Goal: Task Accomplishment & Management: Manage account settings

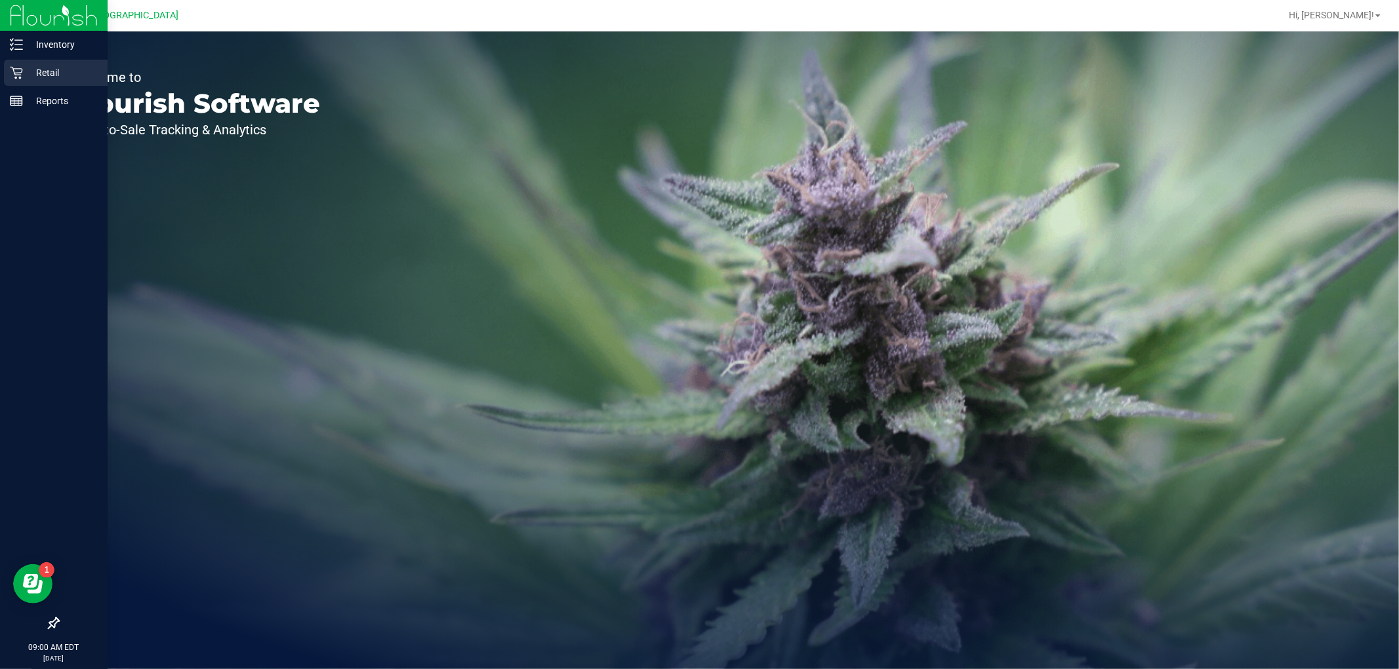
click at [52, 69] on p "Retail" at bounding box center [62, 73] width 79 height 16
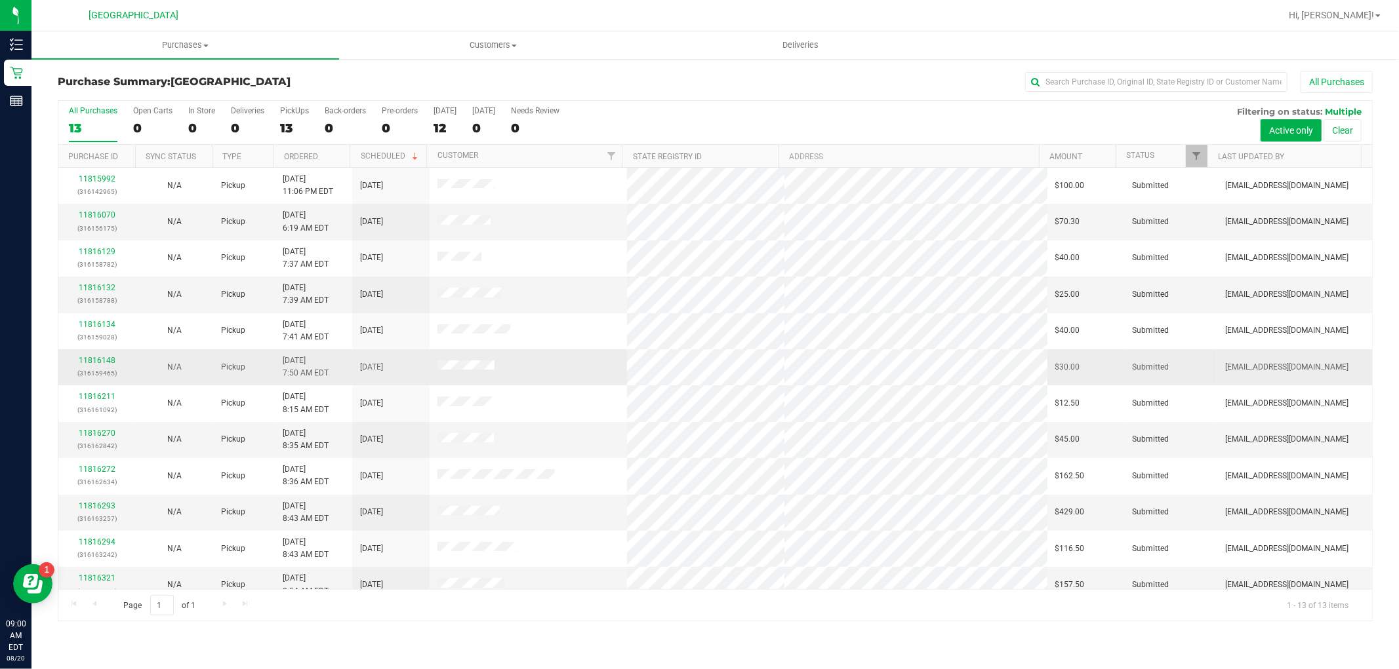
scroll to position [50, 0]
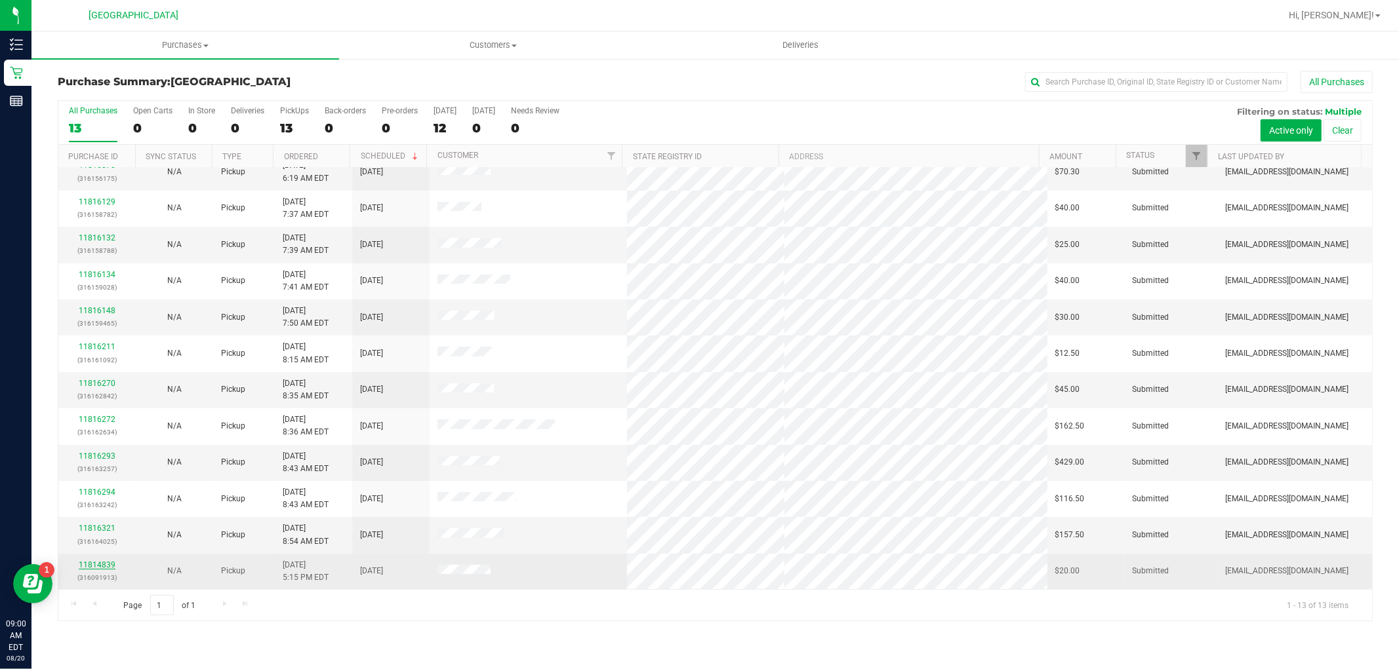
click at [83, 566] on link "11814839" at bounding box center [97, 565] width 37 height 9
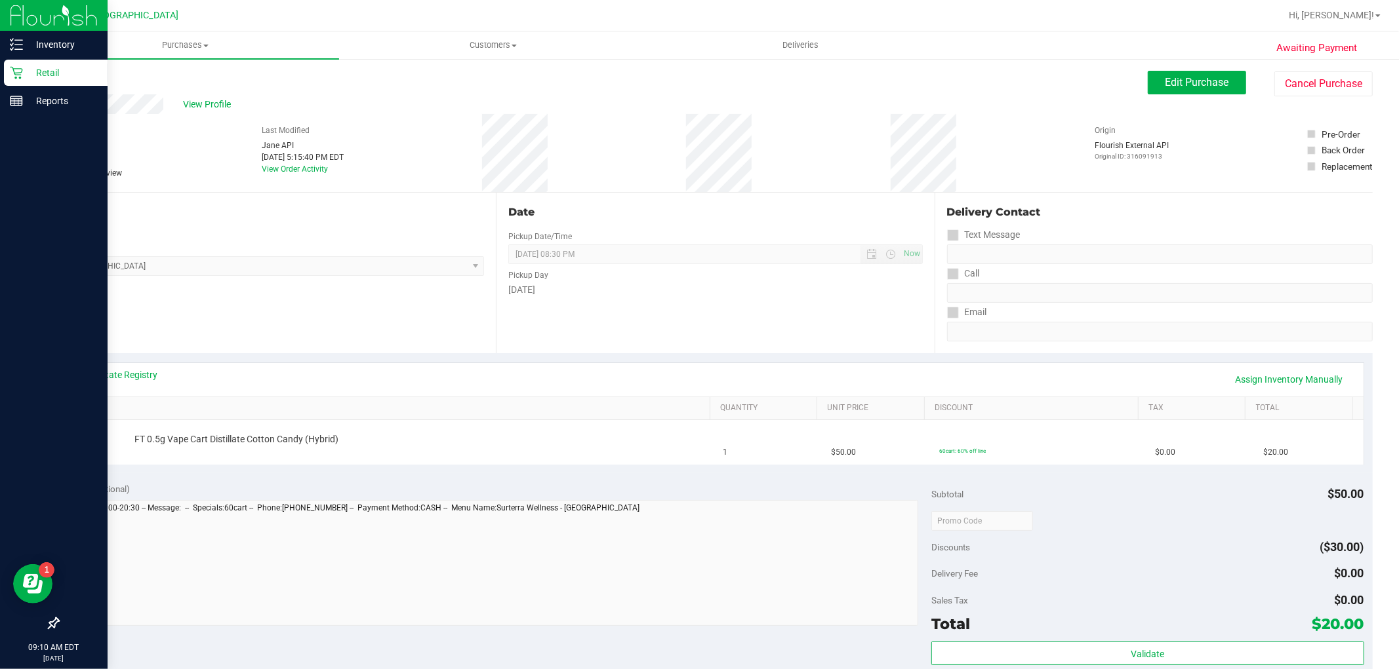
click at [40, 68] on p "Retail" at bounding box center [62, 73] width 79 height 16
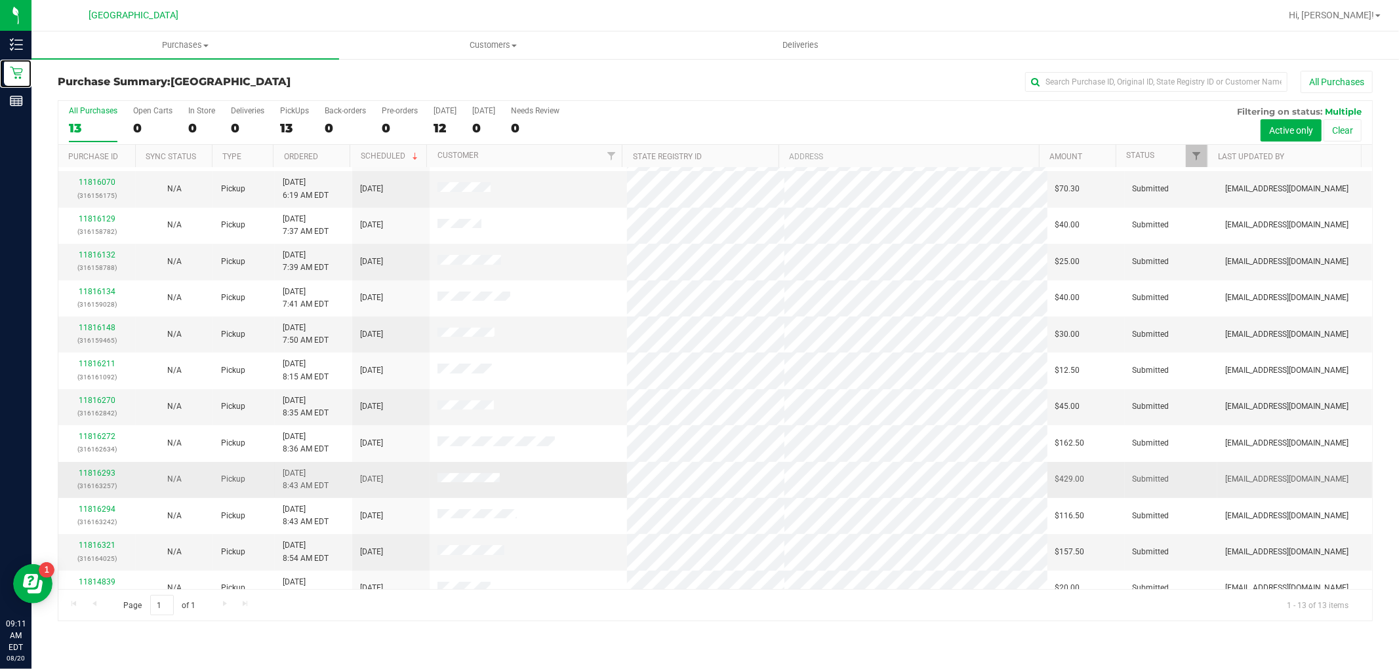
scroll to position [50, 0]
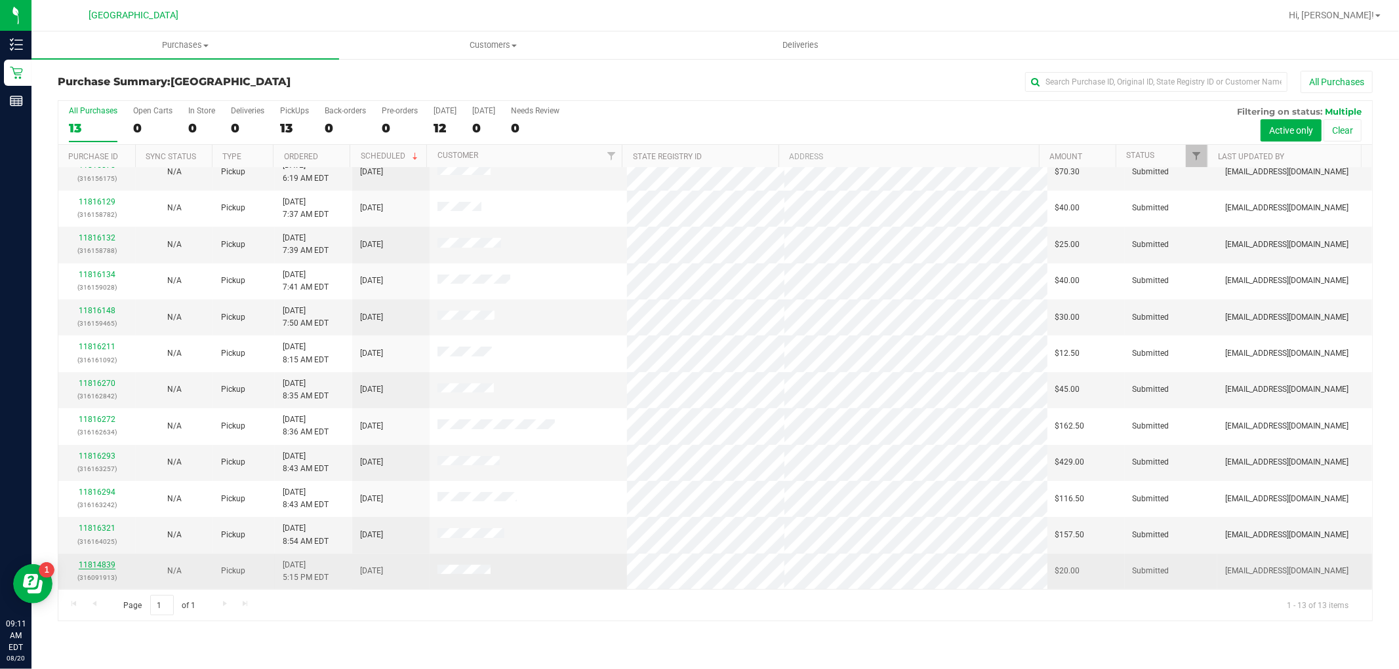
click at [98, 563] on link "11814839" at bounding box center [97, 565] width 37 height 9
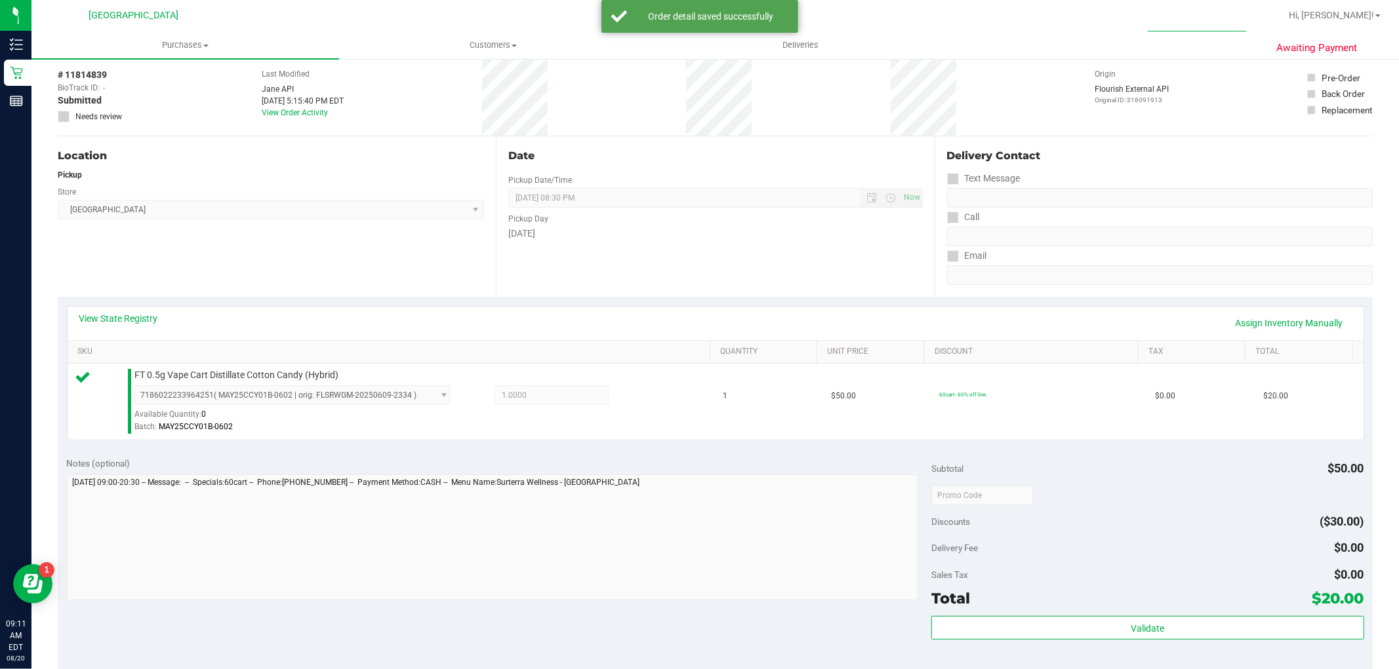
scroll to position [218, 0]
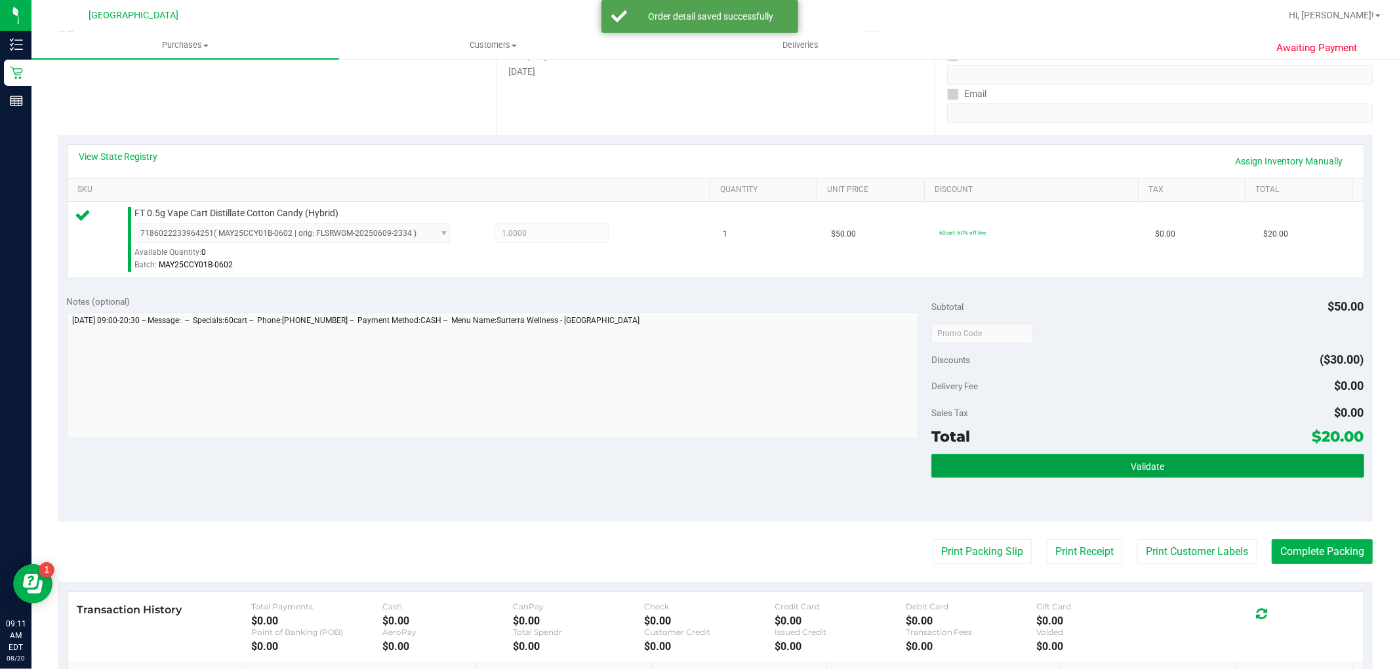
click at [1155, 454] on button "Validate" at bounding box center [1147, 466] width 432 height 24
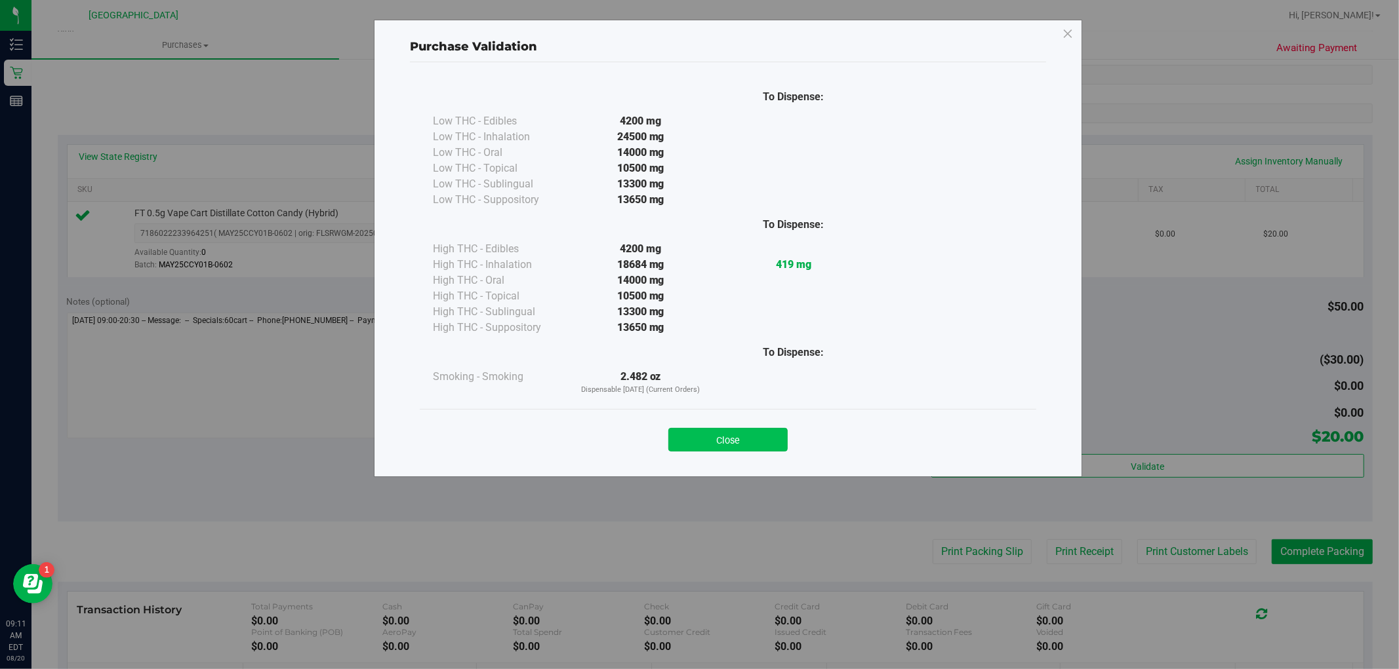
drag, startPoint x: 739, startPoint y: 444, endPoint x: 1109, endPoint y: 508, distance: 376.0
click at [742, 444] on button "Close" at bounding box center [727, 440] width 119 height 24
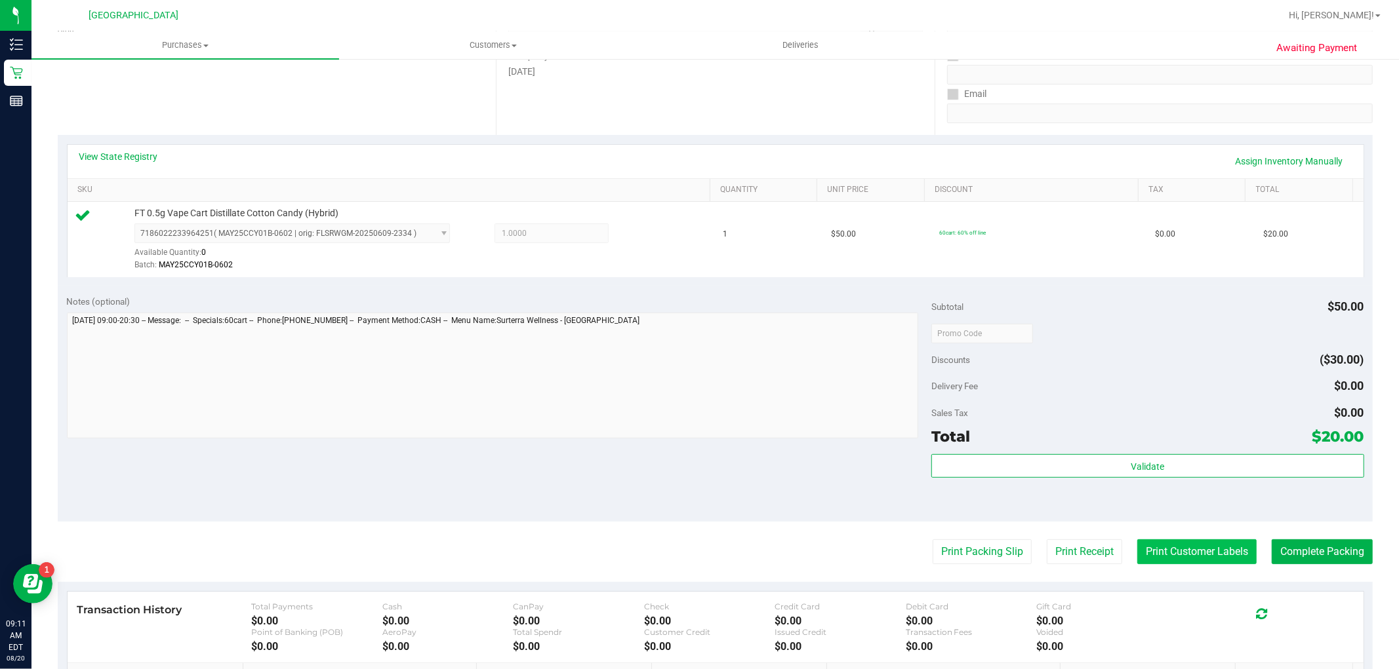
click at [1137, 542] on button "Print Customer Labels" at bounding box center [1196, 552] width 119 height 25
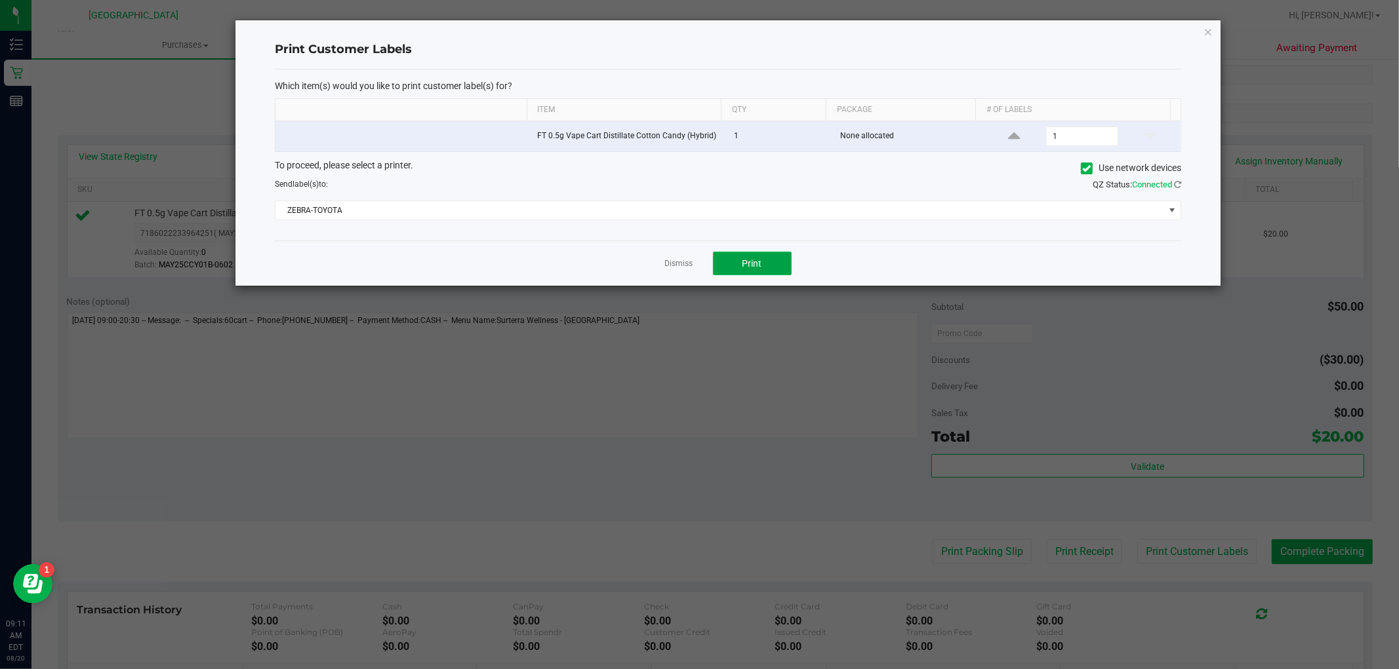
click at [750, 263] on span "Print" at bounding box center [752, 263] width 20 height 10
click at [684, 262] on link "Dismiss" at bounding box center [679, 263] width 28 height 11
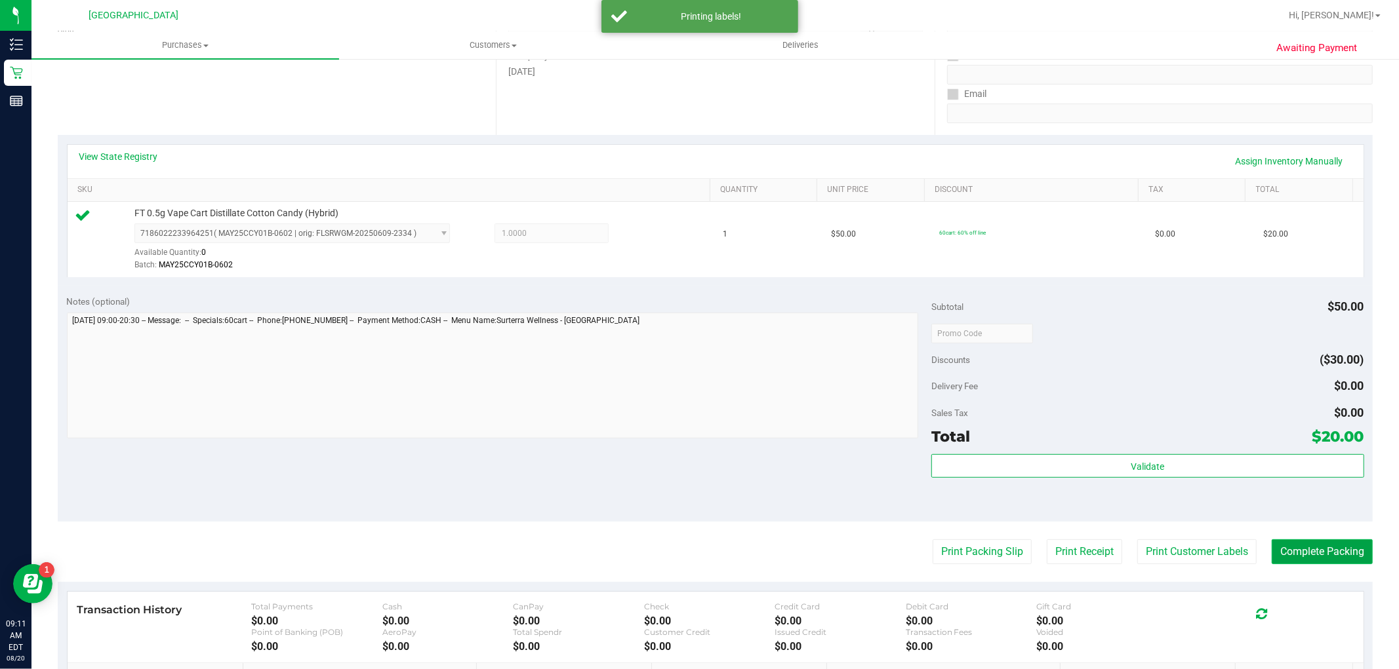
click at [1316, 556] on button "Complete Packing" at bounding box center [1321, 552] width 101 height 25
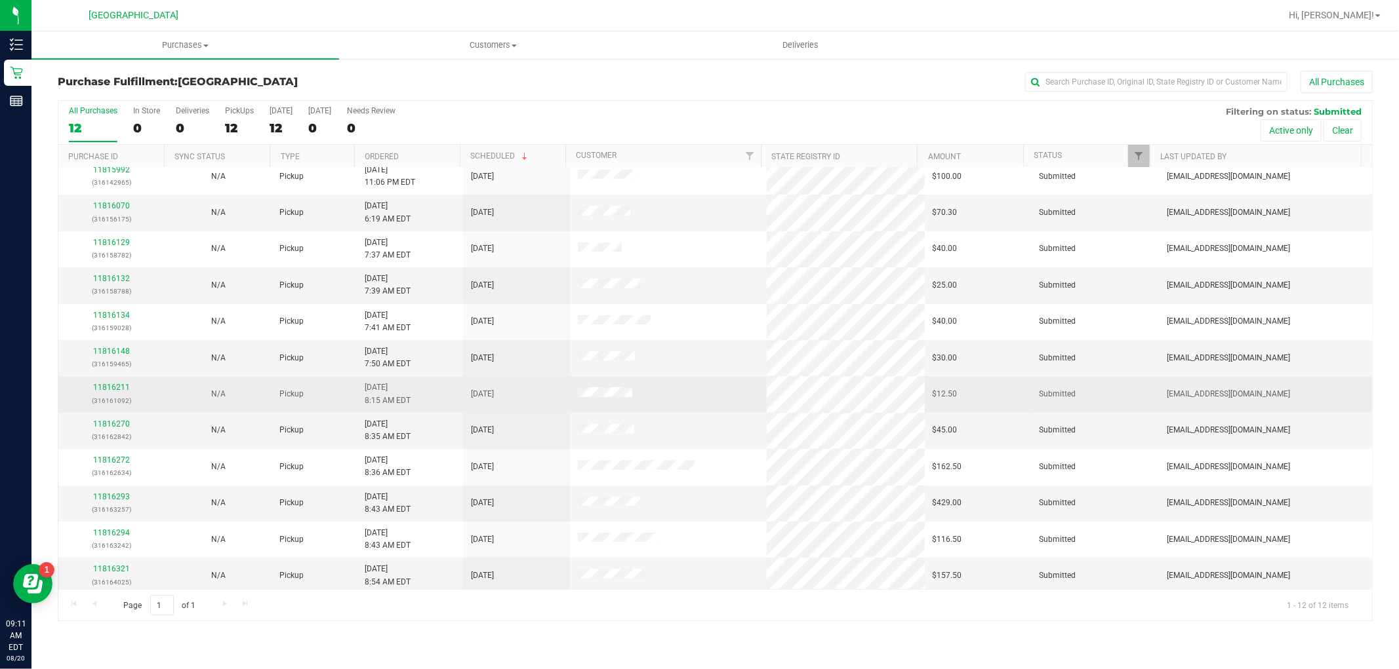
scroll to position [14, 0]
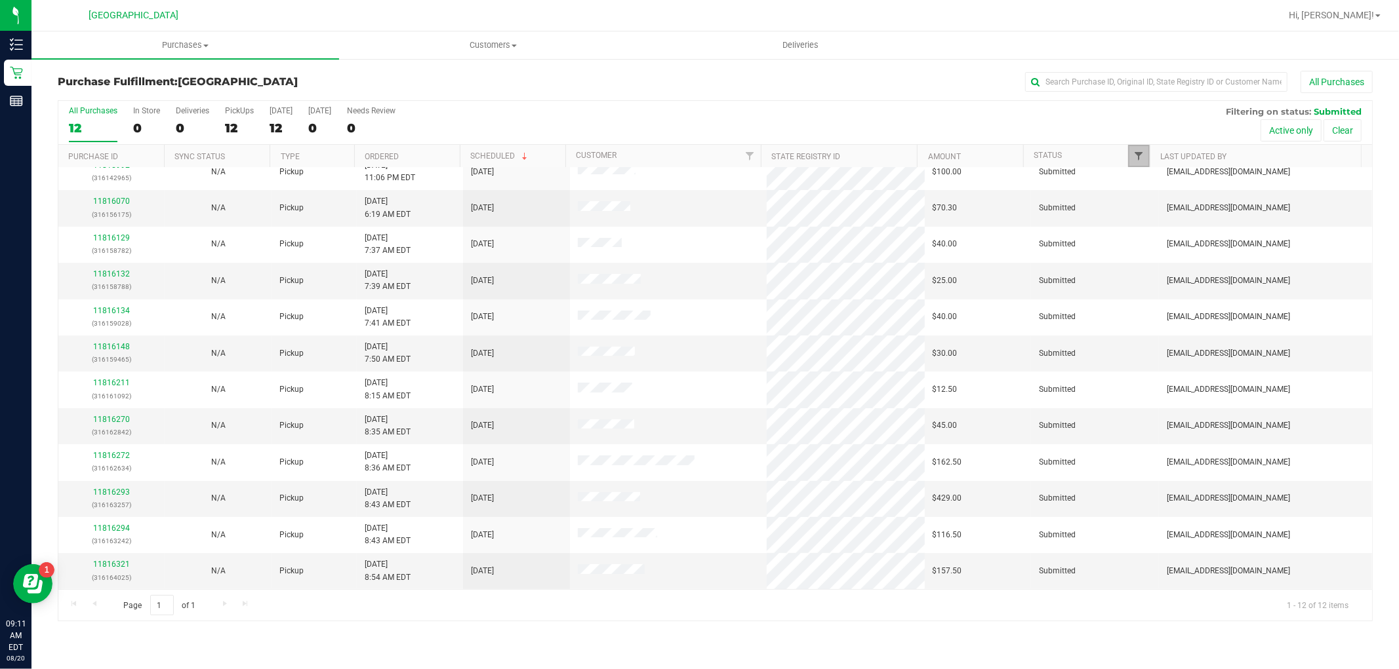
click at [1142, 160] on span "Filter" at bounding box center [1138, 156] width 10 height 10
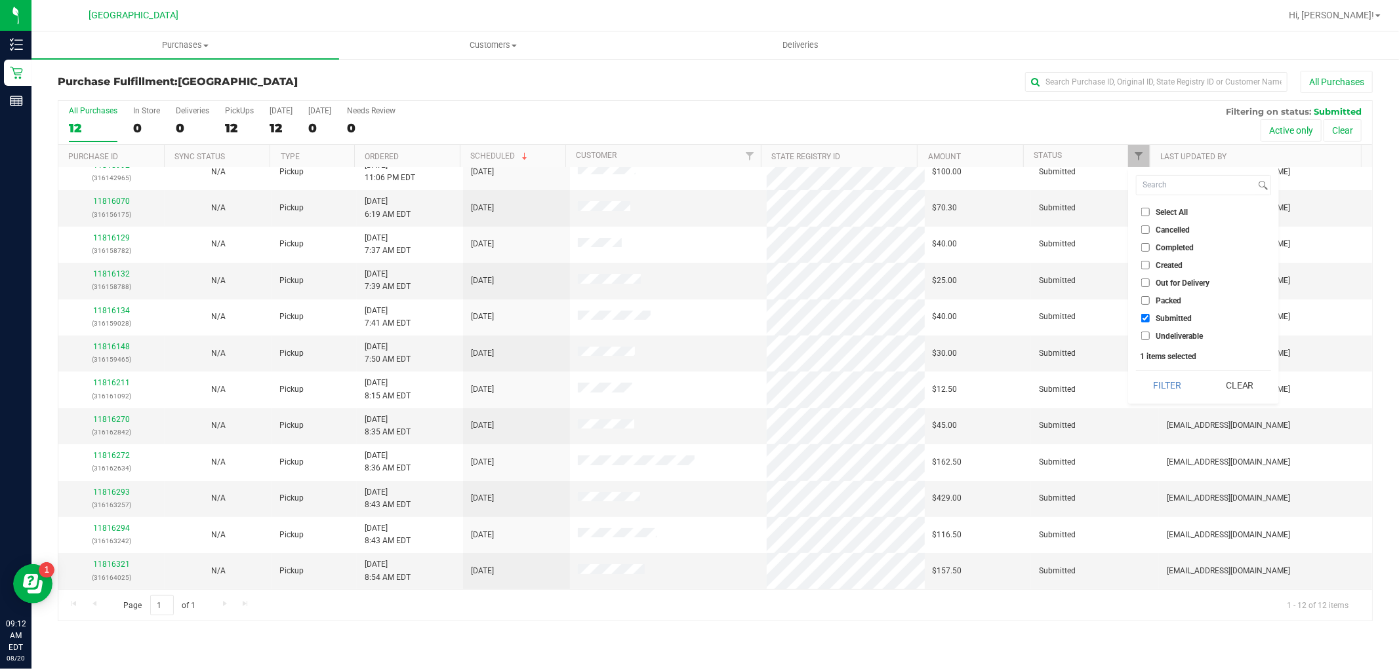
click at [1139, 317] on li "Submitted" at bounding box center [1203, 318] width 135 height 14
click at [1144, 316] on input "Submitted" at bounding box center [1145, 318] width 9 height 9
checkbox input "true"
click at [1161, 382] on button "Filter" at bounding box center [1167, 385] width 63 height 29
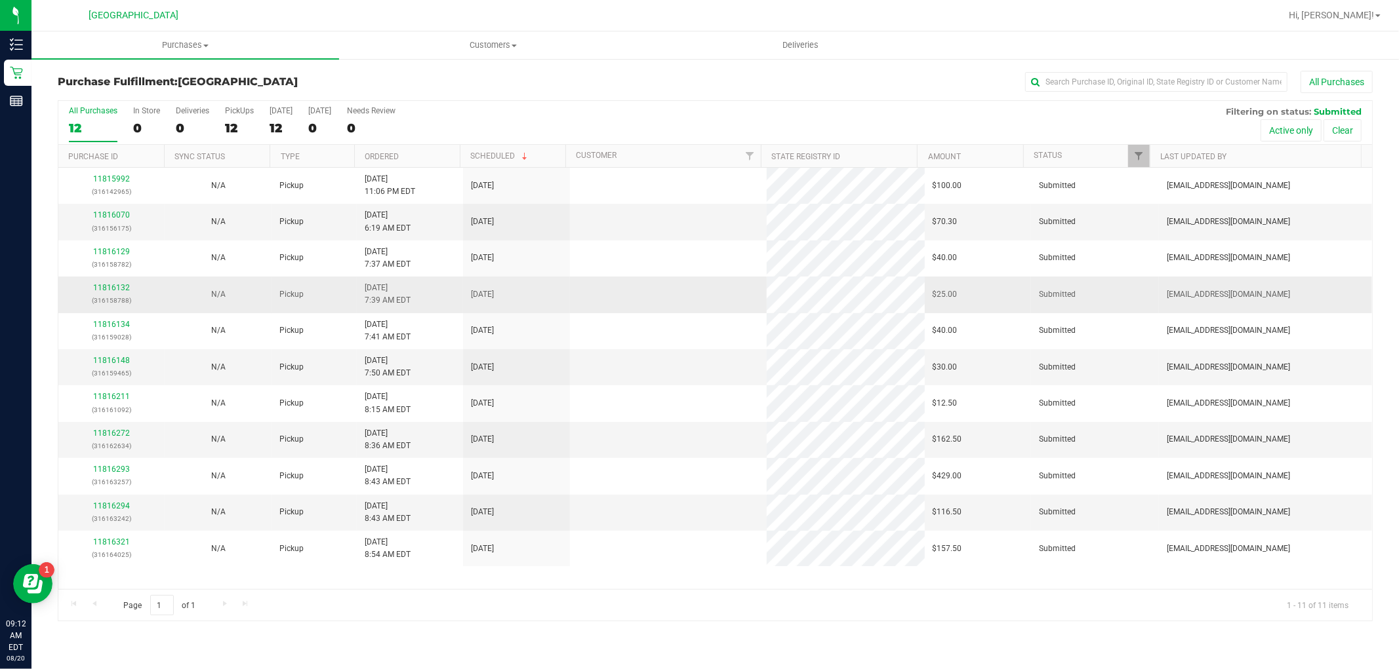
scroll to position [0, 0]
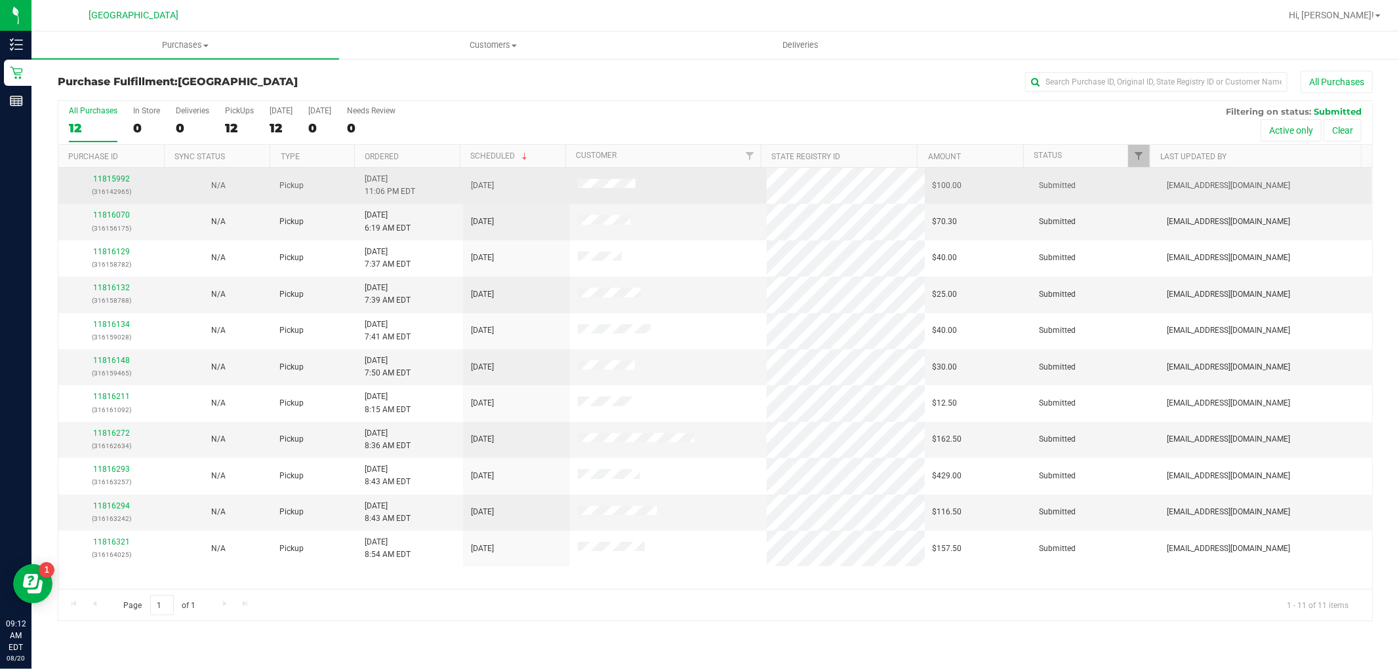
click at [109, 173] on div "11815992 (316142965)" at bounding box center [111, 185] width 90 height 25
click at [107, 178] on link "11815992" at bounding box center [111, 178] width 37 height 9
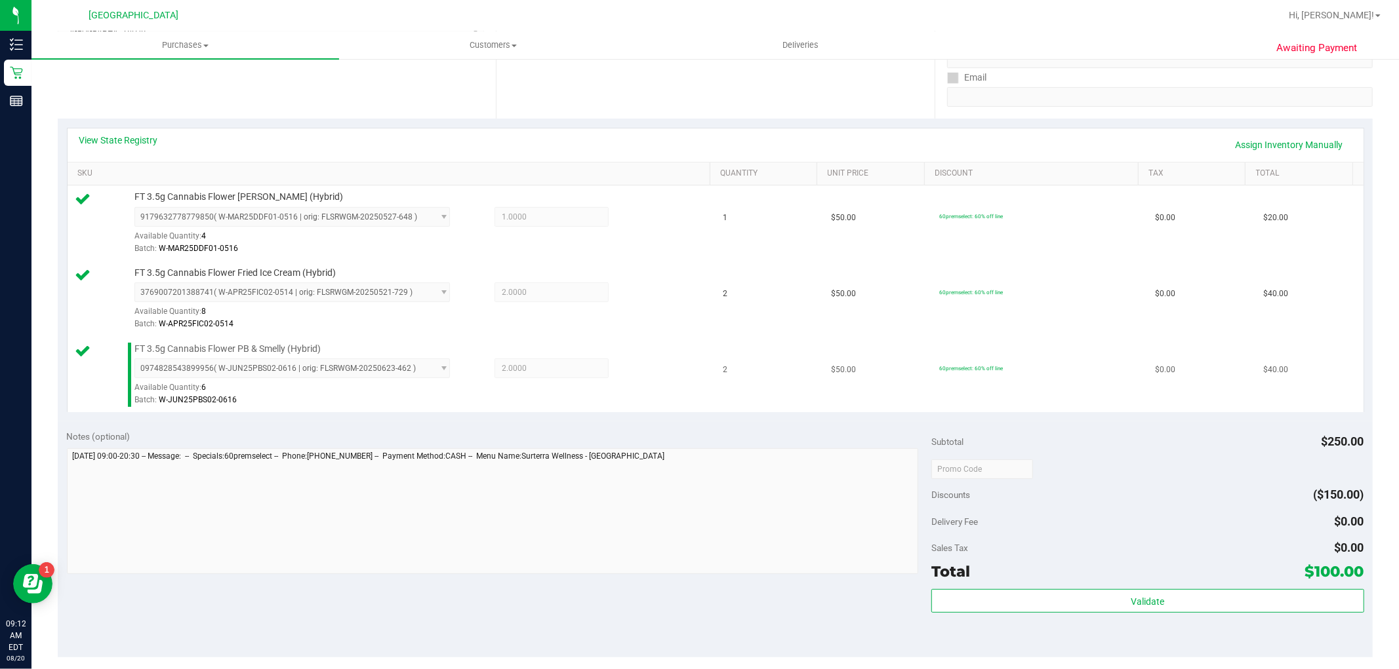
scroll to position [364, 0]
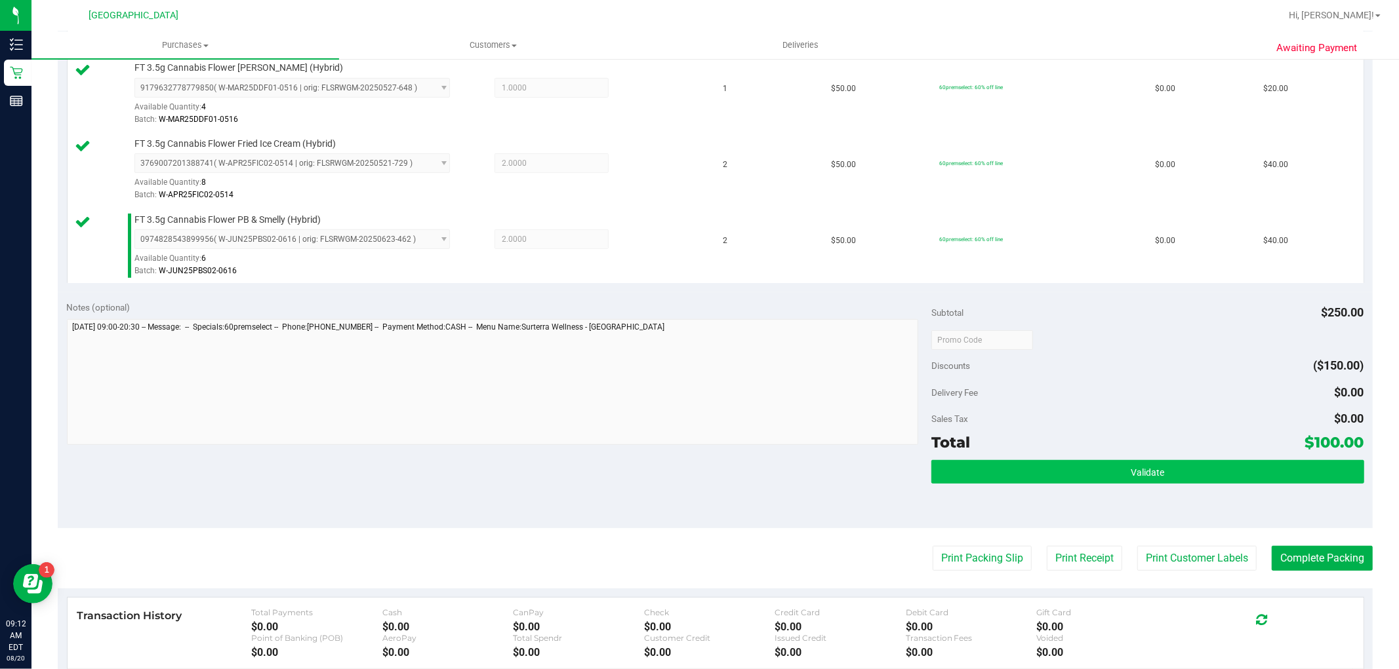
click at [1123, 464] on div "Subtotal $250.00 Discounts ($150.00) Delivery Fee $0.00 Sales Tax $0.00 Total $…" at bounding box center [1147, 410] width 432 height 218
click at [1130, 469] on span "Validate" at bounding box center [1146, 472] width 33 height 10
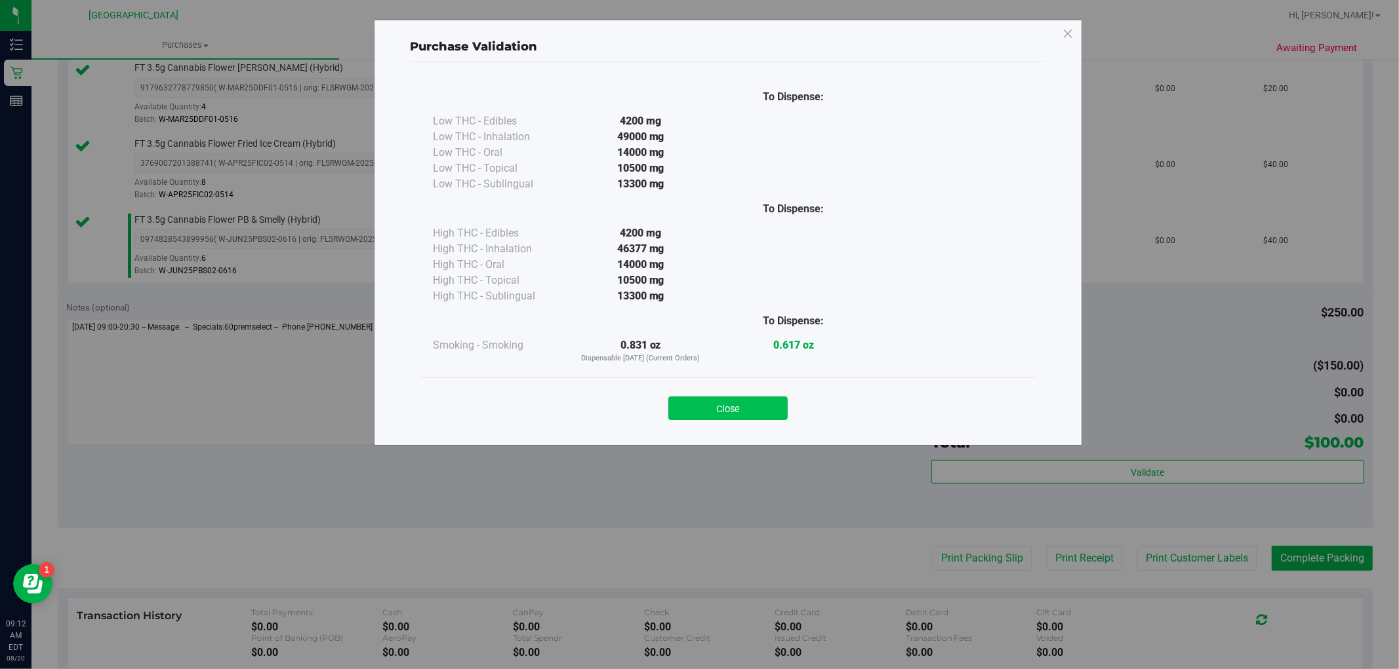
drag, startPoint x: 730, startPoint y: 412, endPoint x: 1042, endPoint y: 514, distance: 329.0
click at [730, 412] on button "Close" at bounding box center [727, 409] width 119 height 24
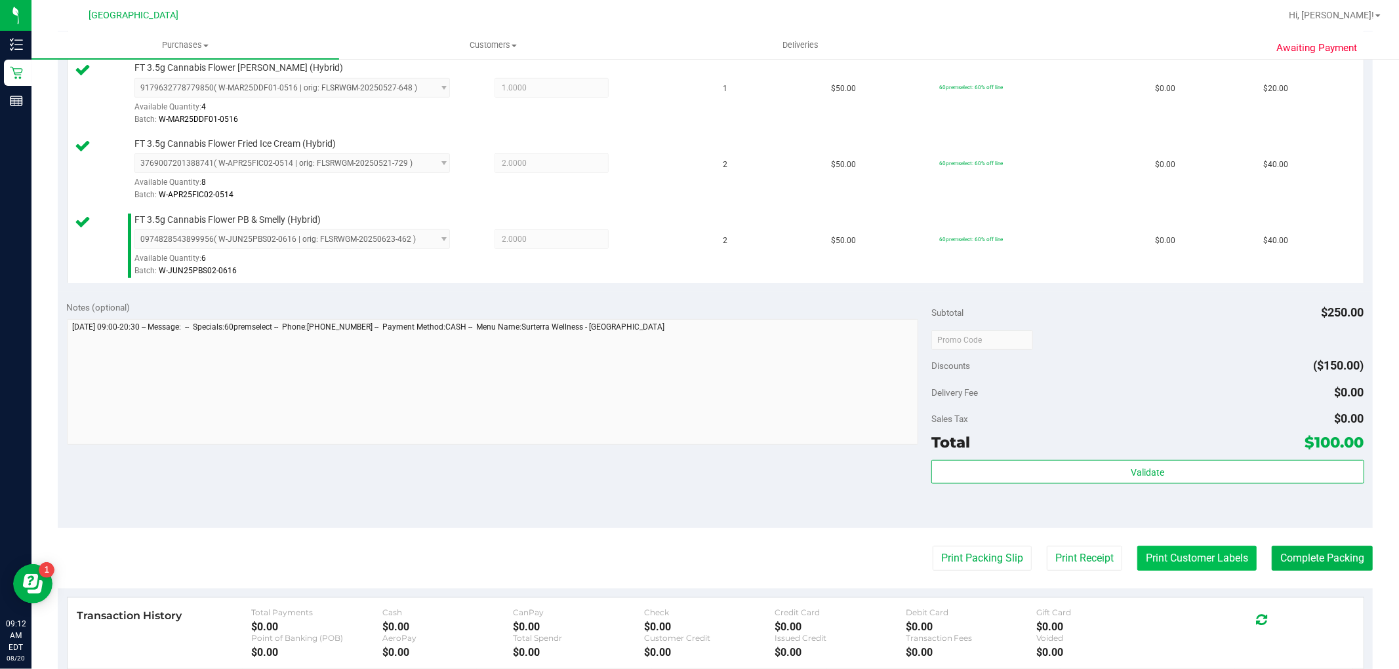
click at [1170, 555] on button "Print Customer Labels" at bounding box center [1196, 558] width 119 height 25
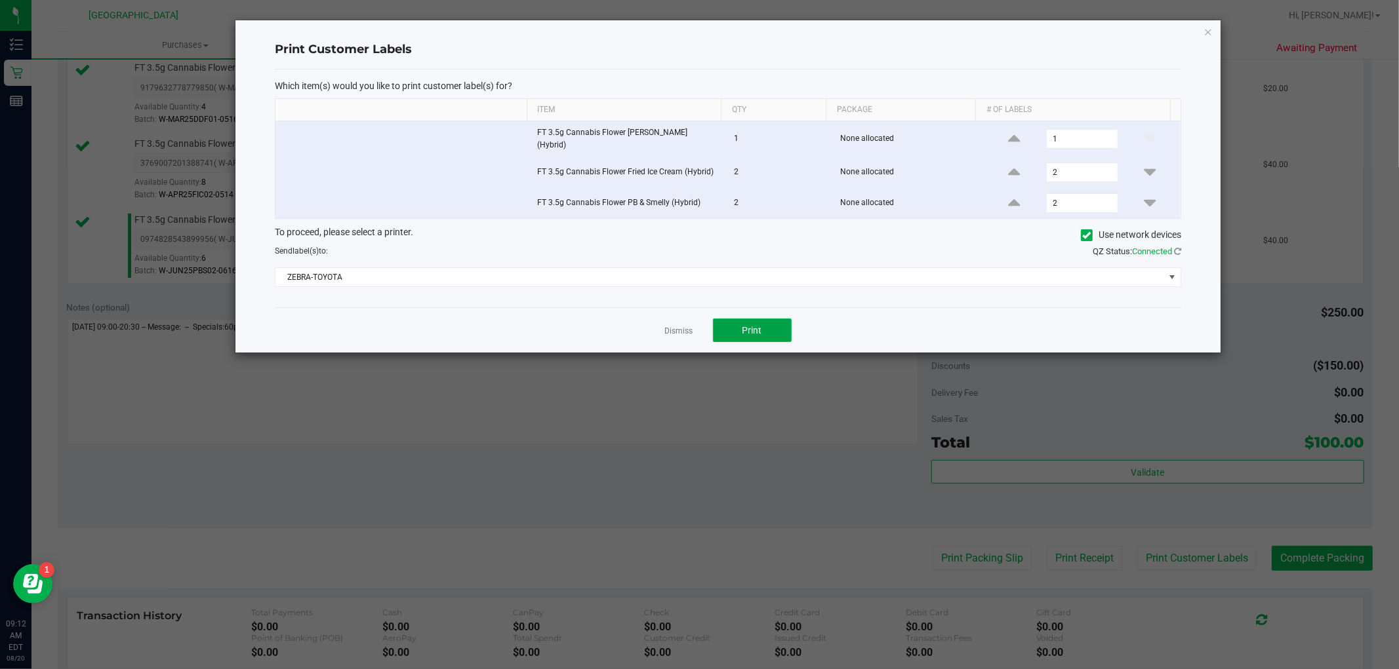
click at [743, 325] on span "Print" at bounding box center [752, 330] width 20 height 10
click at [686, 326] on link "Dismiss" at bounding box center [679, 331] width 28 height 11
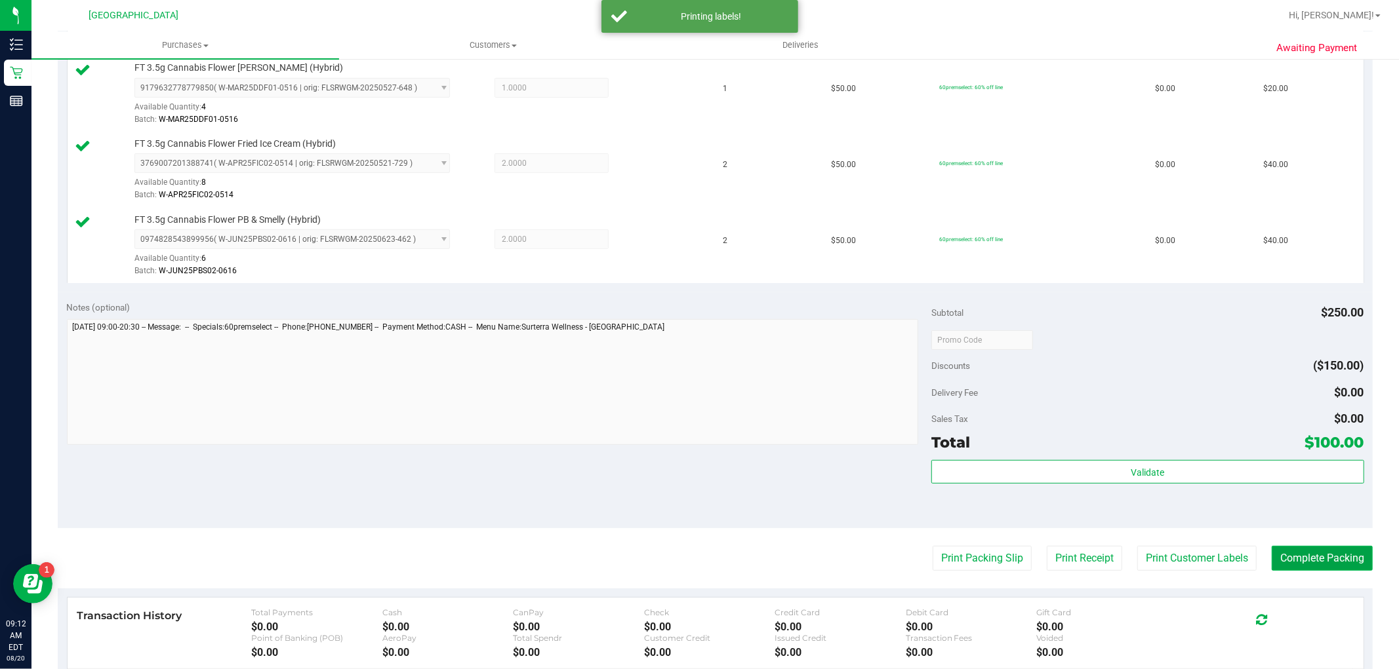
drag, startPoint x: 1294, startPoint y: 556, endPoint x: 1257, endPoint y: 387, distance: 172.5
click at [1294, 555] on button "Complete Packing" at bounding box center [1321, 558] width 101 height 25
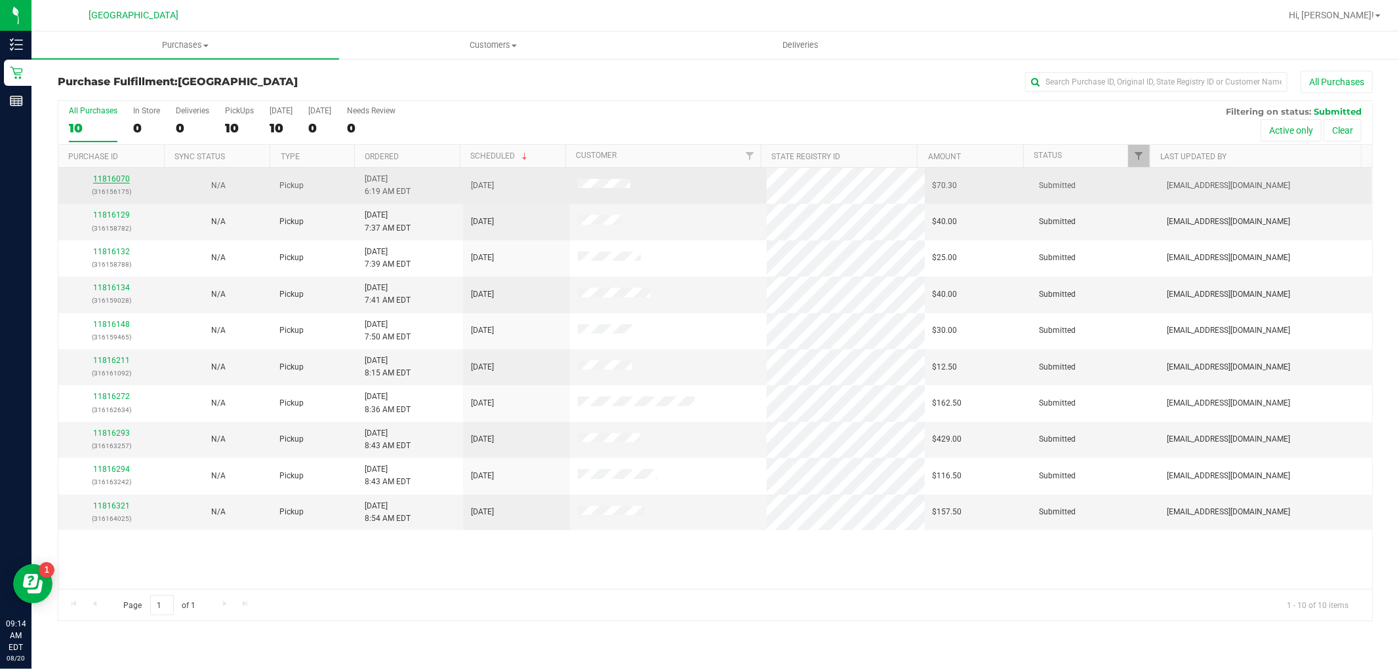
click at [118, 181] on link "11816070" at bounding box center [111, 178] width 37 height 9
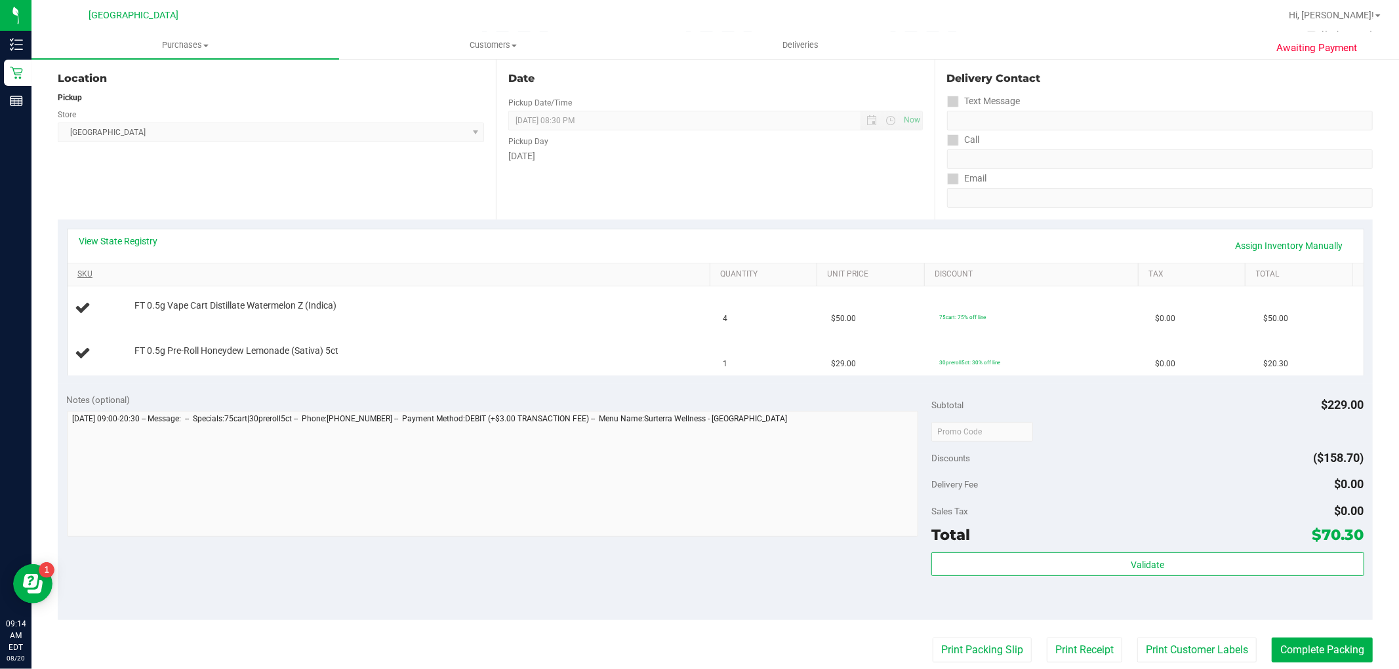
scroll to position [146, 0]
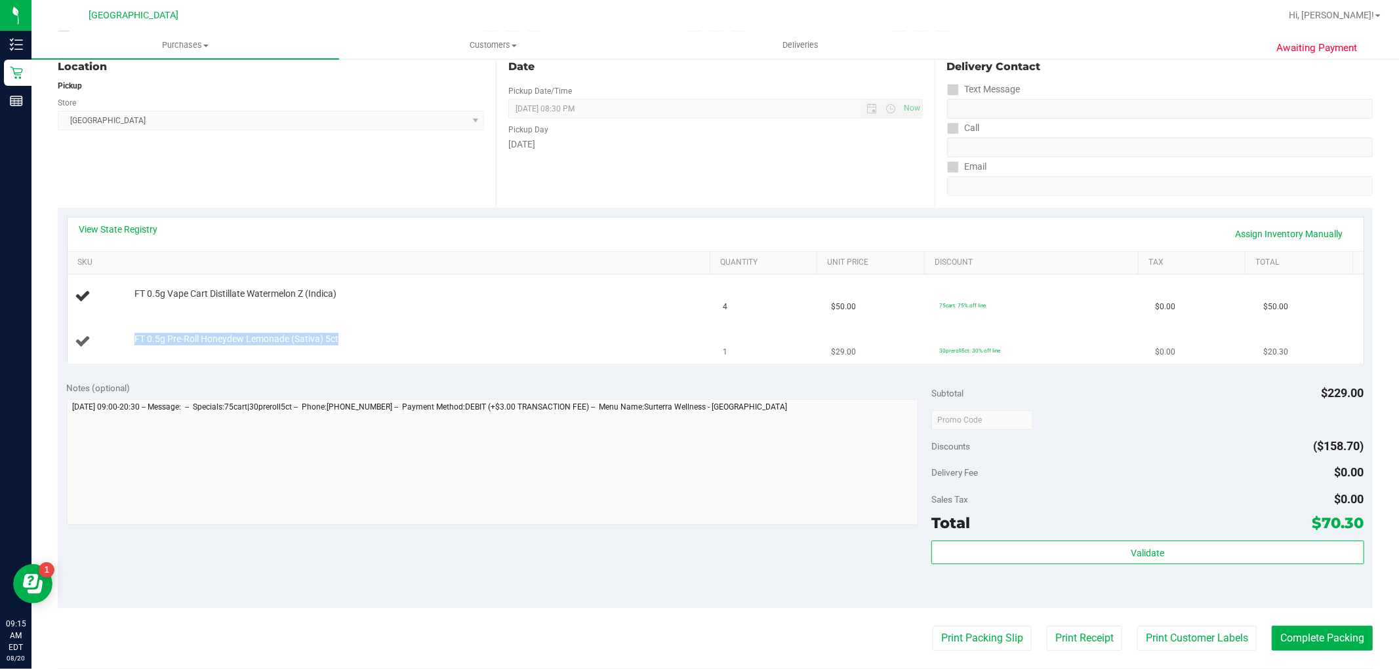
drag, startPoint x: 344, startPoint y: 341, endPoint x: 121, endPoint y: 352, distance: 223.2
click at [121, 352] on td "FT 0.5g Pre-Roll Honeydew Lemonade (Sativa) 5ct" at bounding box center [392, 342] width 648 height 44
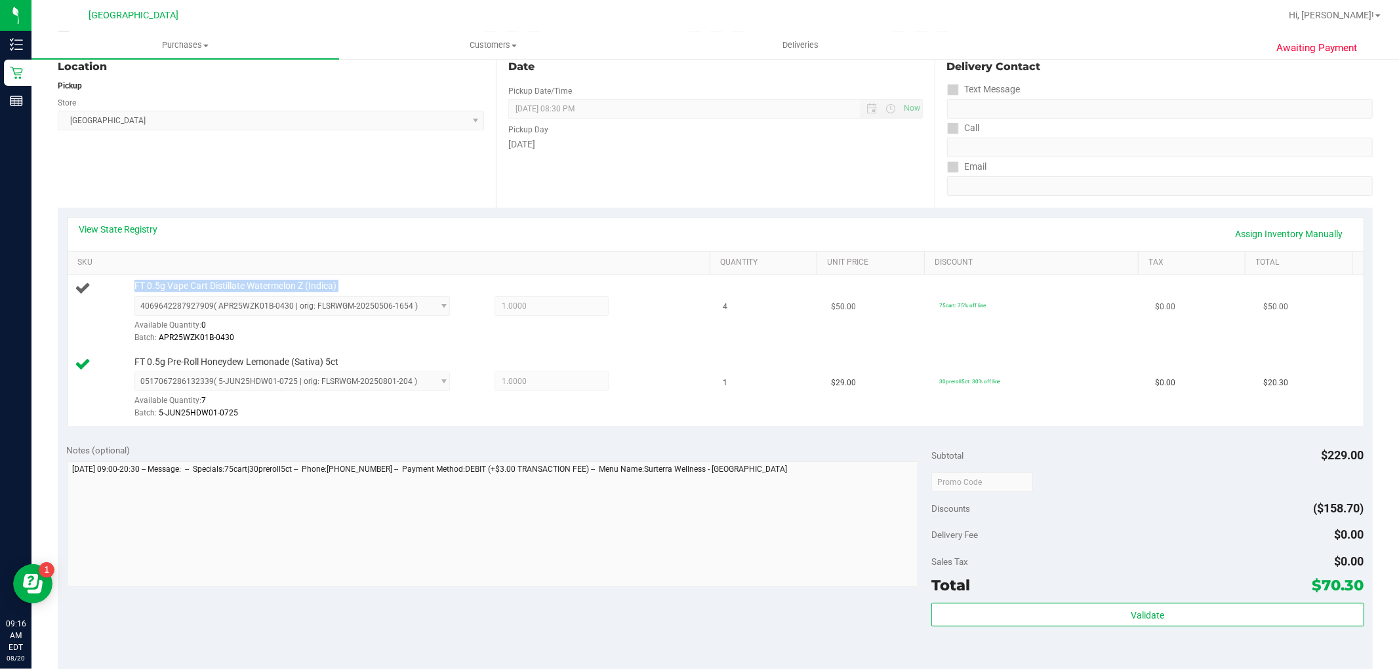
drag, startPoint x: 370, startPoint y: 293, endPoint x: 123, endPoint y: 289, distance: 247.2
click at [123, 289] on div "FT 0.5g Vape Cart Distillate Watermelon Z (Indica) 4069642287927909 ( APR25WZK0…" at bounding box center [391, 312] width 632 height 65
copy div "FT 0.5g Vape Cart Distillate Watermelon Z (Indica)"
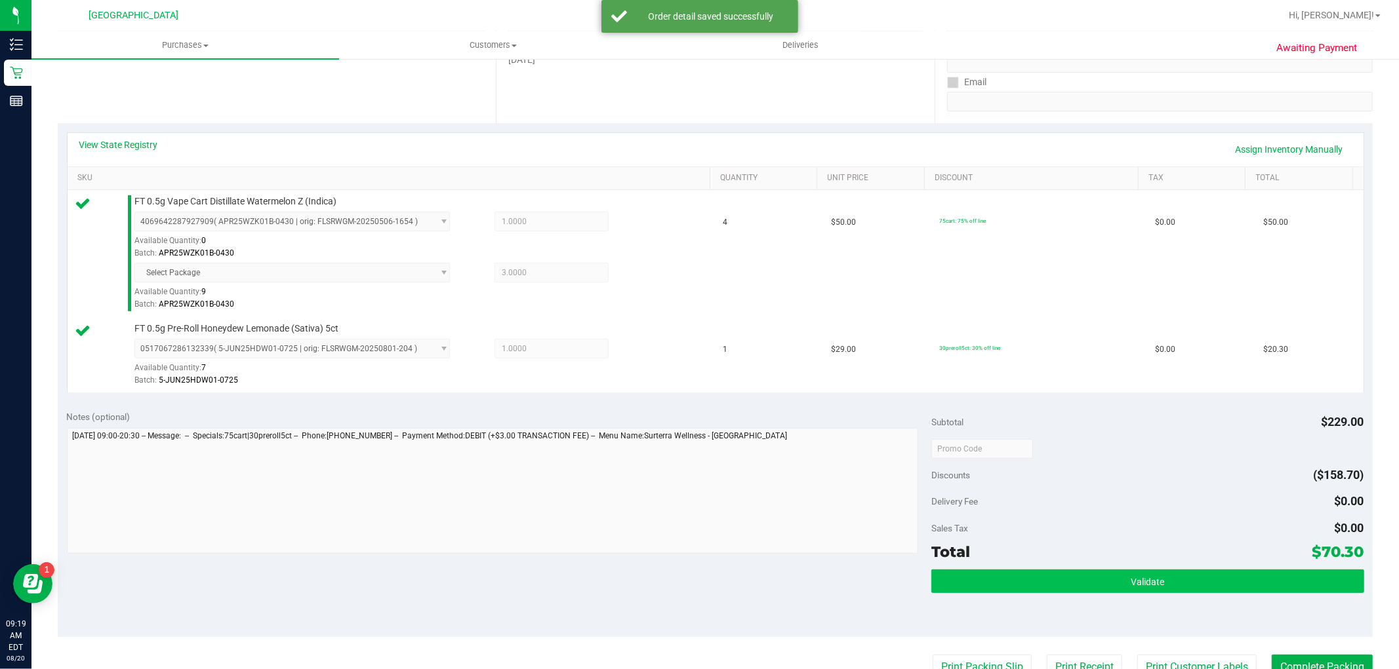
scroll to position [364, 0]
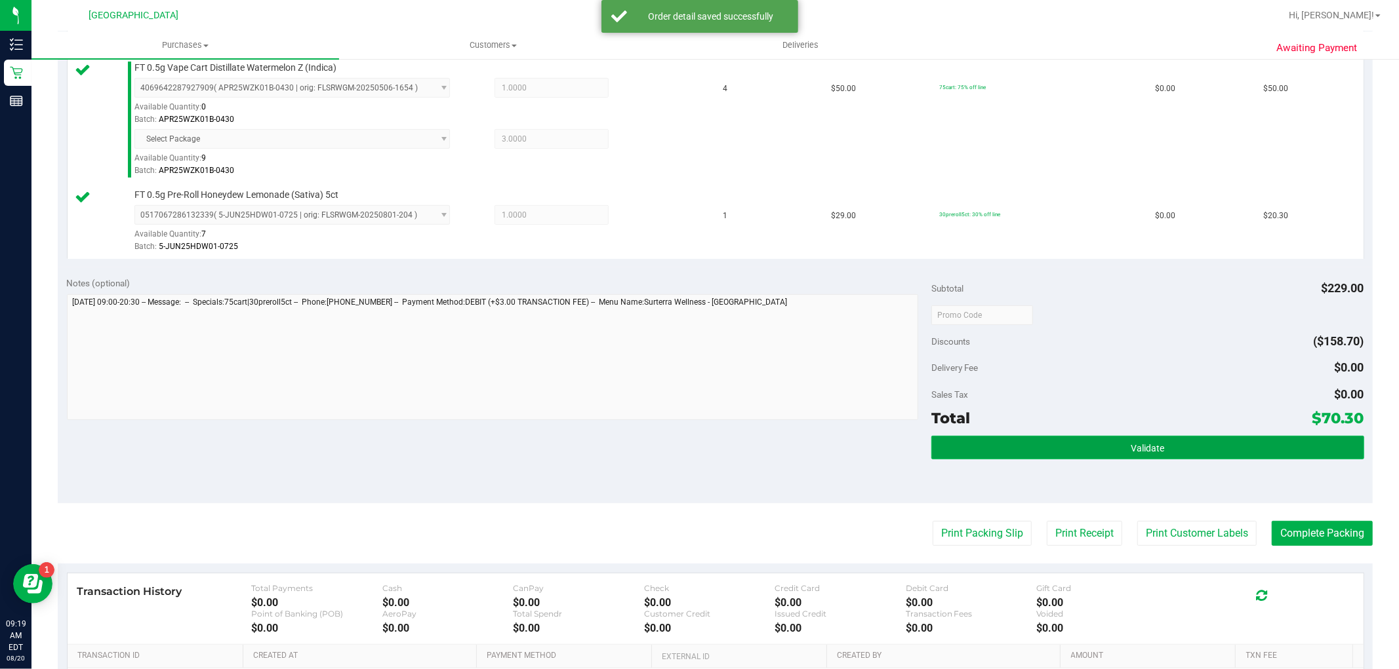
click at [1143, 455] on button "Validate" at bounding box center [1147, 448] width 432 height 24
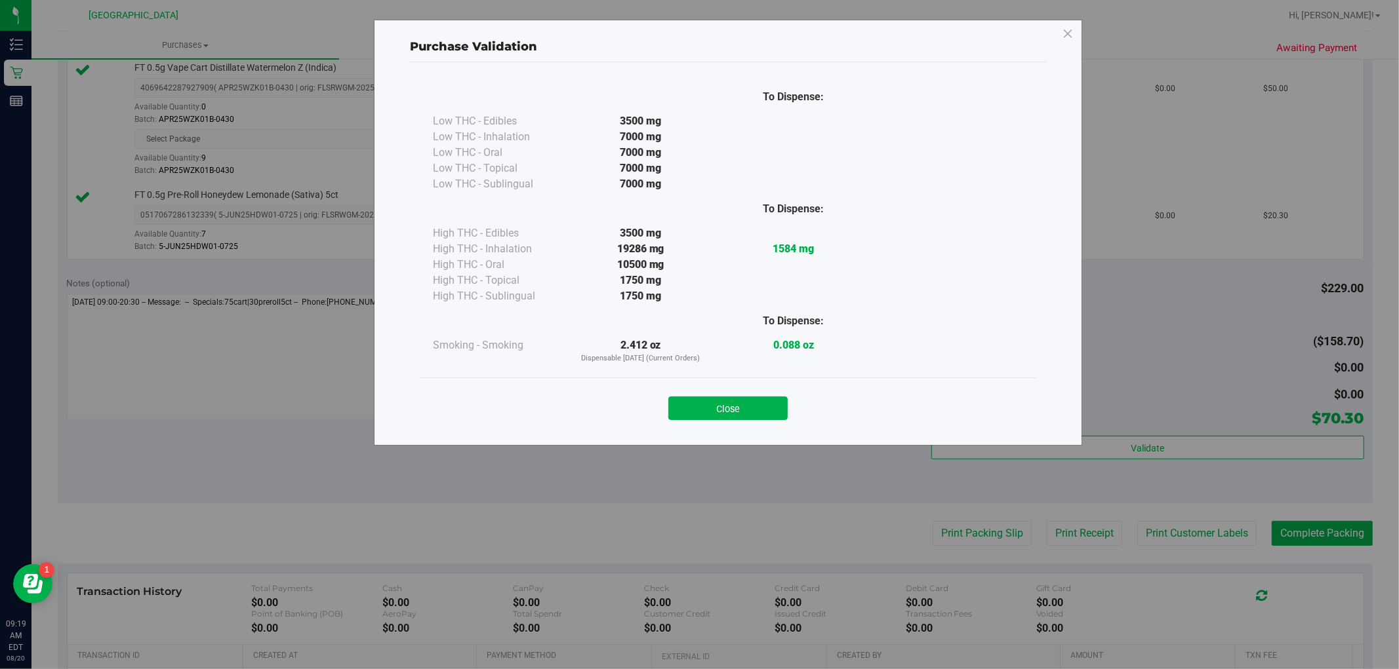
click at [755, 408] on button "Close" at bounding box center [727, 409] width 119 height 24
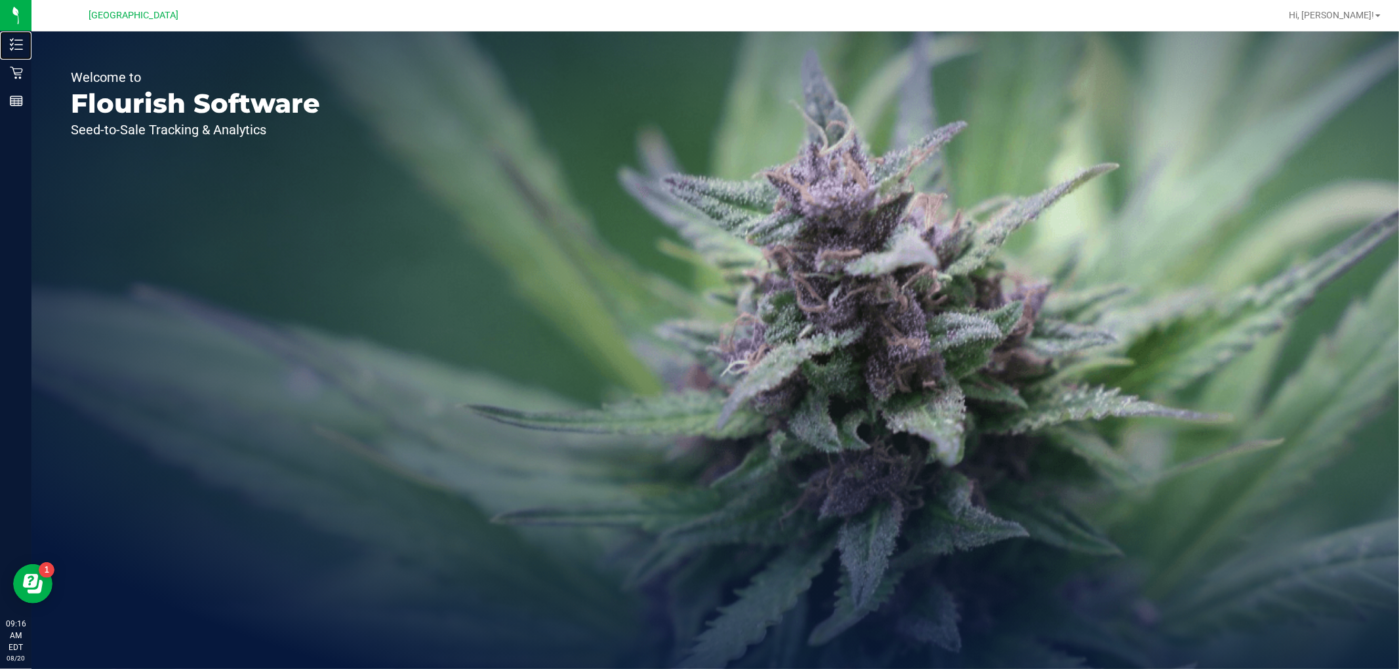
drag, startPoint x: 73, startPoint y: 47, endPoint x: 163, endPoint y: 50, distance: 89.2
click at [0, 0] on p "Inventory" at bounding box center [0, 0] width 0 height 0
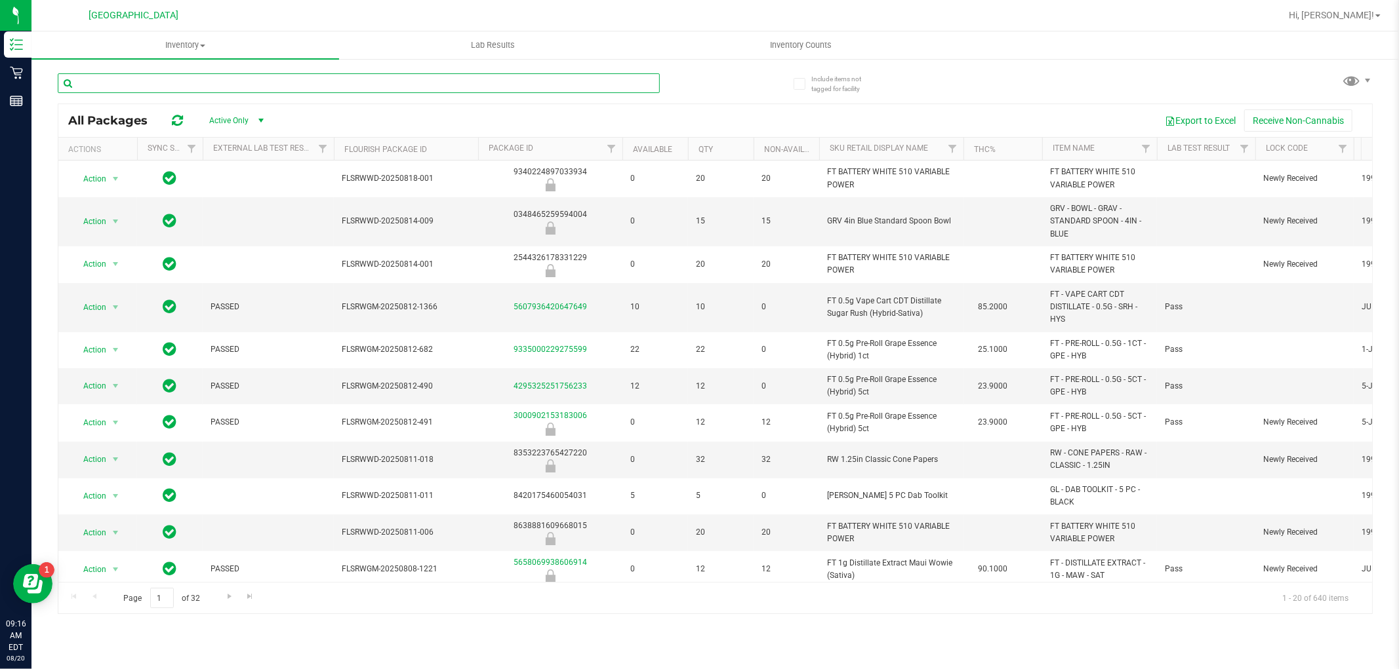
paste input "FT 0.5g Vape Cart Distillate Watermelon Z (Indica)"
click at [240, 83] on input "text" at bounding box center [359, 83] width 602 height 20
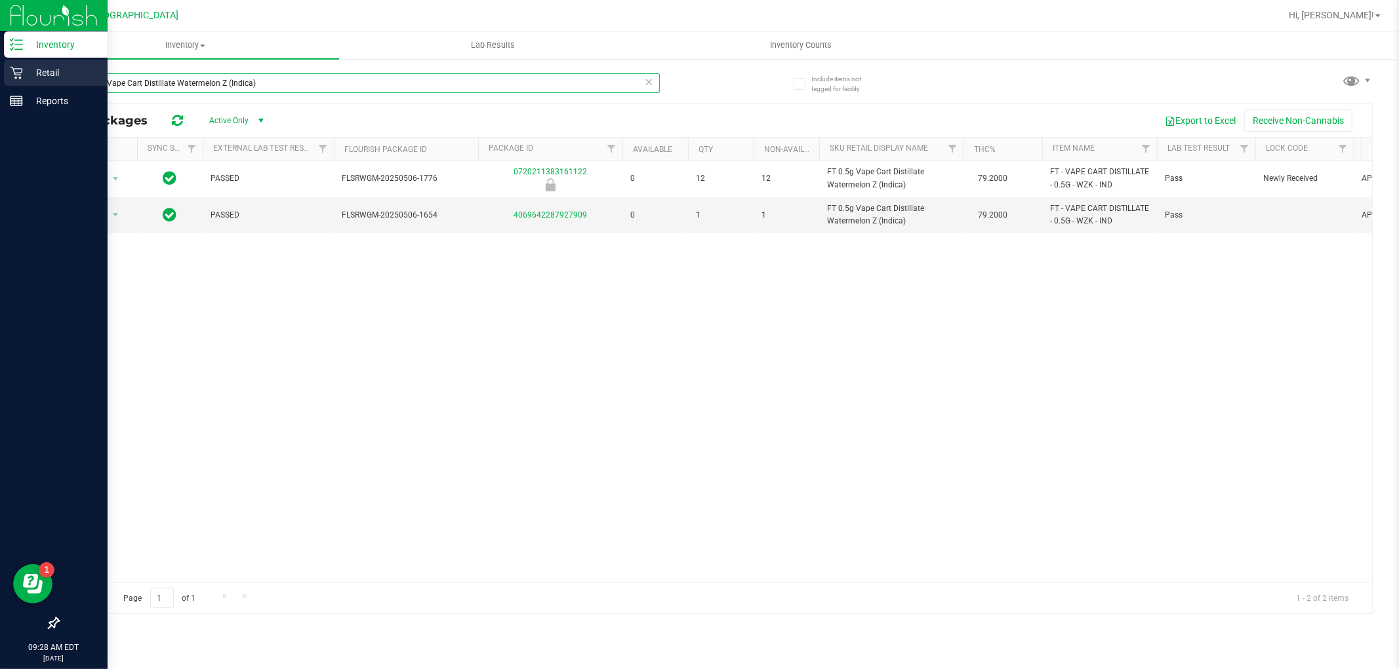
drag, startPoint x: 304, startPoint y: 77, endPoint x: 0, endPoint y: 83, distance: 303.6
click at [0, 83] on div "Inventory Retail Reports 09:28 AM EDT 08/20/2025 08/20 Boynton Beach WC Hi, Dan…" at bounding box center [699, 334] width 1399 height 669
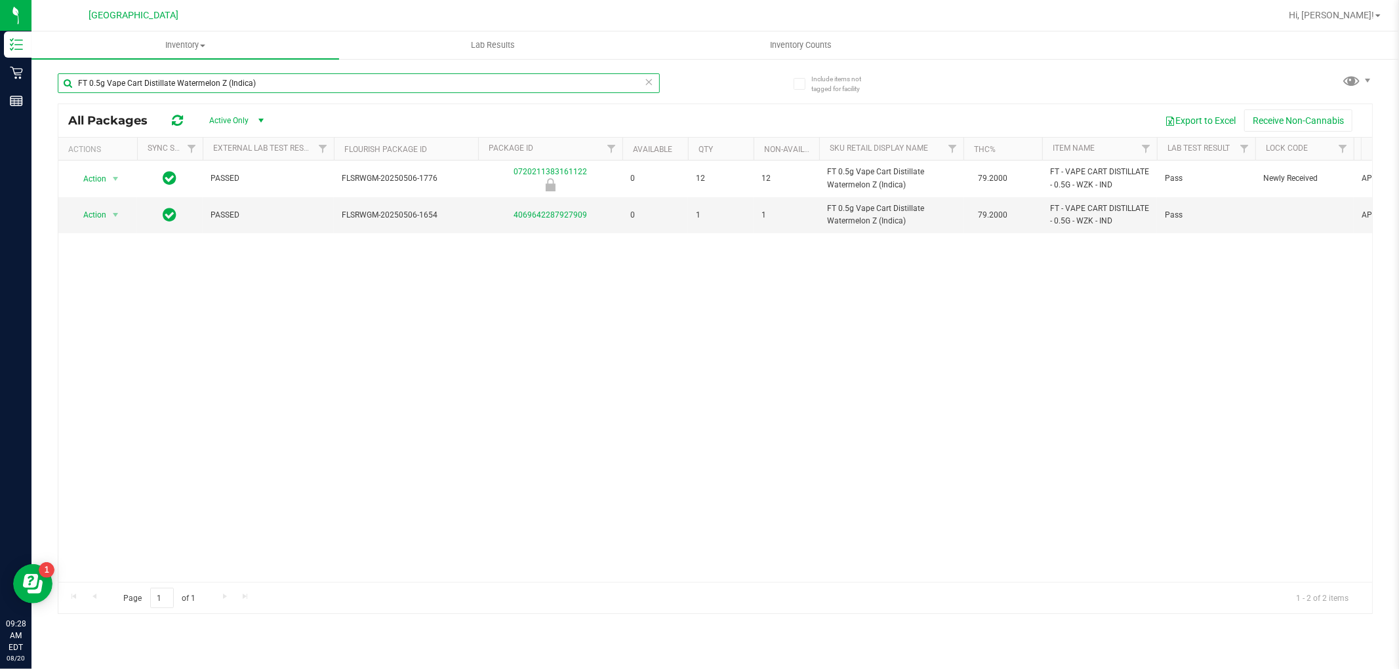
paste input "1g Vape Cart Distillate Kush Mintz (Hybrid"
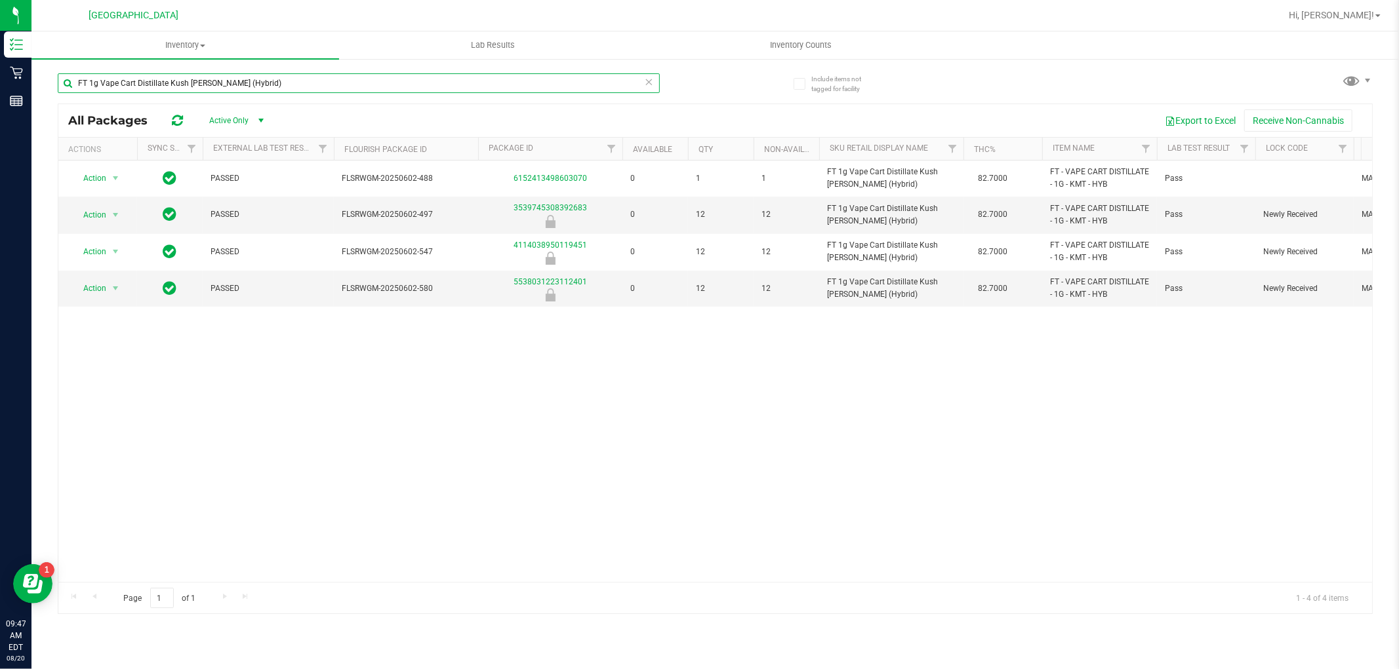
drag, startPoint x: 271, startPoint y: 77, endPoint x: 47, endPoint y: 100, distance: 225.4
click at [50, 100] on div "Include items not tagged for facility FT 1g Vape Cart Distillate Kush Mintz (Hy…" at bounding box center [714, 258] width 1367 height 400
paste input "Donny Burger (Indica"
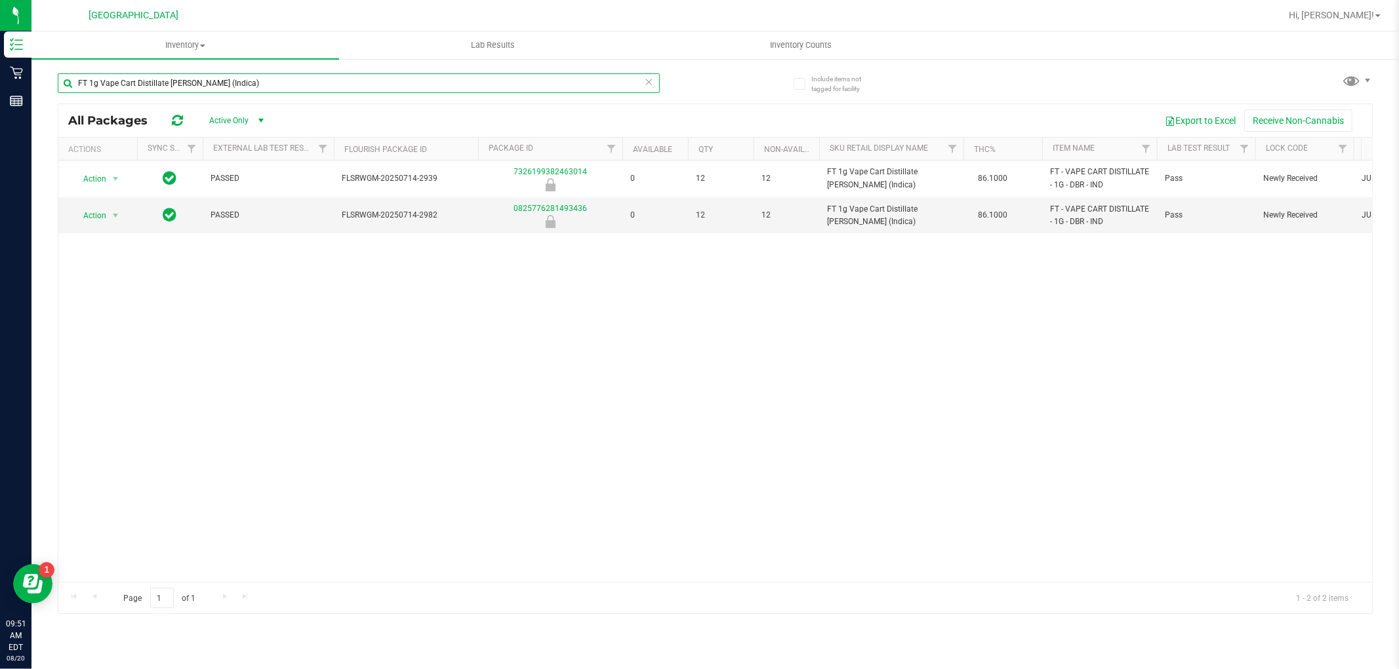
drag, startPoint x: 241, startPoint y: 79, endPoint x: 67, endPoint y: 86, distance: 174.6
click at [67, 86] on input "FT 1g Vape Cart Distillate Donny Burger (Indica)" at bounding box center [359, 83] width 602 height 20
paste input "FT 3.5g Cannabis Flower Dulce De Fresa (Hybrid"
type input "FT 3.5g Cannabis Flower [PERSON_NAME] (Hybrid)"
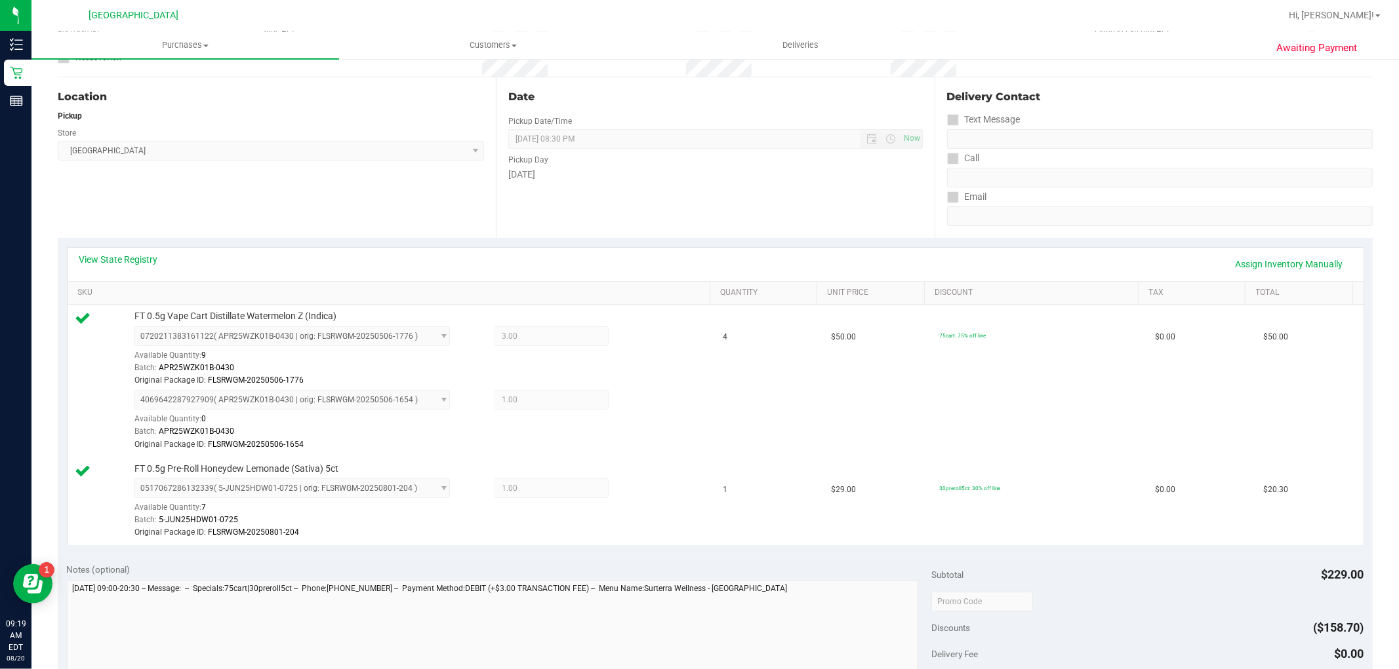
scroll to position [364, 0]
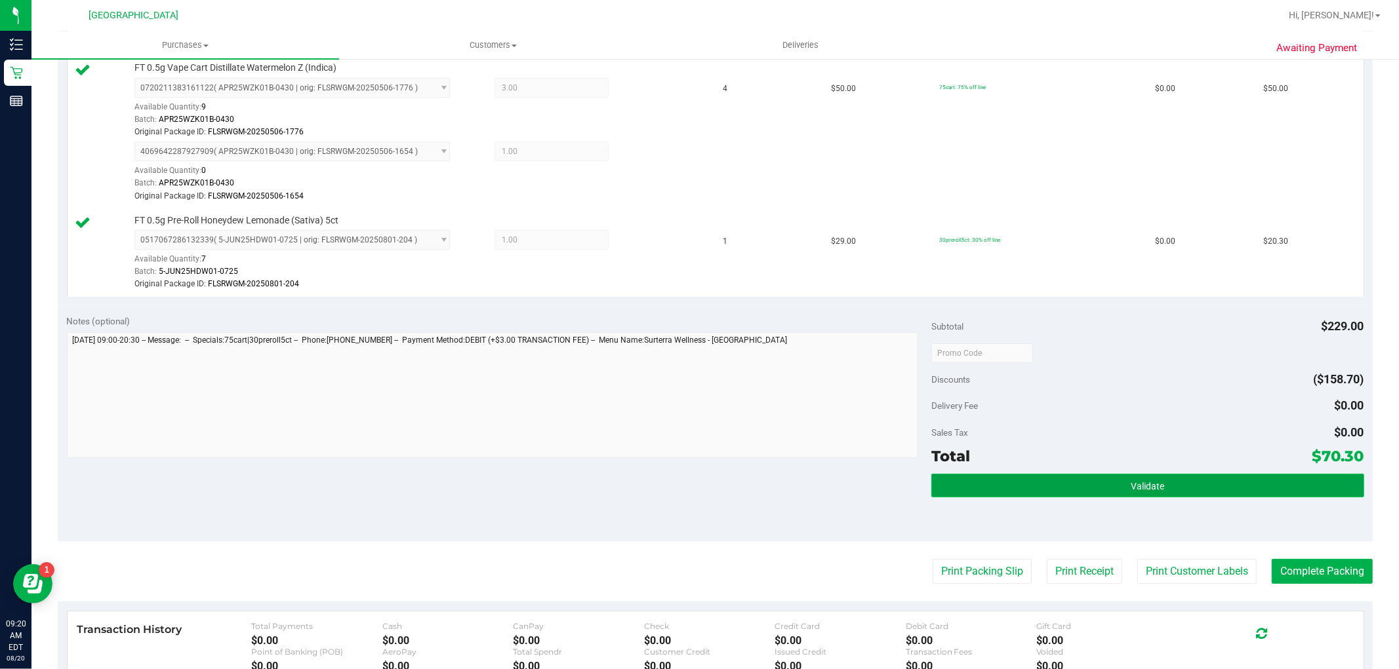
click at [1197, 488] on button "Validate" at bounding box center [1147, 486] width 432 height 24
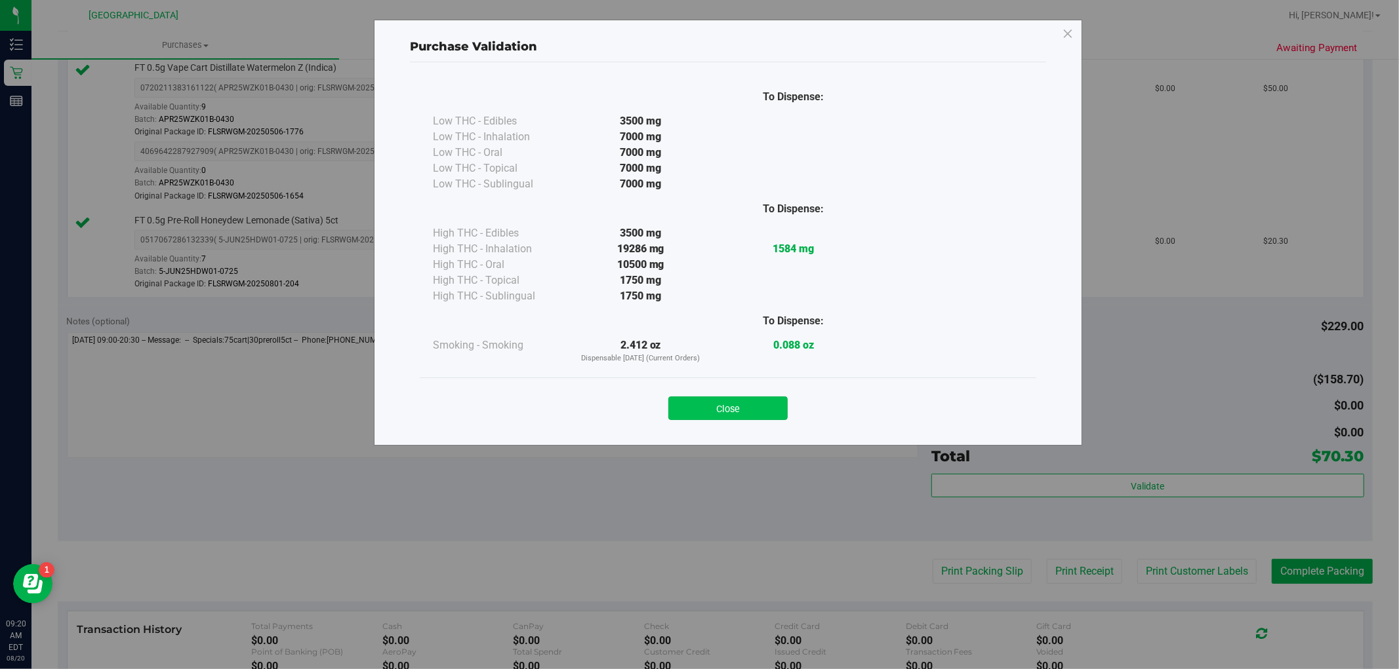
click at [775, 407] on button "Close" at bounding box center [727, 409] width 119 height 24
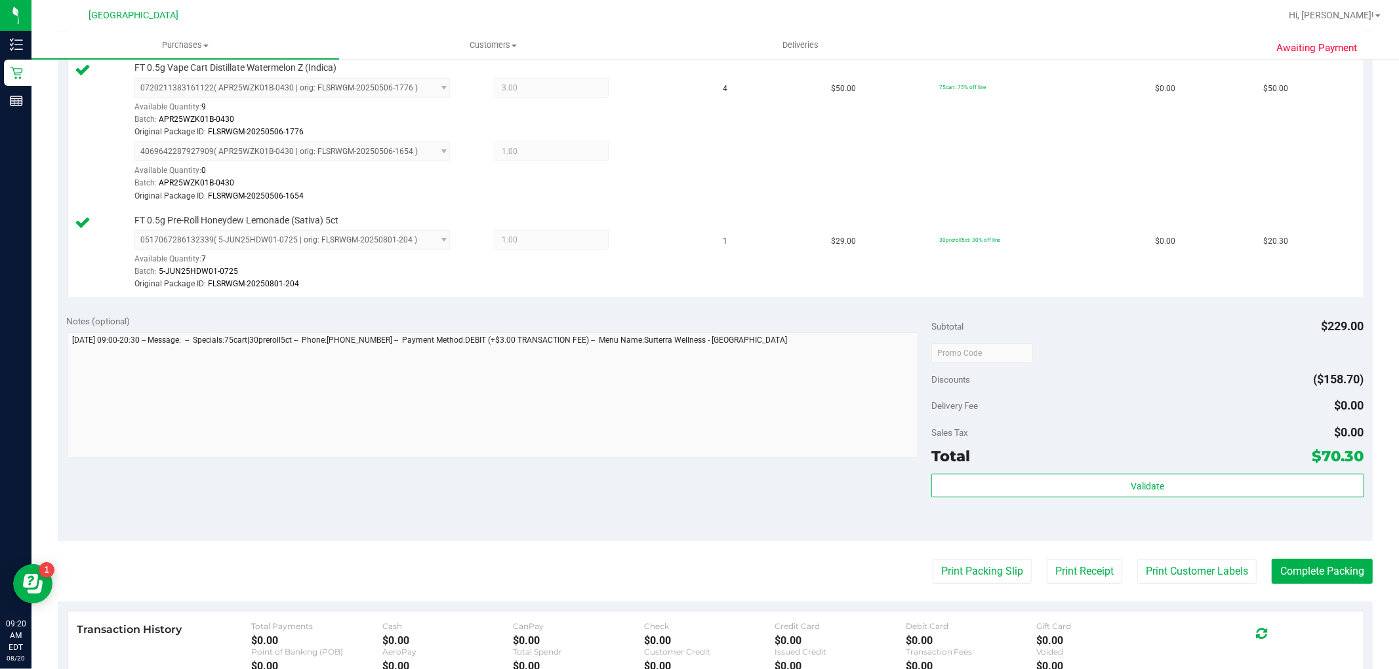
drag, startPoint x: 1141, startPoint y: 561, endPoint x: 964, endPoint y: 454, distance: 207.3
click at [1140, 556] on purchase-details "Back Edit Purchase Cancel Purchase View Profile # 11816070 BioTrack ID: - Submi…" at bounding box center [715, 277] width 1315 height 1140
click at [1156, 561] on button "Print Customer Labels" at bounding box center [1196, 571] width 119 height 25
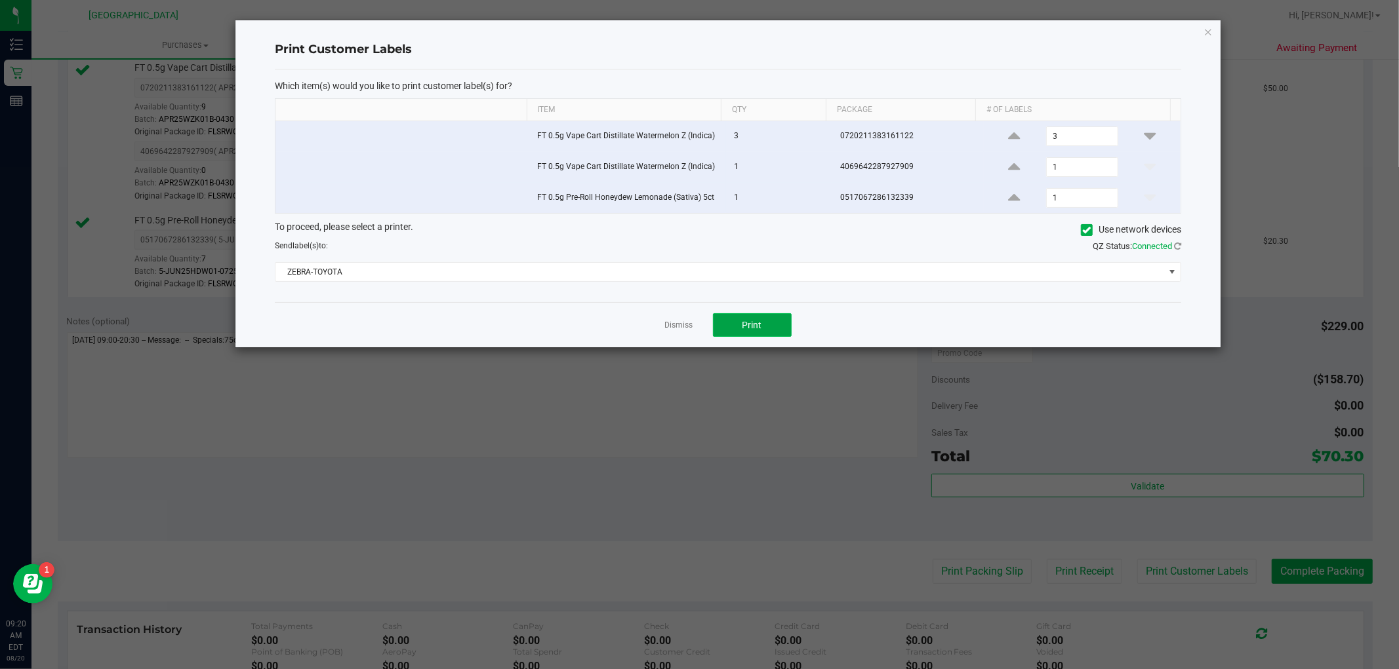
click at [736, 337] on button "Print" at bounding box center [752, 325] width 79 height 24
click at [679, 323] on link "Dismiss" at bounding box center [679, 325] width 28 height 11
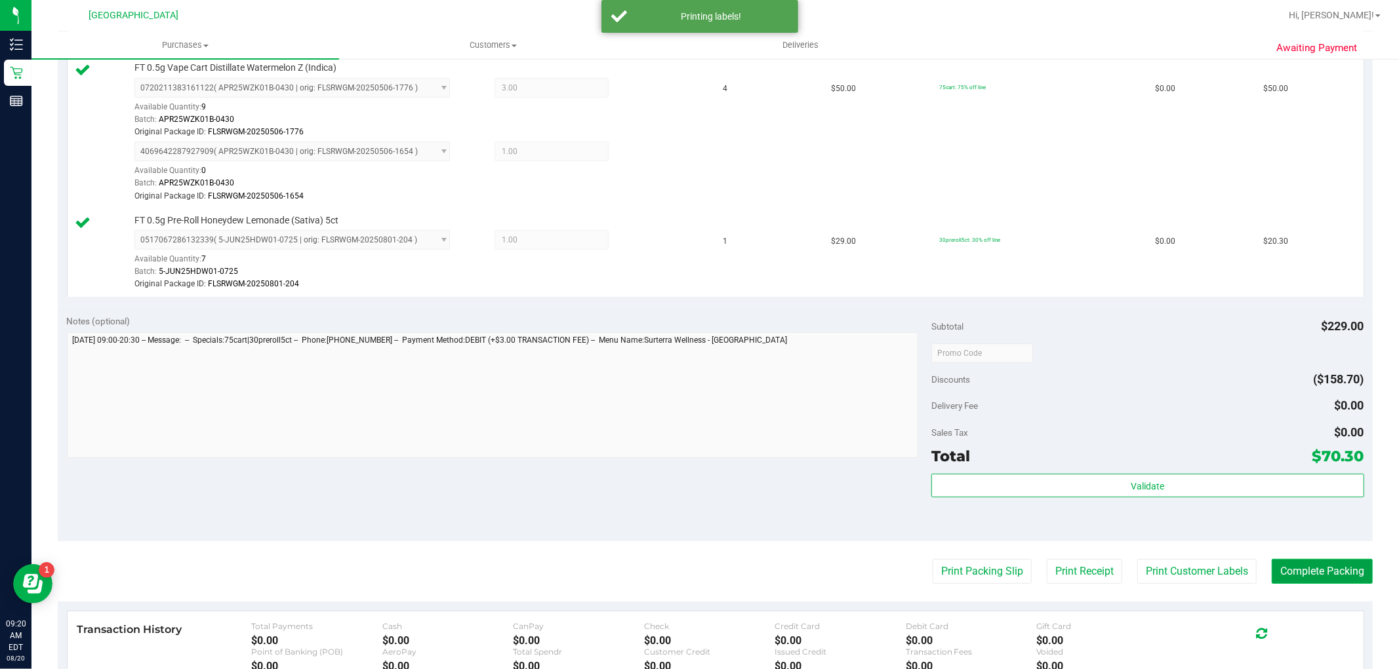
click at [1325, 571] on button "Complete Packing" at bounding box center [1321, 571] width 101 height 25
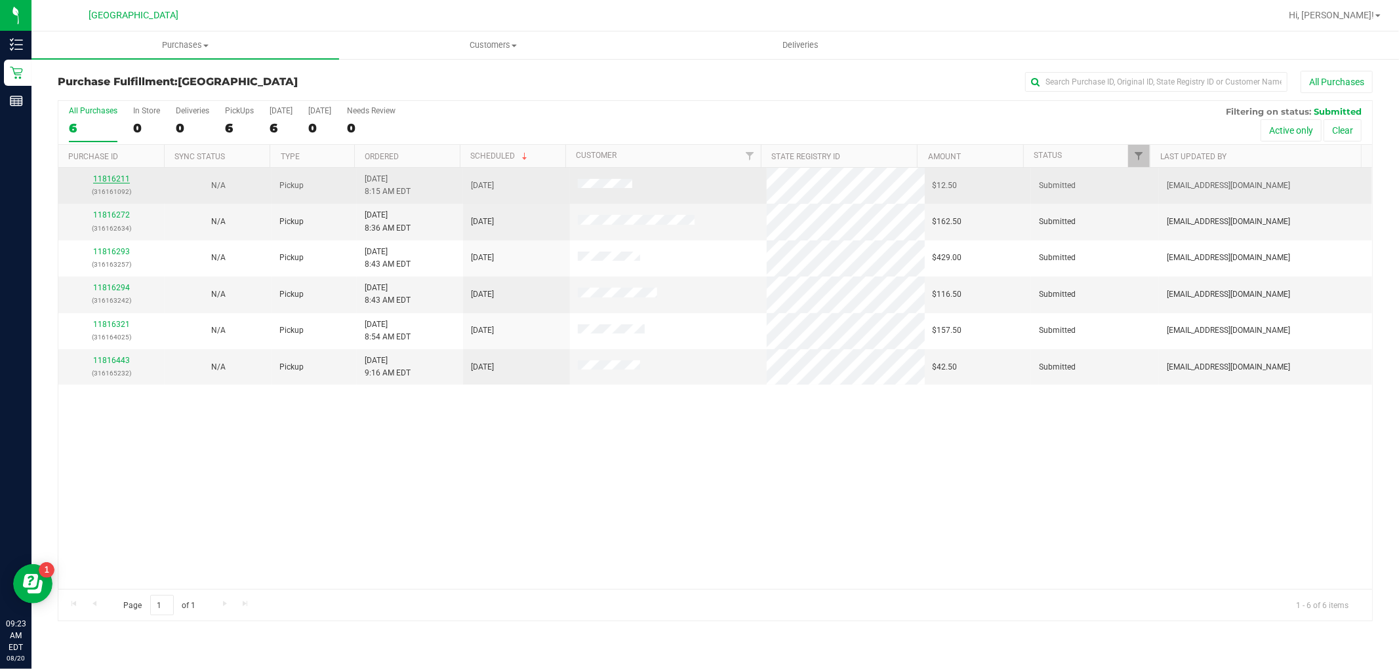
click at [119, 182] on link "11816211" at bounding box center [111, 178] width 37 height 9
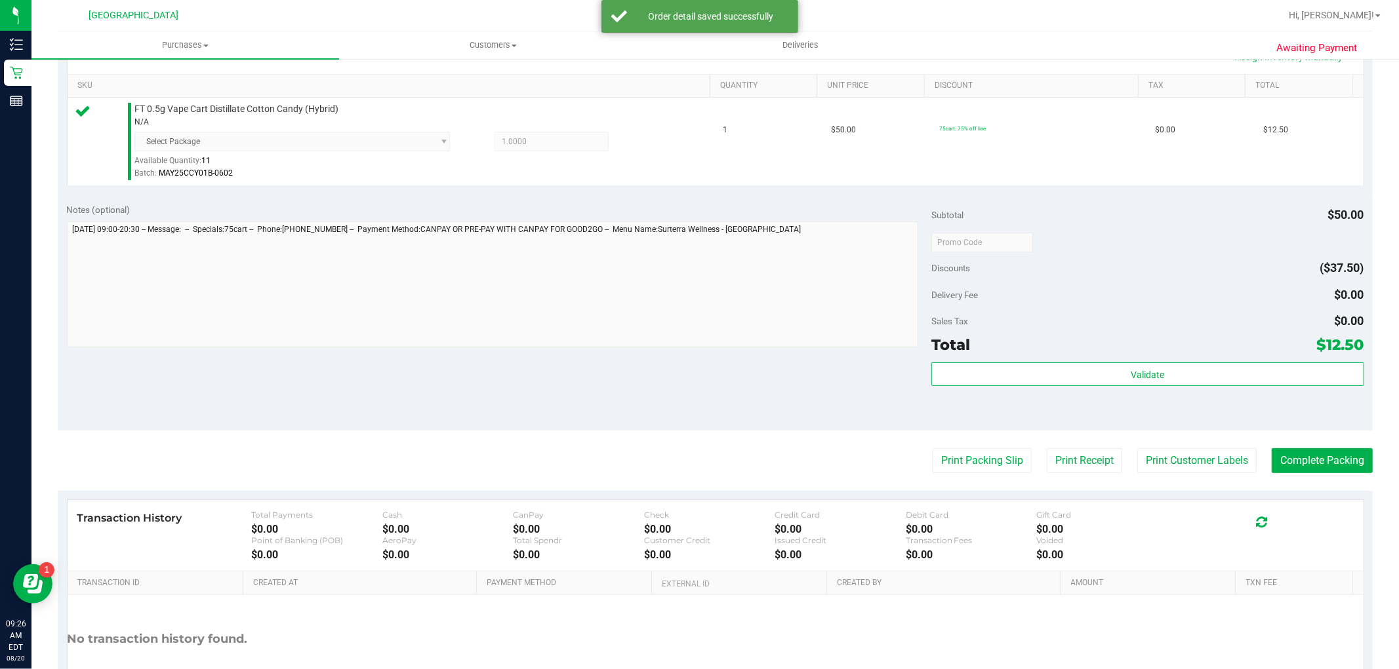
scroll to position [364, 0]
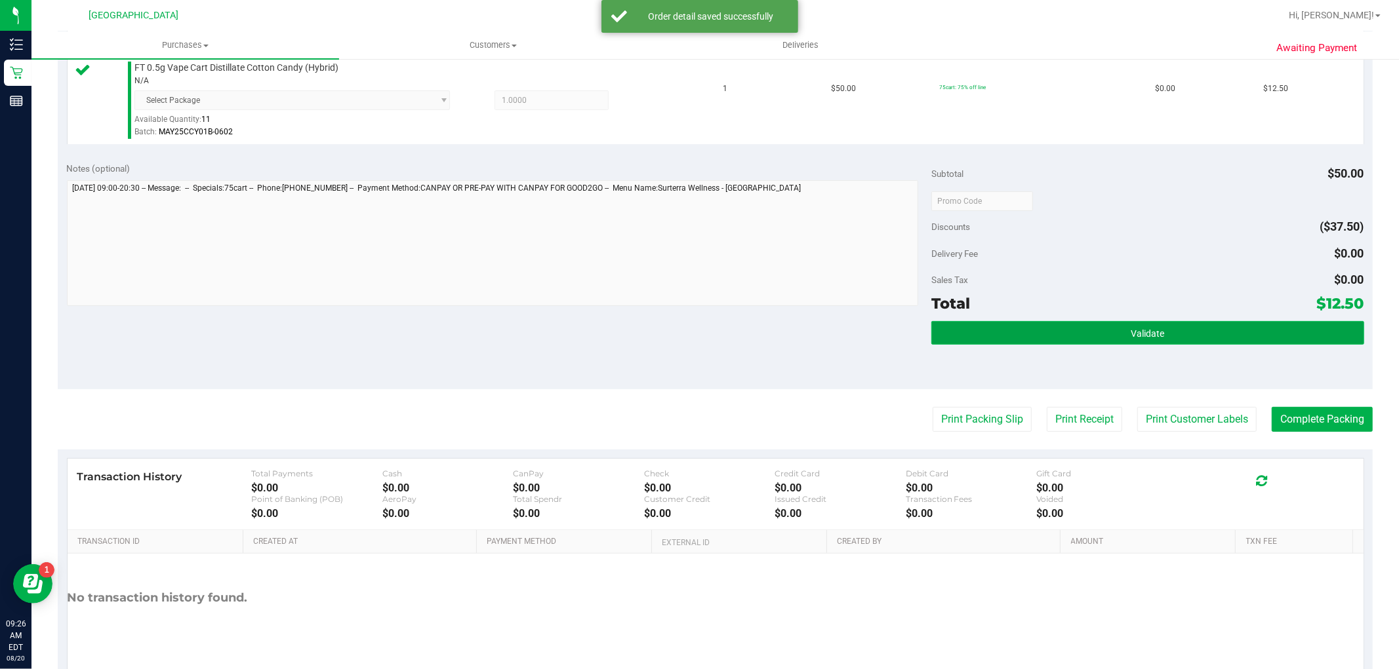
drag, startPoint x: 1162, startPoint y: 331, endPoint x: 1152, endPoint y: 339, distance: 13.1
click at [1162, 334] on button "Validate" at bounding box center [1147, 333] width 432 height 24
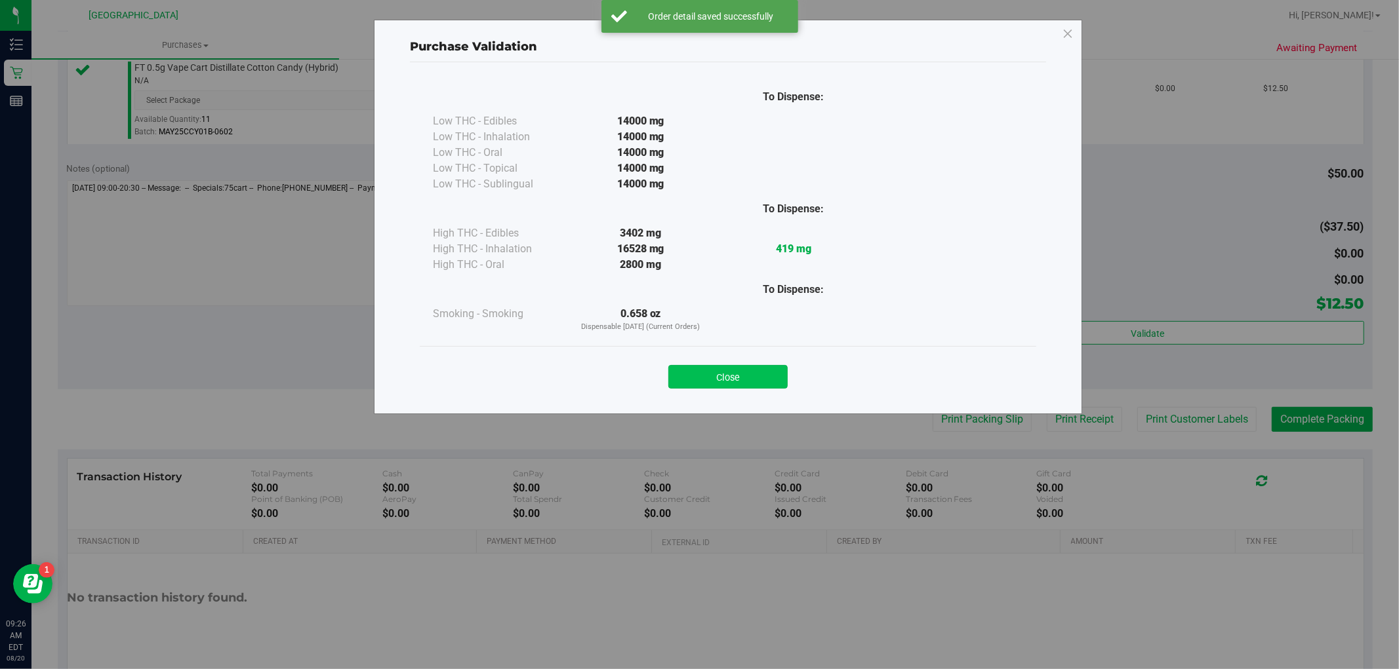
click at [732, 382] on button "Close" at bounding box center [727, 377] width 119 height 24
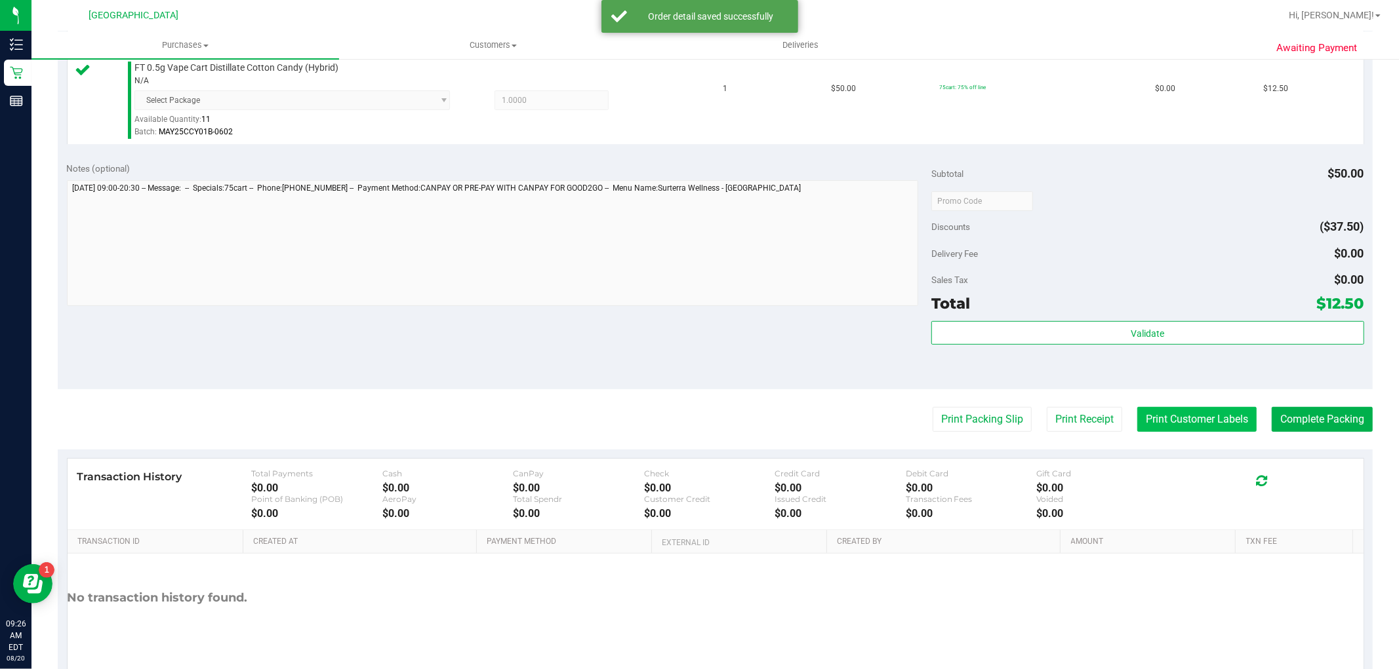
click at [1171, 422] on button "Print Customer Labels" at bounding box center [1196, 419] width 119 height 25
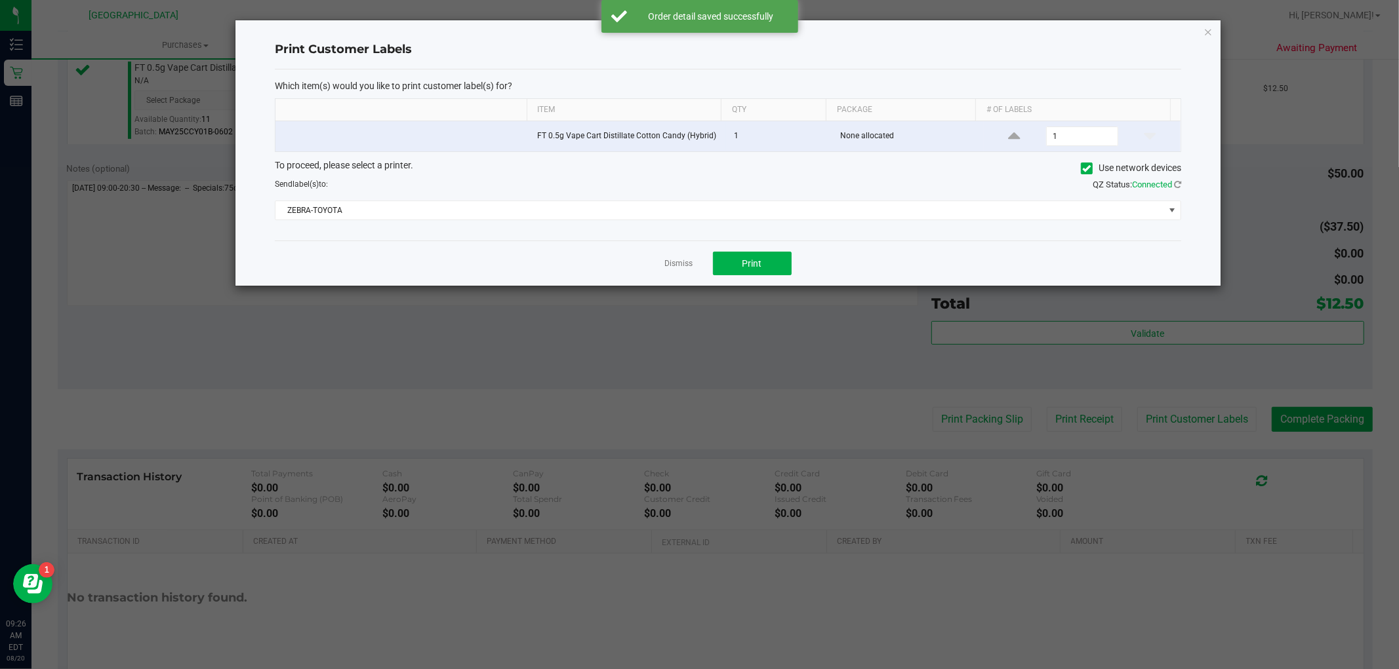
click at [743, 252] on div "Dismiss Print" at bounding box center [728, 263] width 906 height 45
click at [732, 258] on button "Print" at bounding box center [752, 264] width 79 height 24
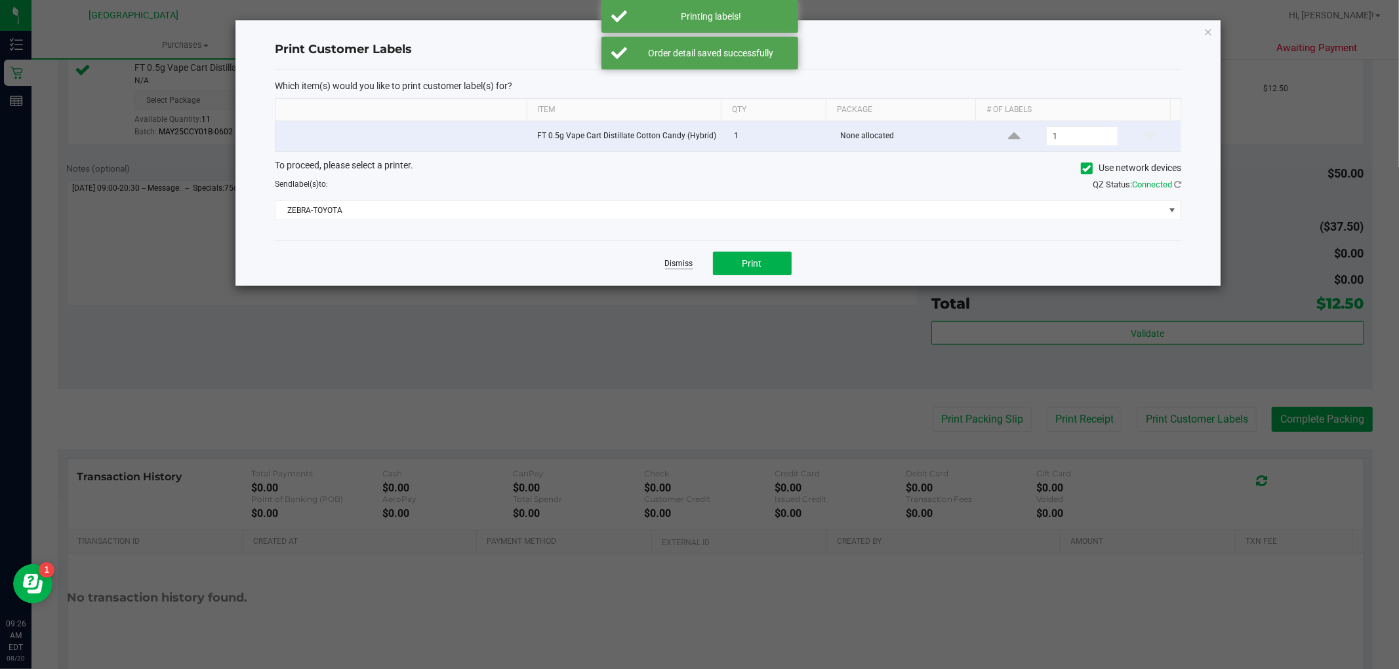
click at [688, 262] on link "Dismiss" at bounding box center [679, 263] width 28 height 11
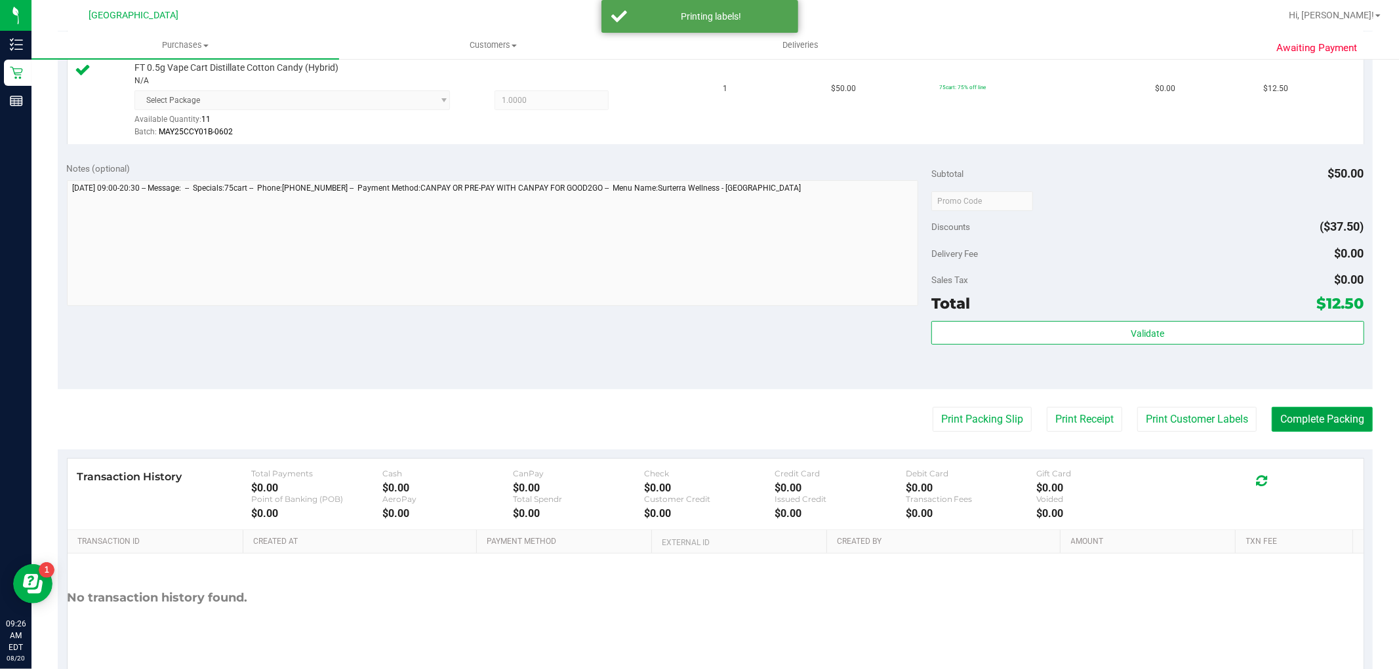
click at [1315, 418] on button "Complete Packing" at bounding box center [1321, 419] width 101 height 25
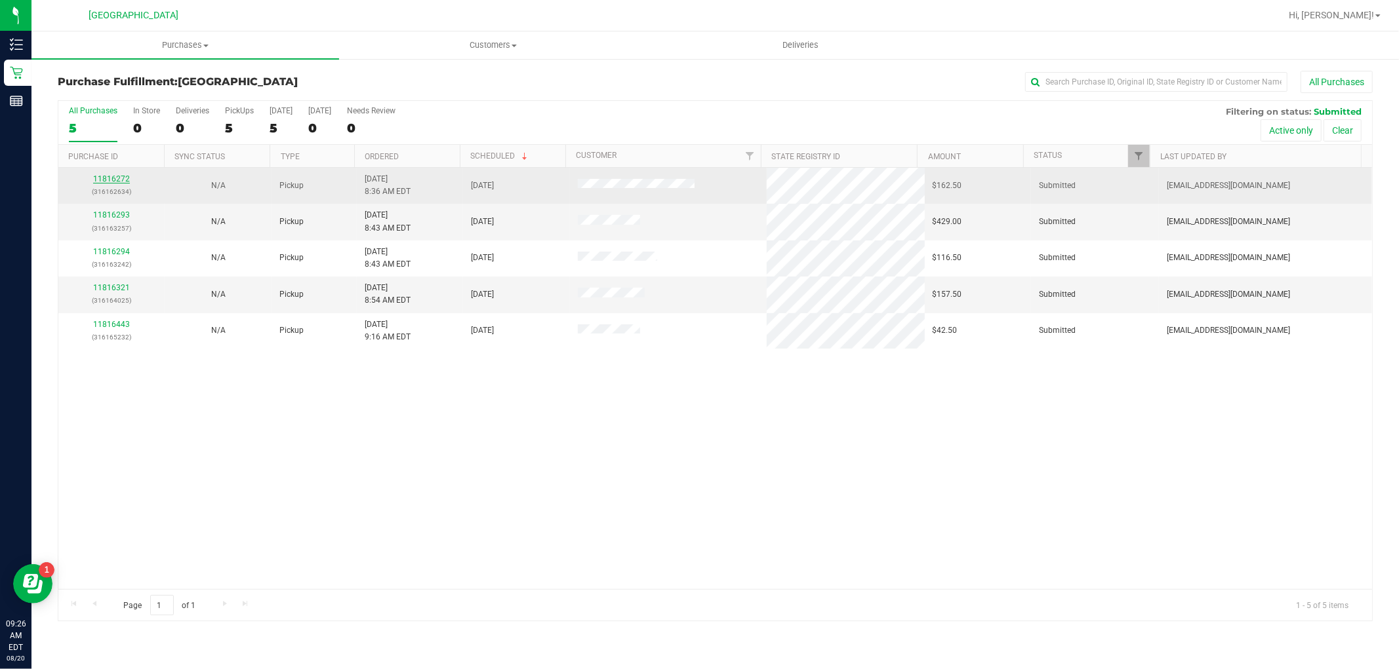
click at [123, 178] on link "11816272" at bounding box center [111, 178] width 37 height 9
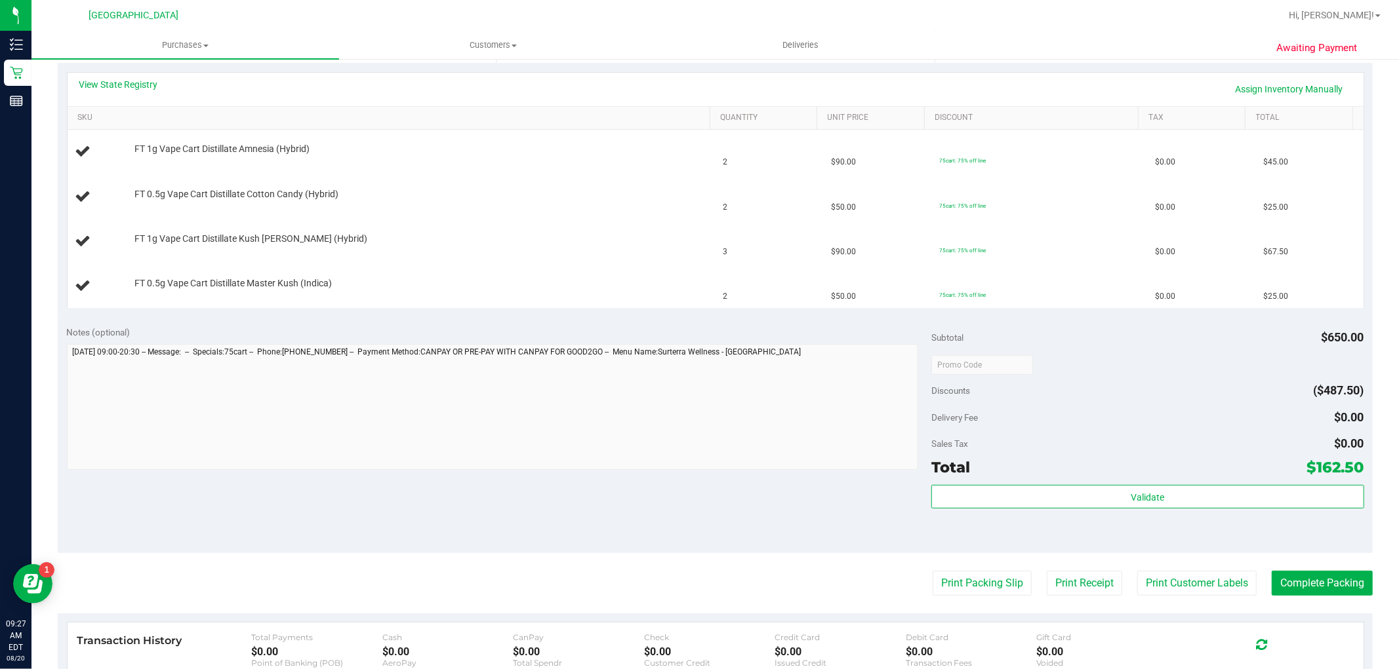
scroll to position [291, 0]
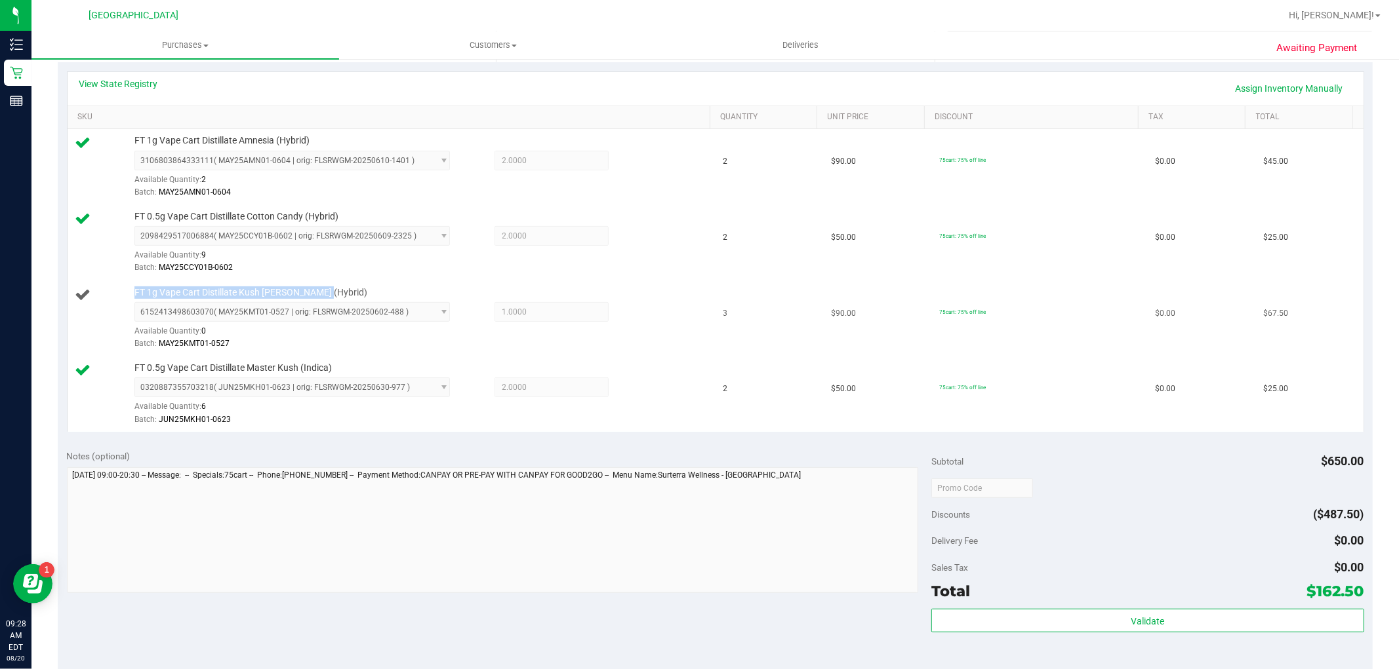
drag, startPoint x: 346, startPoint y: 286, endPoint x: 108, endPoint y: 298, distance: 238.3
click at [108, 298] on div "FT 1g Vape Cart Distillate Kush Mintz (Hybrid) 6152413498603070 ( MAY25KMT01-05…" at bounding box center [391, 319] width 632 height 65
copy div "FT 1g Vape Cart Distillate Kush Mintz (Hybrid)"
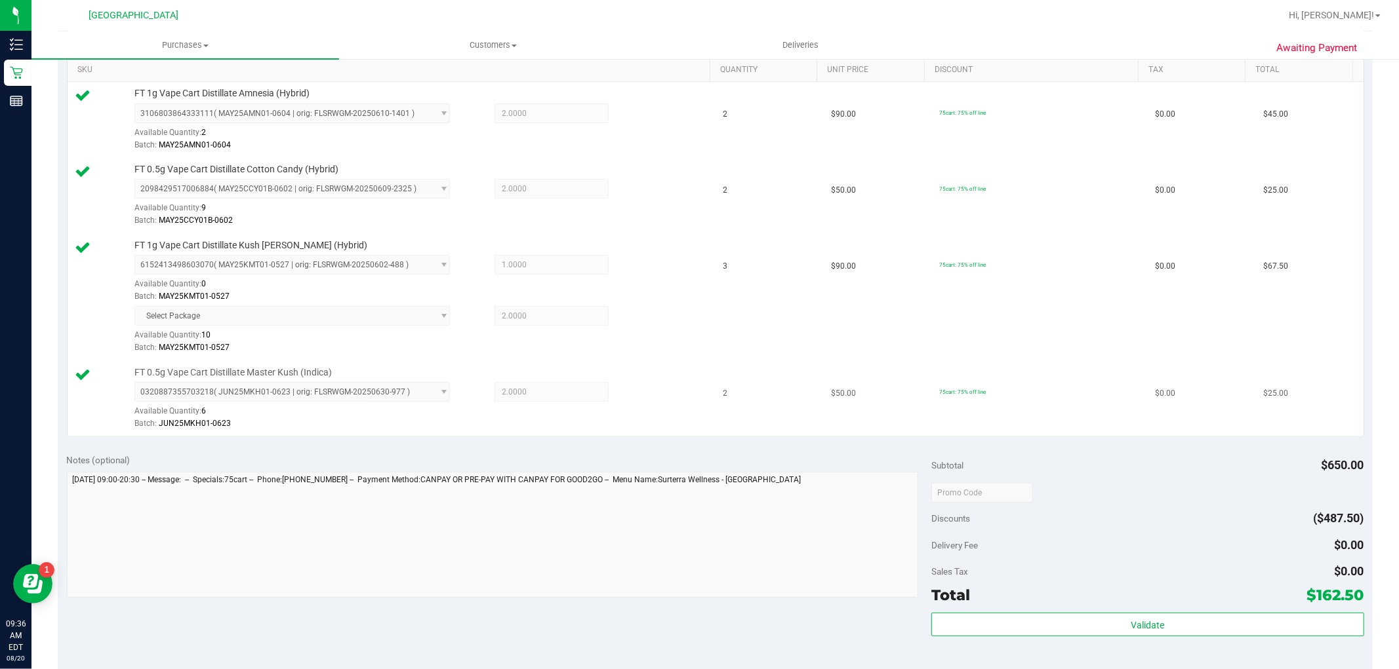
scroll to position [364, 0]
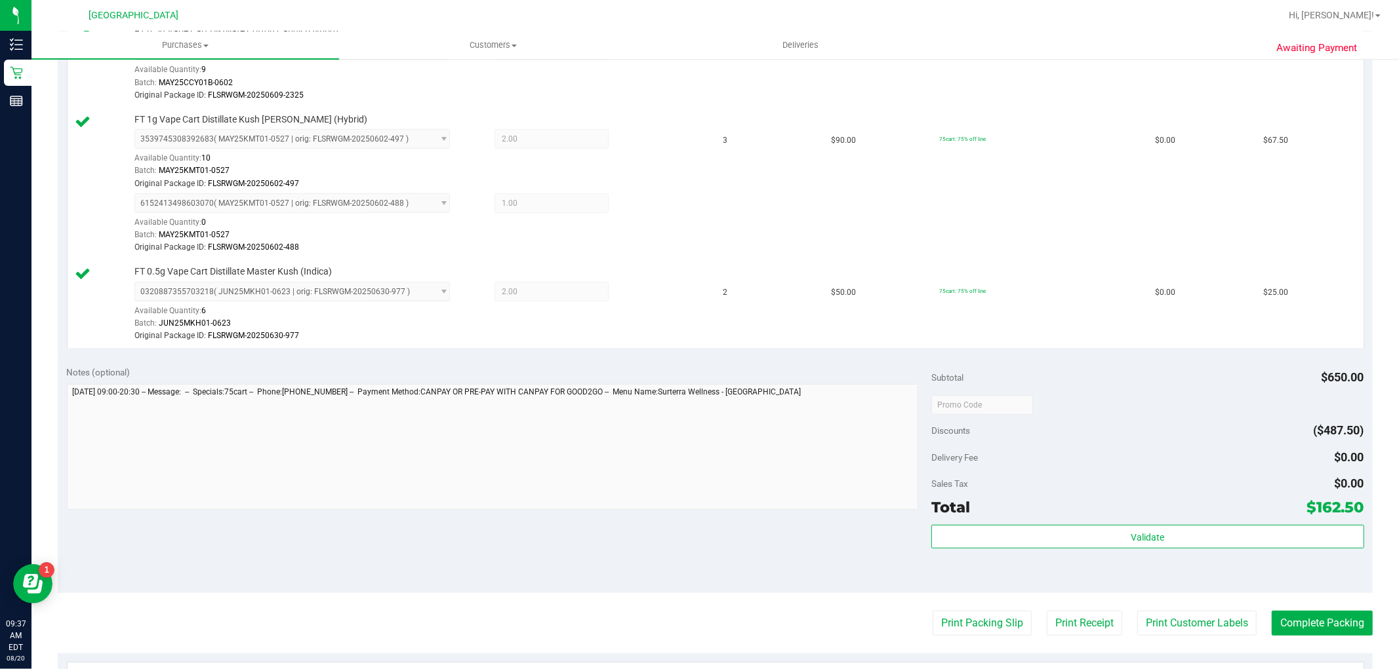
scroll to position [728, 0]
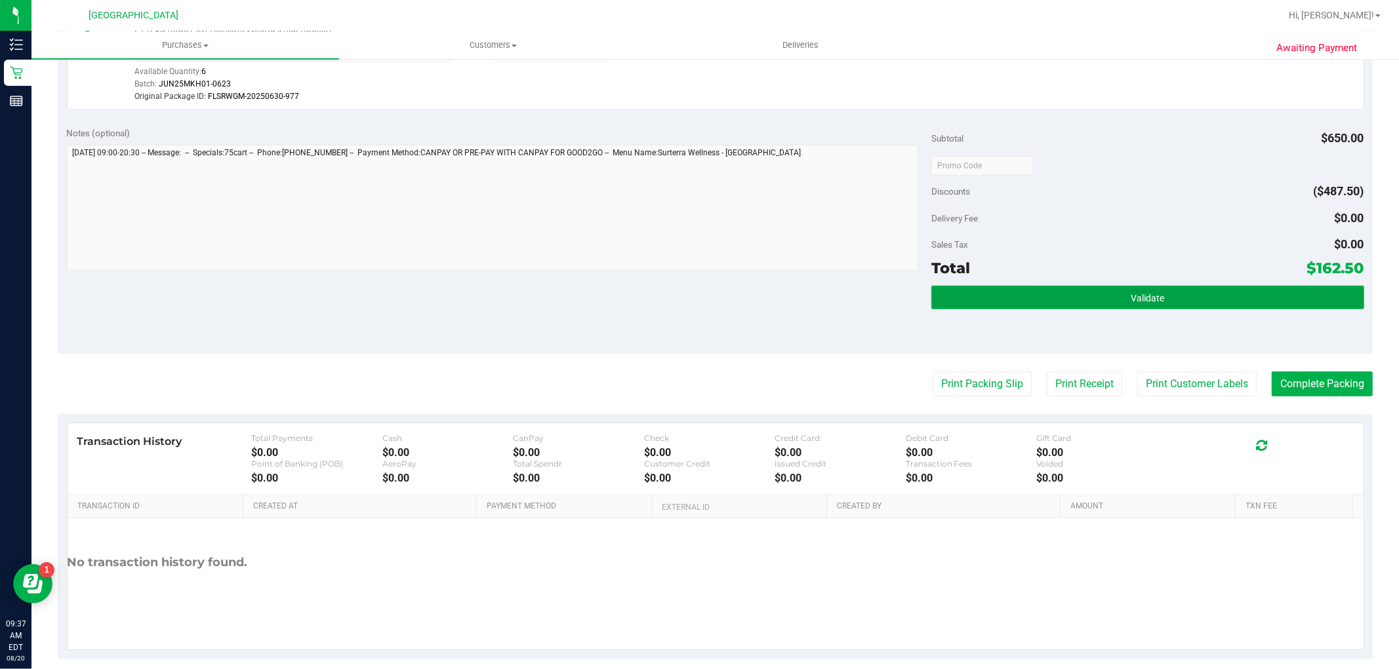
click at [1094, 300] on button "Validate" at bounding box center [1147, 298] width 432 height 24
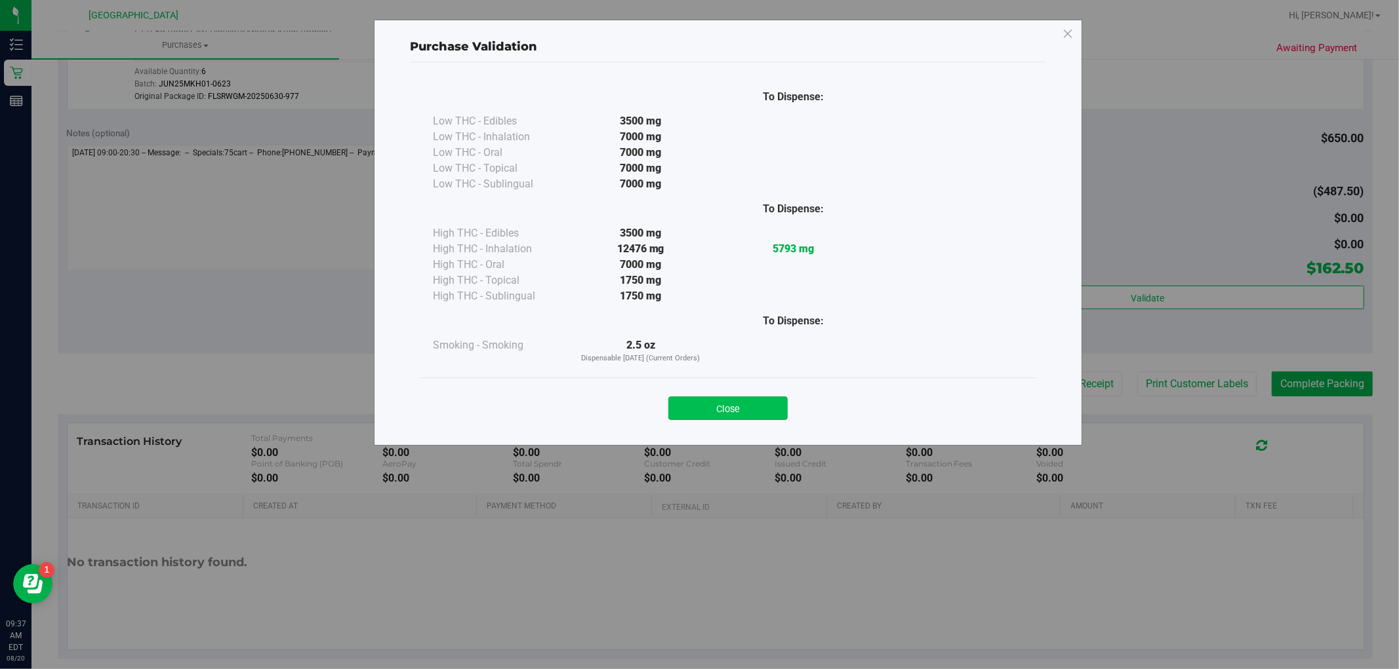
click at [724, 407] on button "Close" at bounding box center [727, 409] width 119 height 24
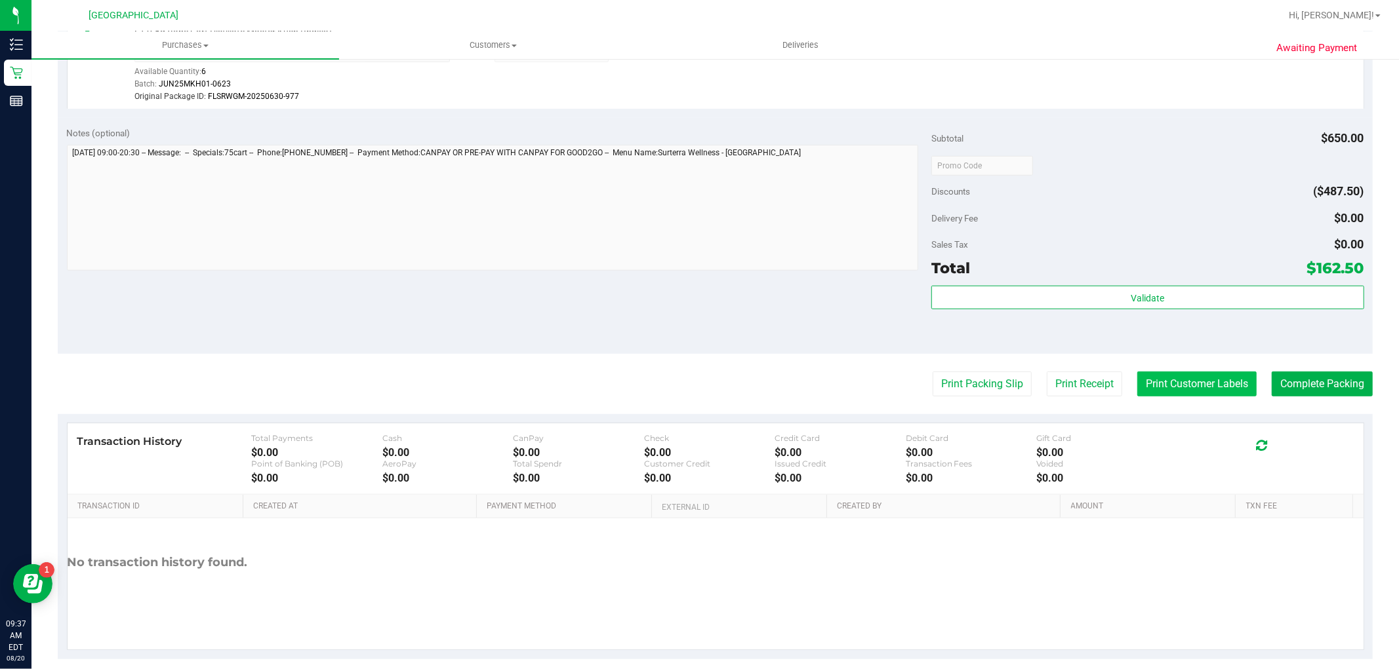
click at [1159, 389] on button "Print Customer Labels" at bounding box center [1196, 384] width 119 height 25
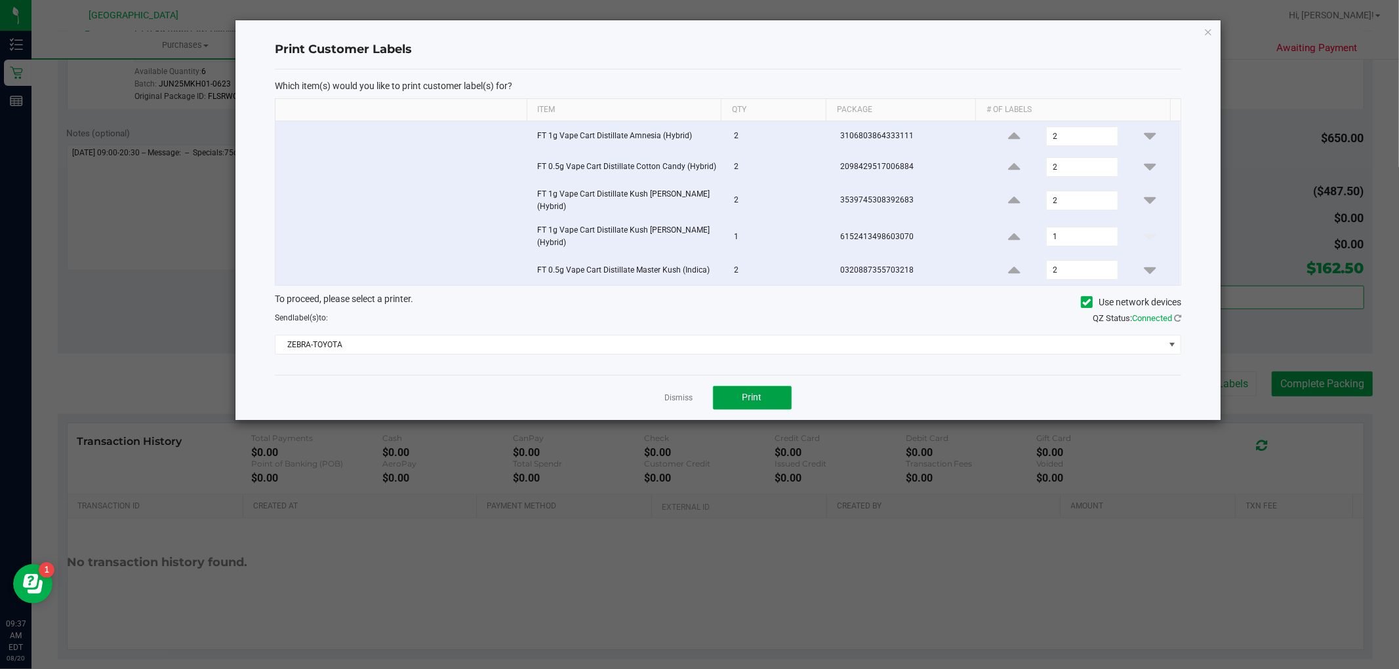
click at [748, 392] on span "Print" at bounding box center [752, 397] width 20 height 10
drag, startPoint x: 673, startPoint y: 387, endPoint x: 750, endPoint y: 384, distance: 76.8
click at [675, 393] on link "Dismiss" at bounding box center [679, 398] width 28 height 11
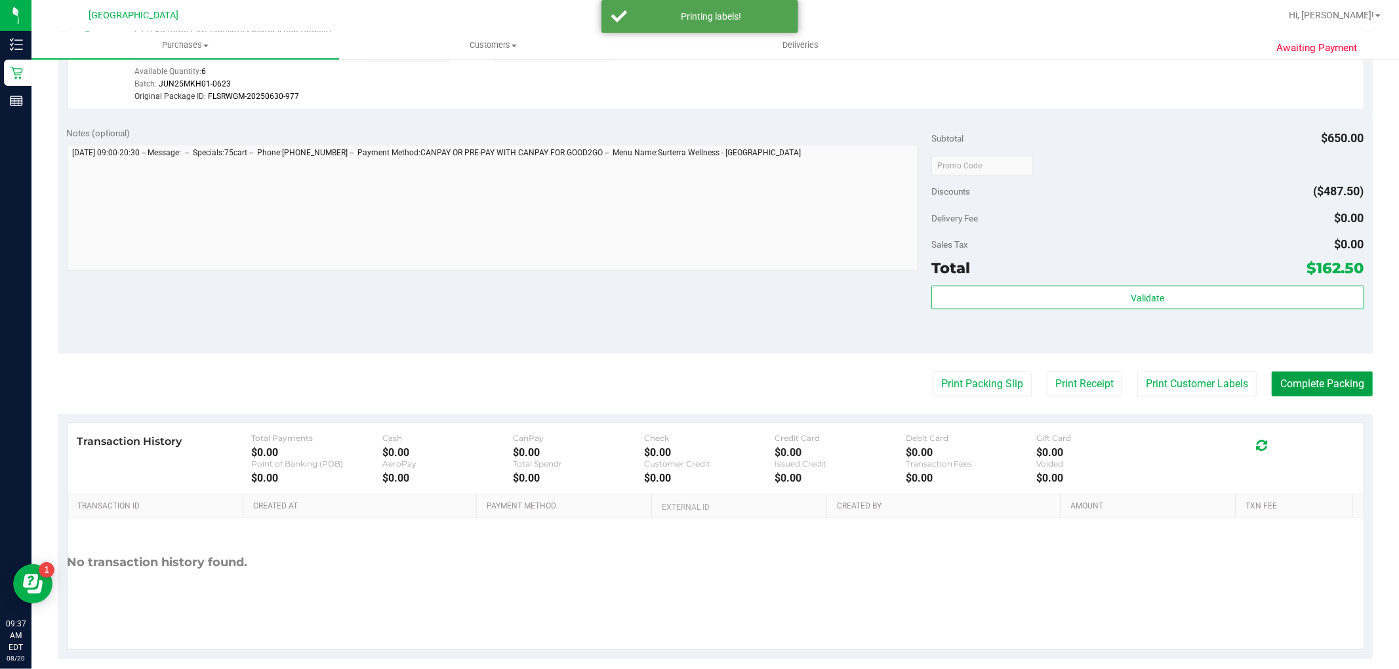
drag, startPoint x: 1290, startPoint y: 378, endPoint x: 1280, endPoint y: 256, distance: 122.3
click at [1292, 371] on purchase-details "Back Edit Purchase Cancel Purchase View Profile # 11816272 BioTrack ID: - Submi…" at bounding box center [715, 0] width 1315 height 1317
click at [1300, 374] on button "Complete Packing" at bounding box center [1321, 384] width 101 height 25
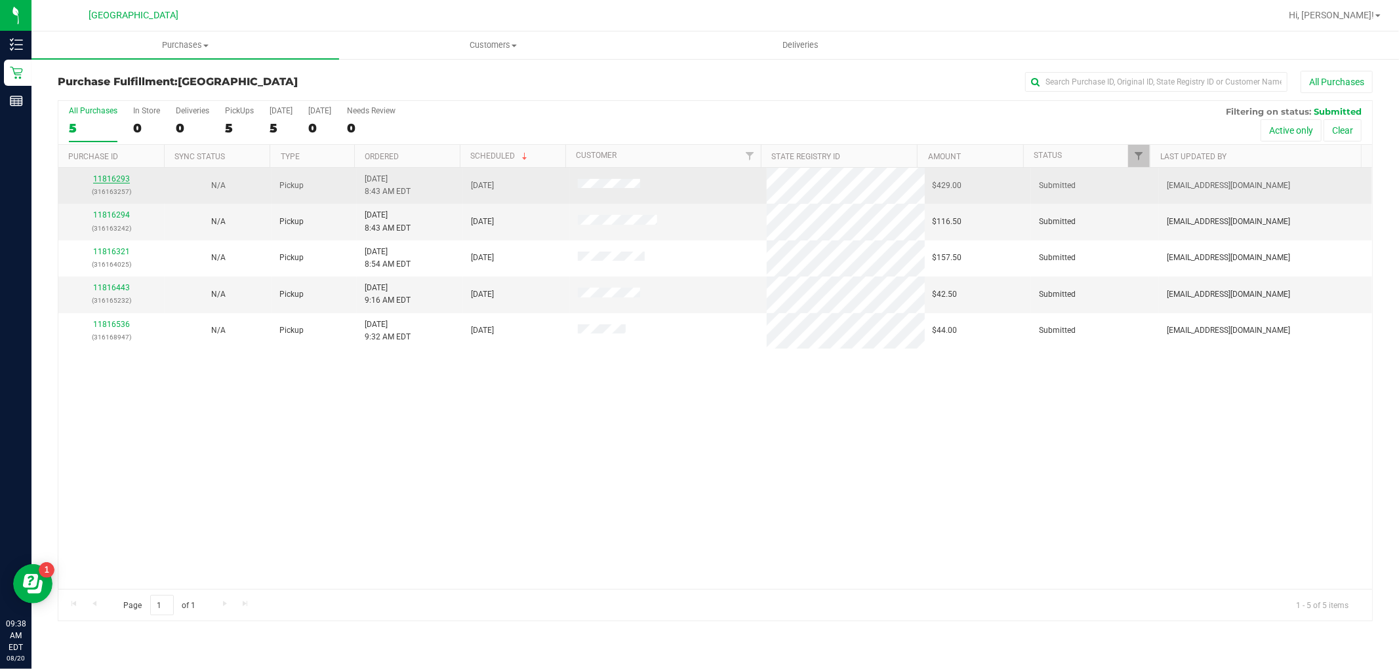
click at [109, 179] on link "11816293" at bounding box center [111, 178] width 37 height 9
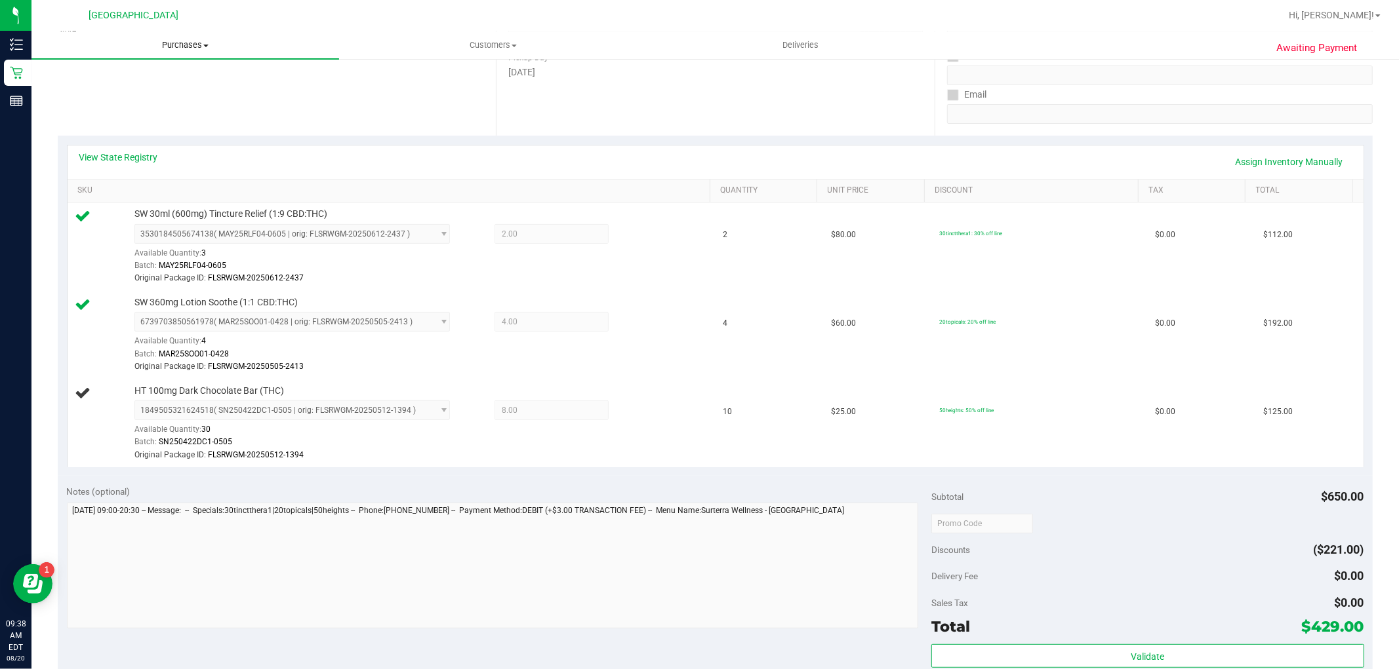
scroll to position [218, 0]
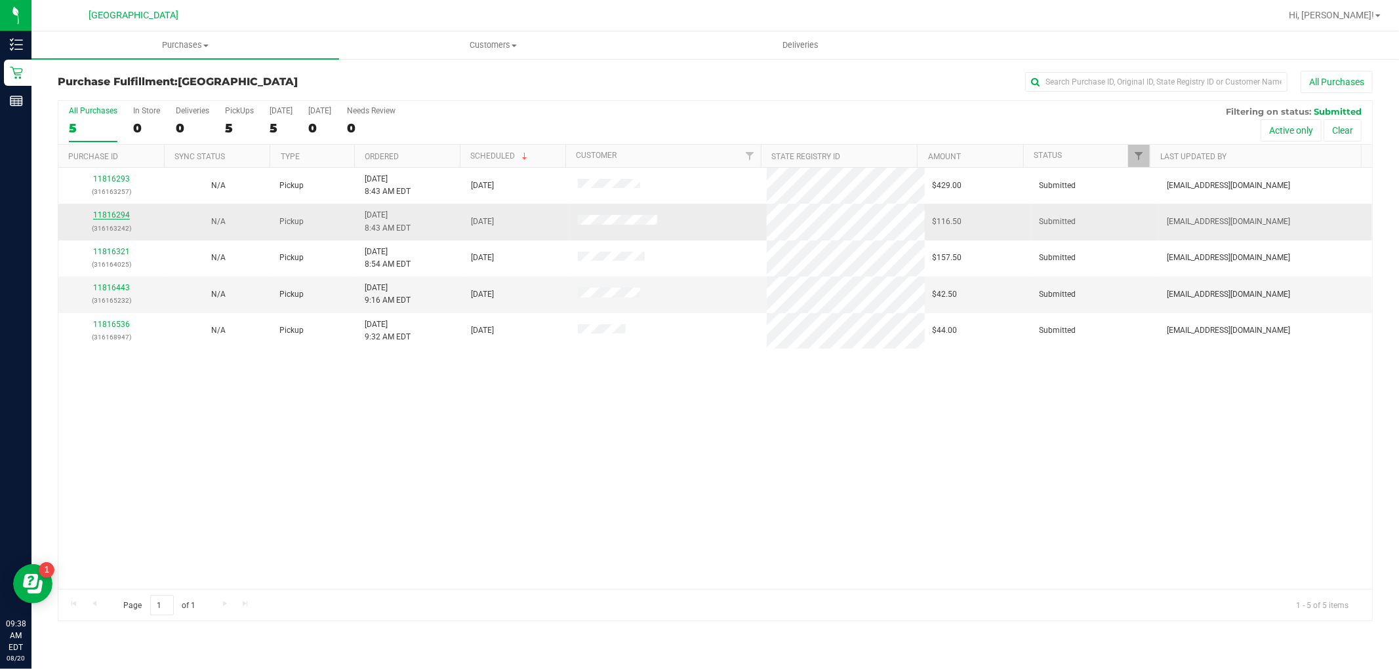
click at [127, 217] on link "11816294" at bounding box center [111, 214] width 37 height 9
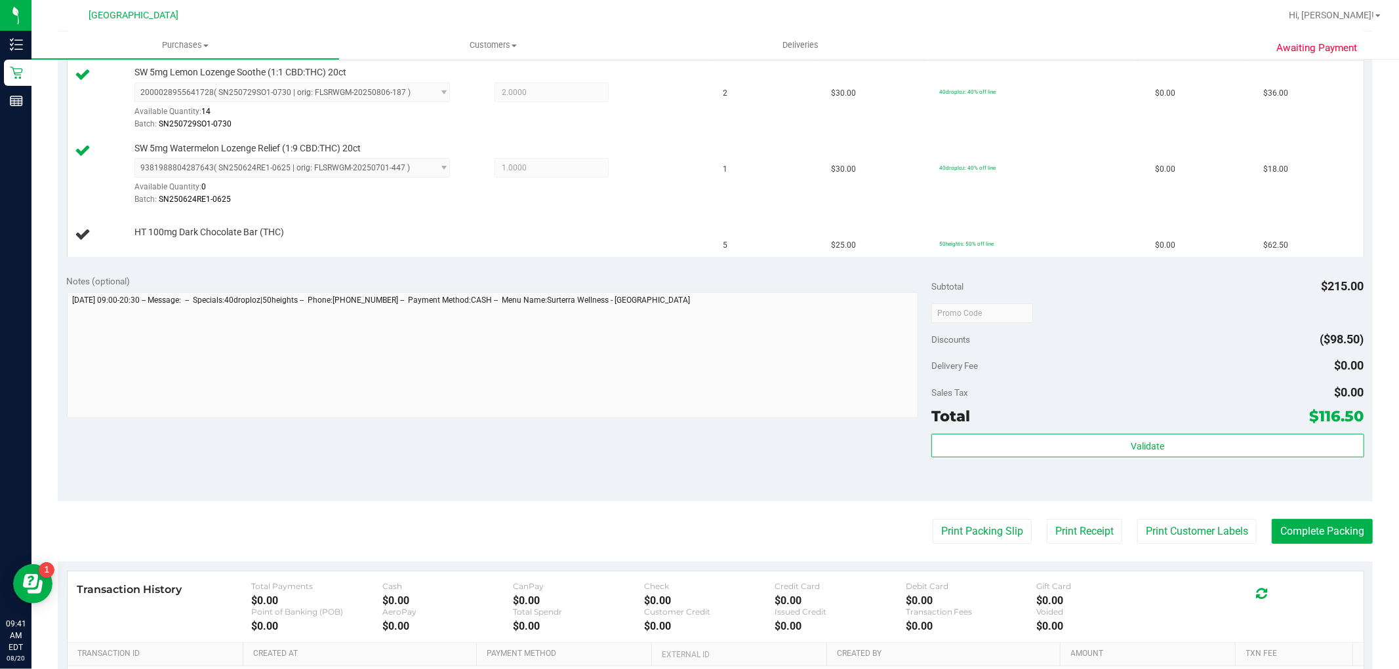
scroll to position [364, 0]
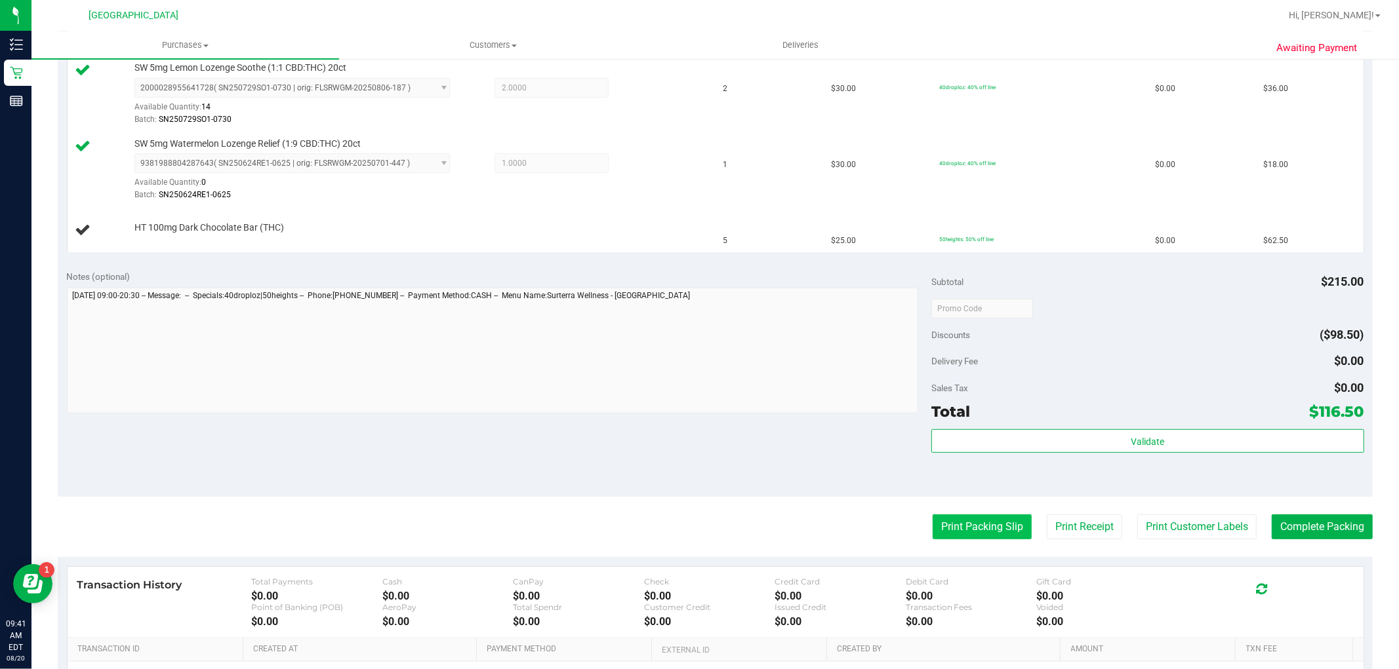
click at [951, 530] on button "Print Packing Slip" at bounding box center [981, 527] width 99 height 25
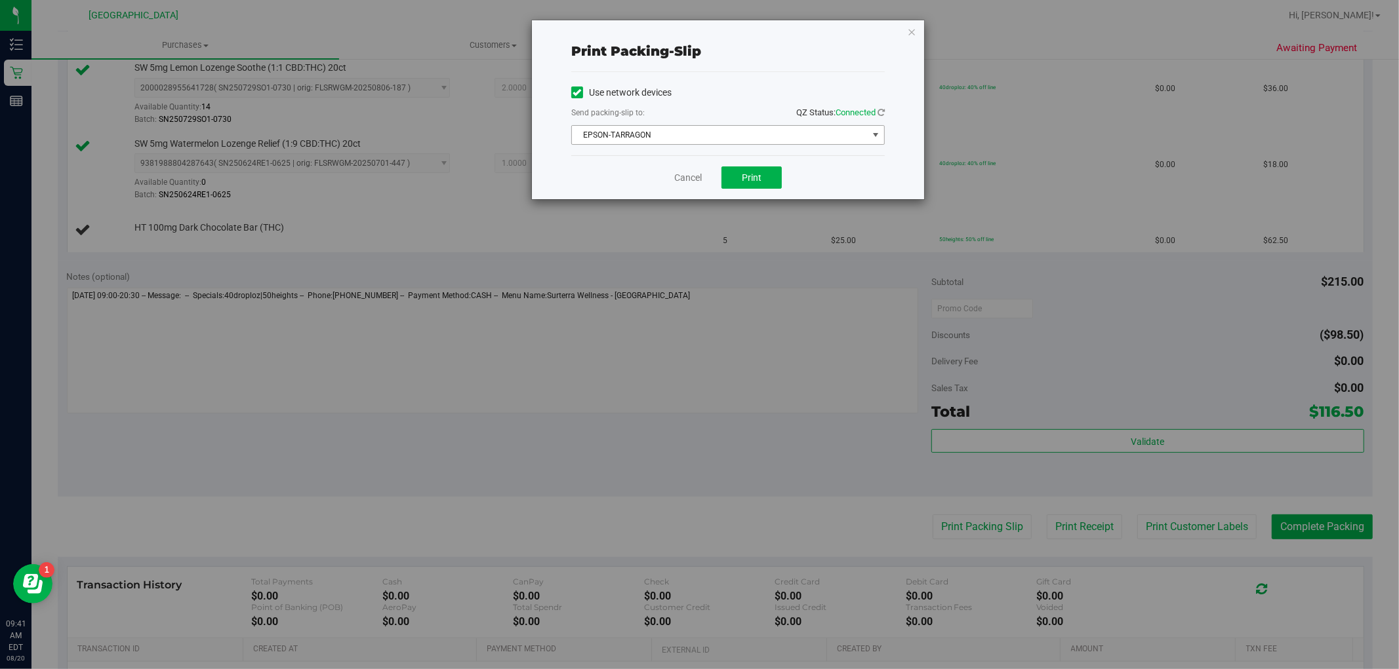
click at [732, 131] on span "EPSON-TARRAGON" at bounding box center [720, 135] width 296 height 18
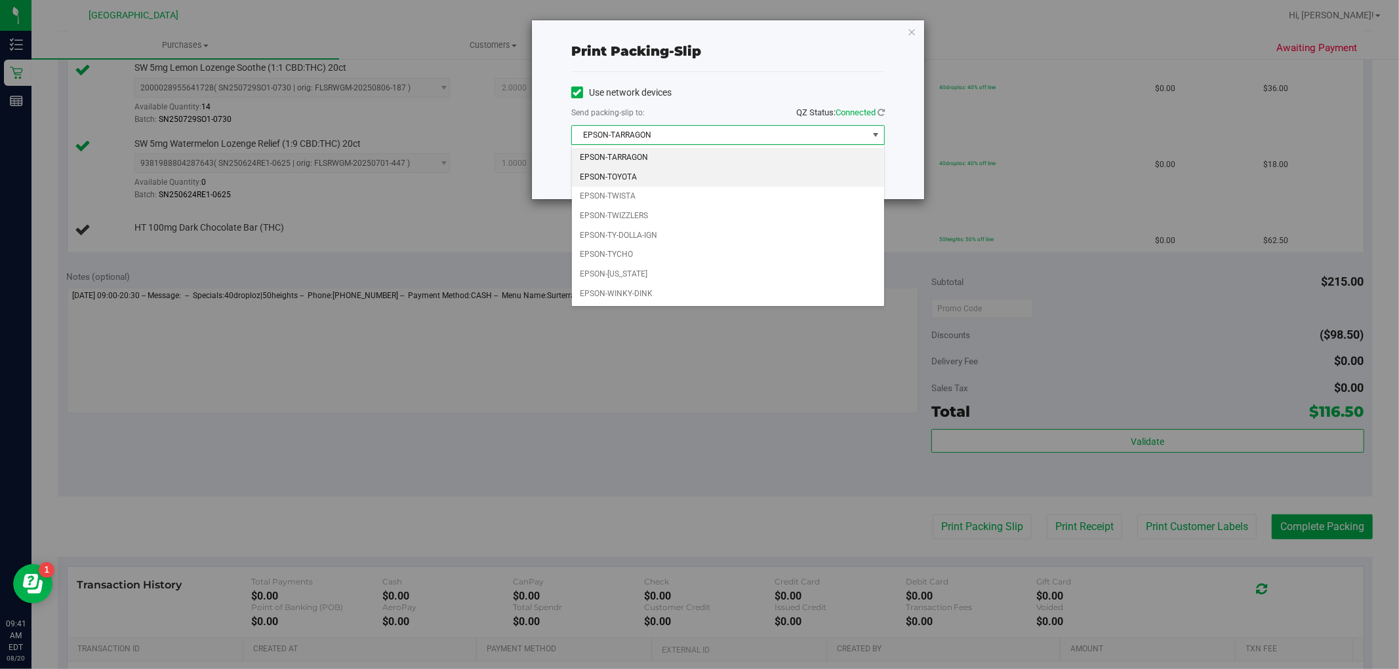
click at [634, 179] on li "EPSON-TOYOTA" at bounding box center [728, 178] width 312 height 20
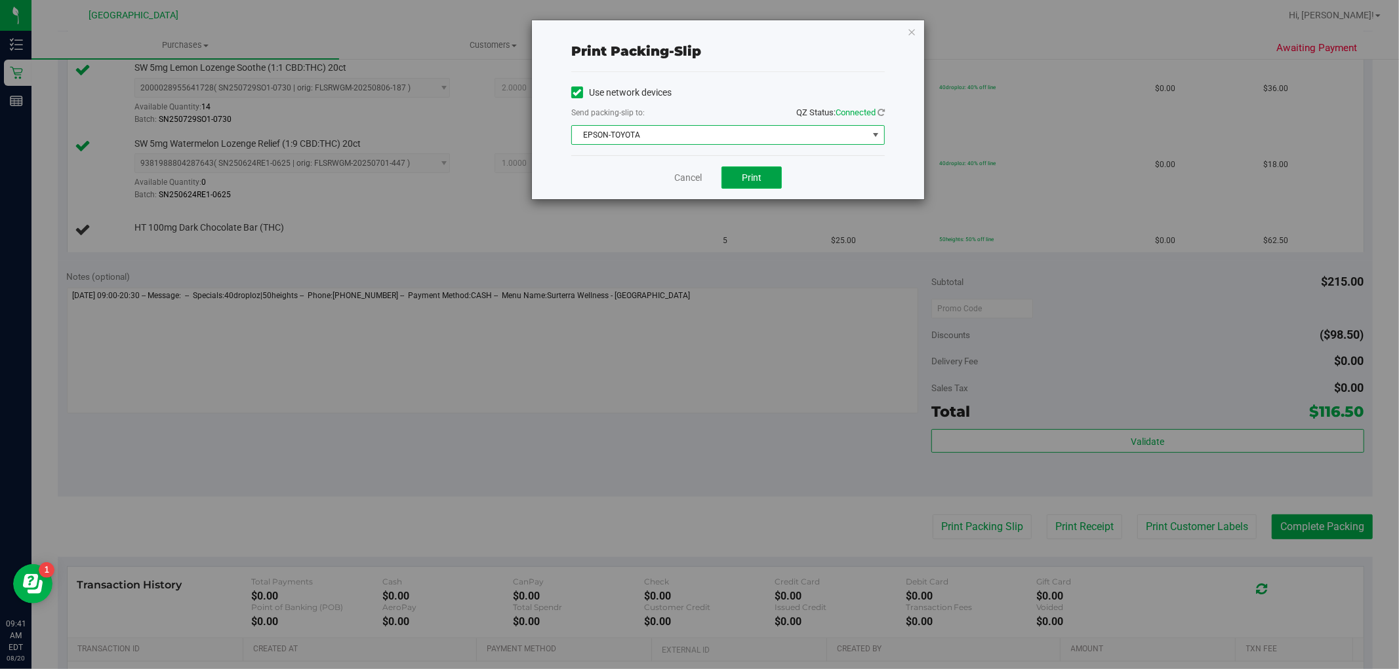
click at [753, 173] on span "Print" at bounding box center [752, 177] width 20 height 10
click at [686, 177] on link "Cancel" at bounding box center [688, 178] width 28 height 14
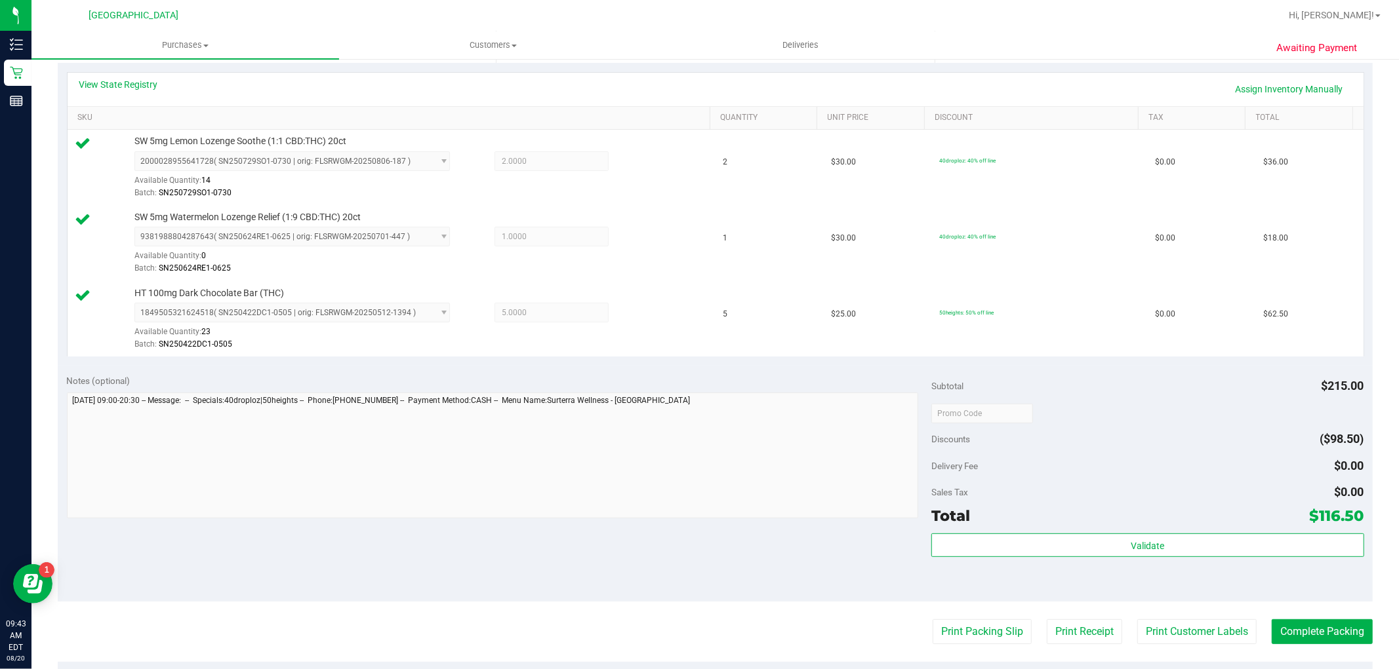
scroll to position [291, 0]
click at [1162, 635] on button "Print Customer Labels" at bounding box center [1196, 631] width 119 height 25
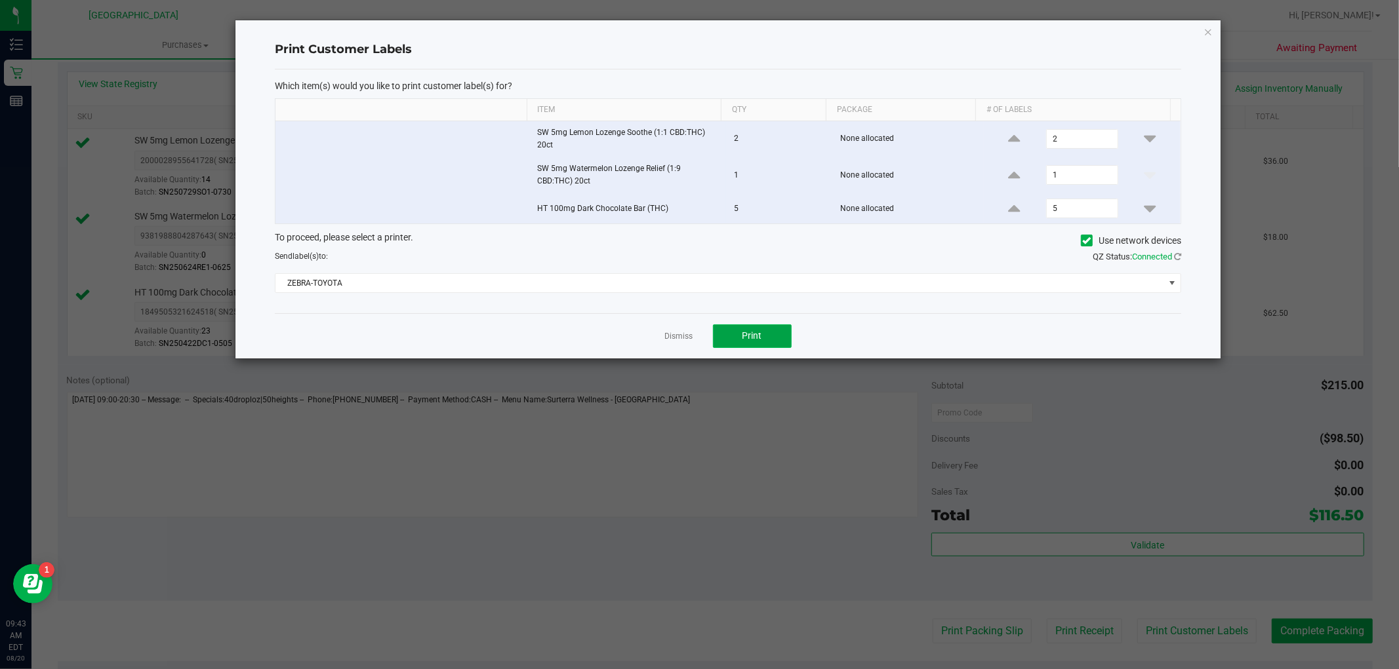
click at [755, 338] on span "Print" at bounding box center [752, 335] width 20 height 10
click at [671, 337] on link "Dismiss" at bounding box center [679, 336] width 28 height 11
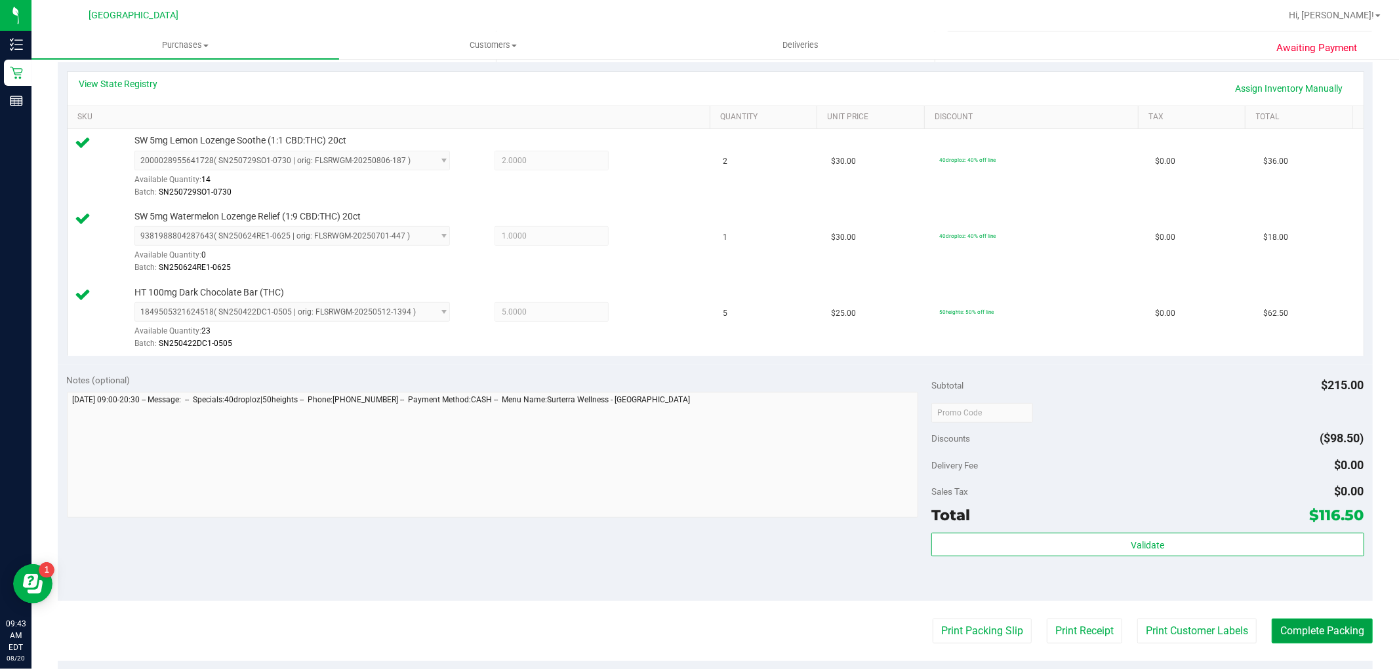
click at [1332, 624] on button "Complete Packing" at bounding box center [1321, 631] width 101 height 25
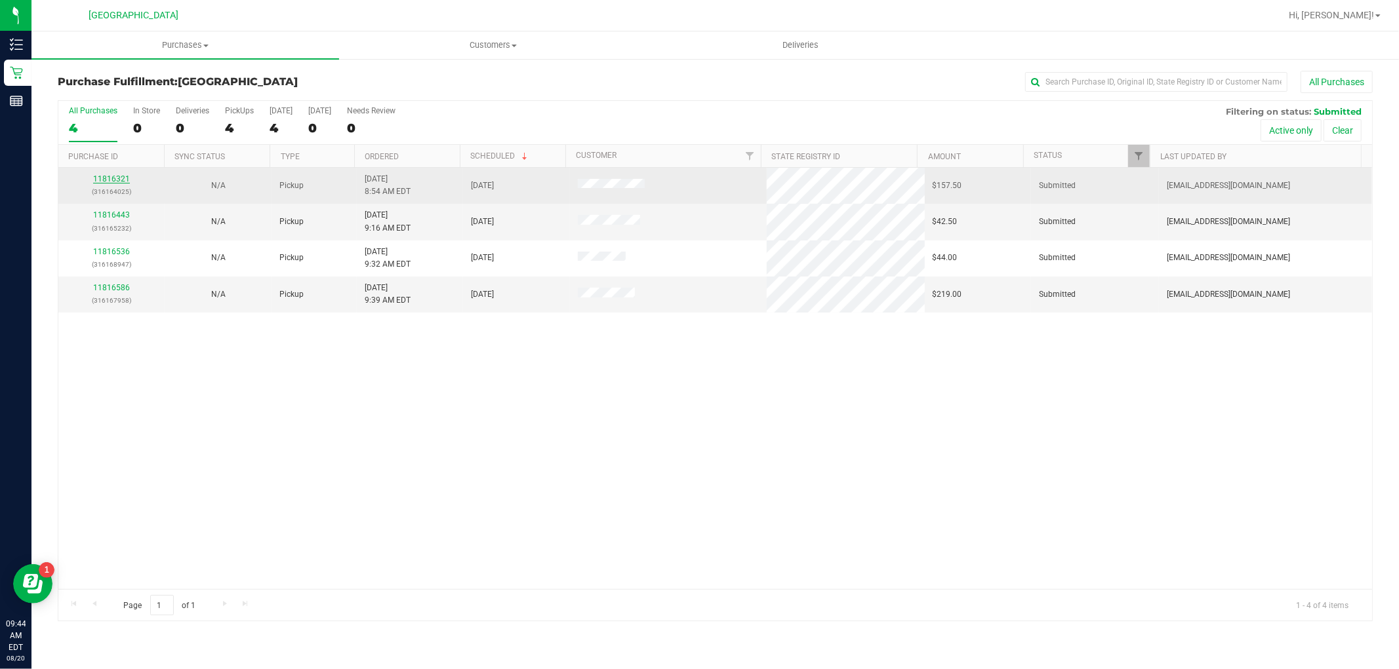
click at [115, 179] on link "11816321" at bounding box center [111, 178] width 37 height 9
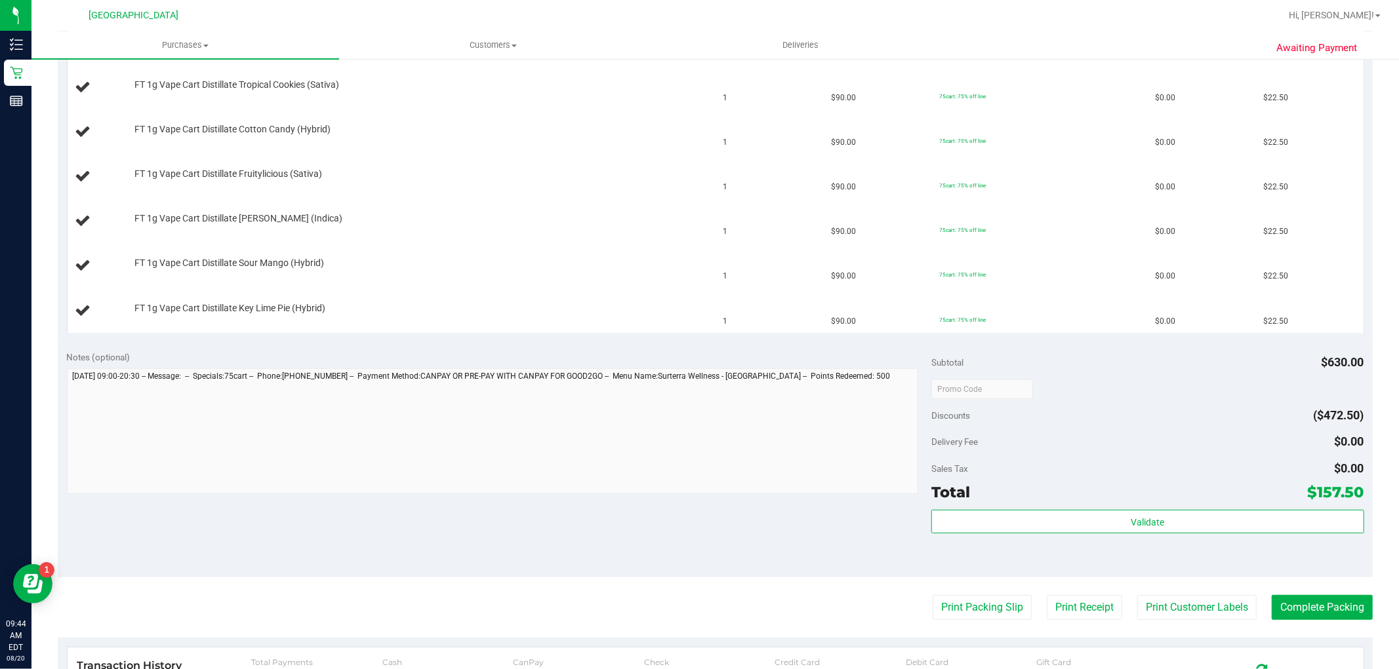
scroll to position [437, 0]
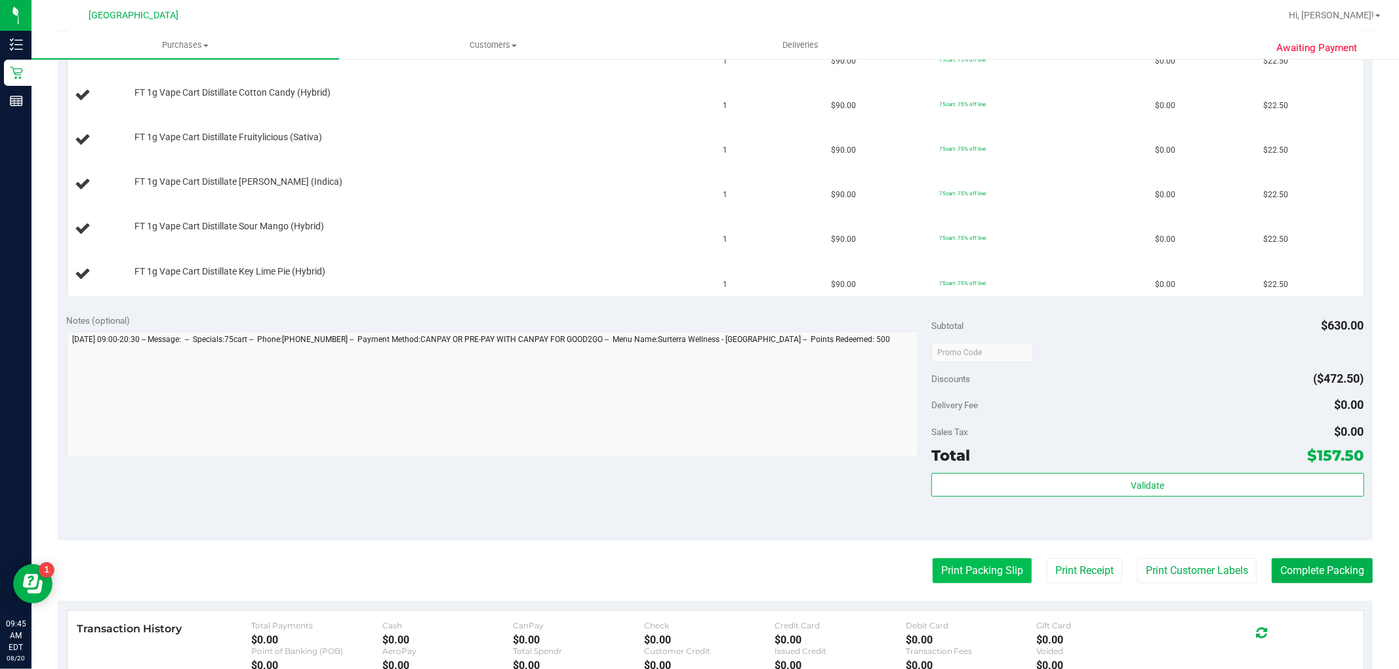
click at [942, 563] on button "Print Packing Slip" at bounding box center [981, 571] width 99 height 25
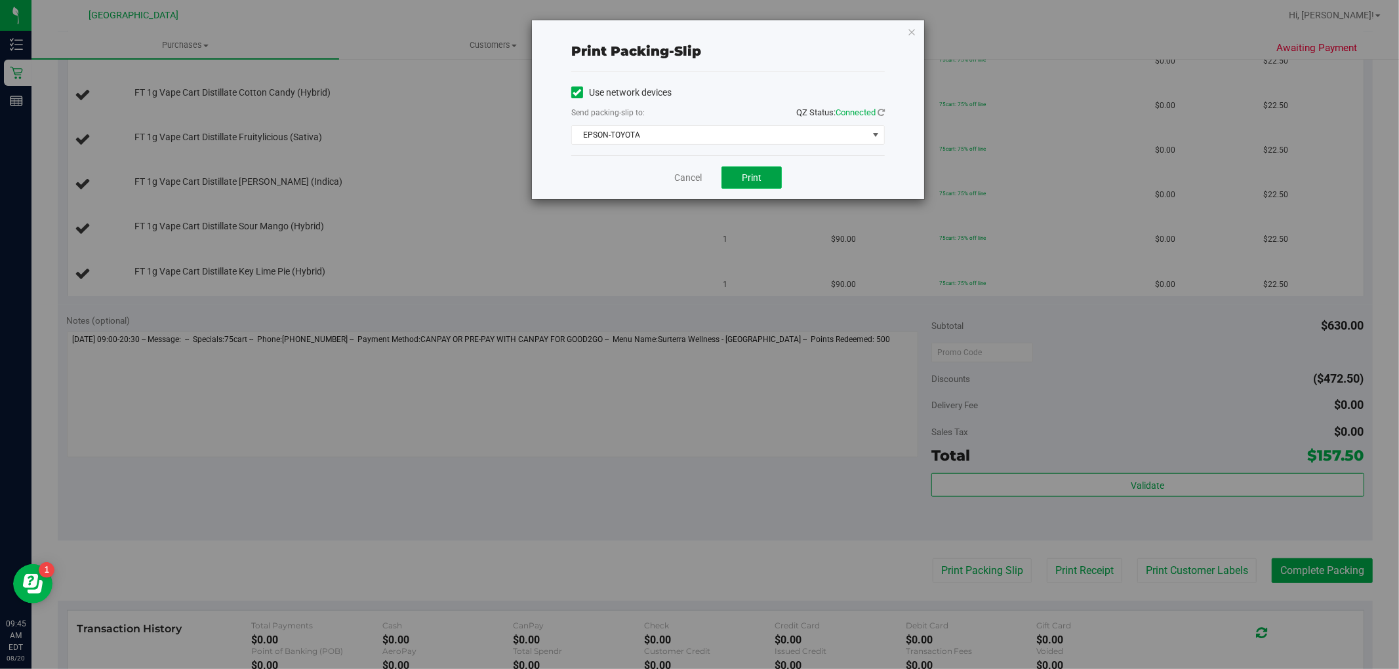
click at [738, 169] on button "Print" at bounding box center [751, 178] width 60 height 22
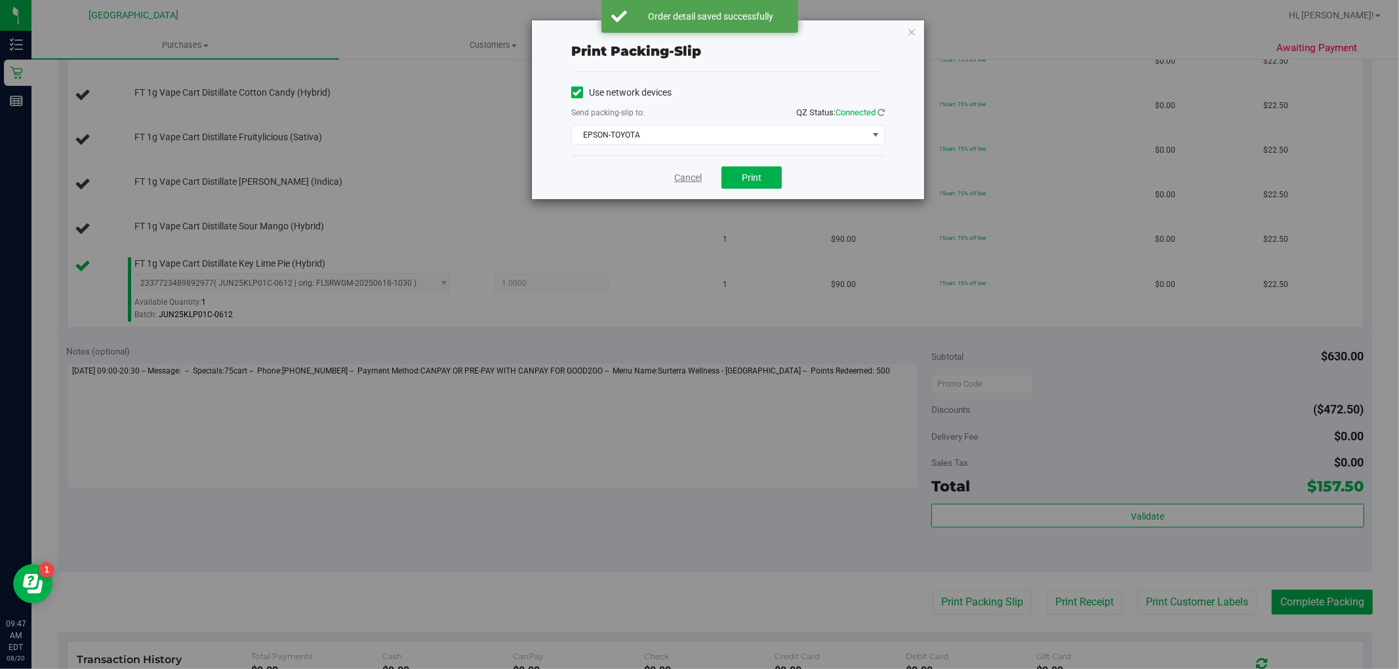
click at [686, 184] on link "Cancel" at bounding box center [688, 178] width 28 height 14
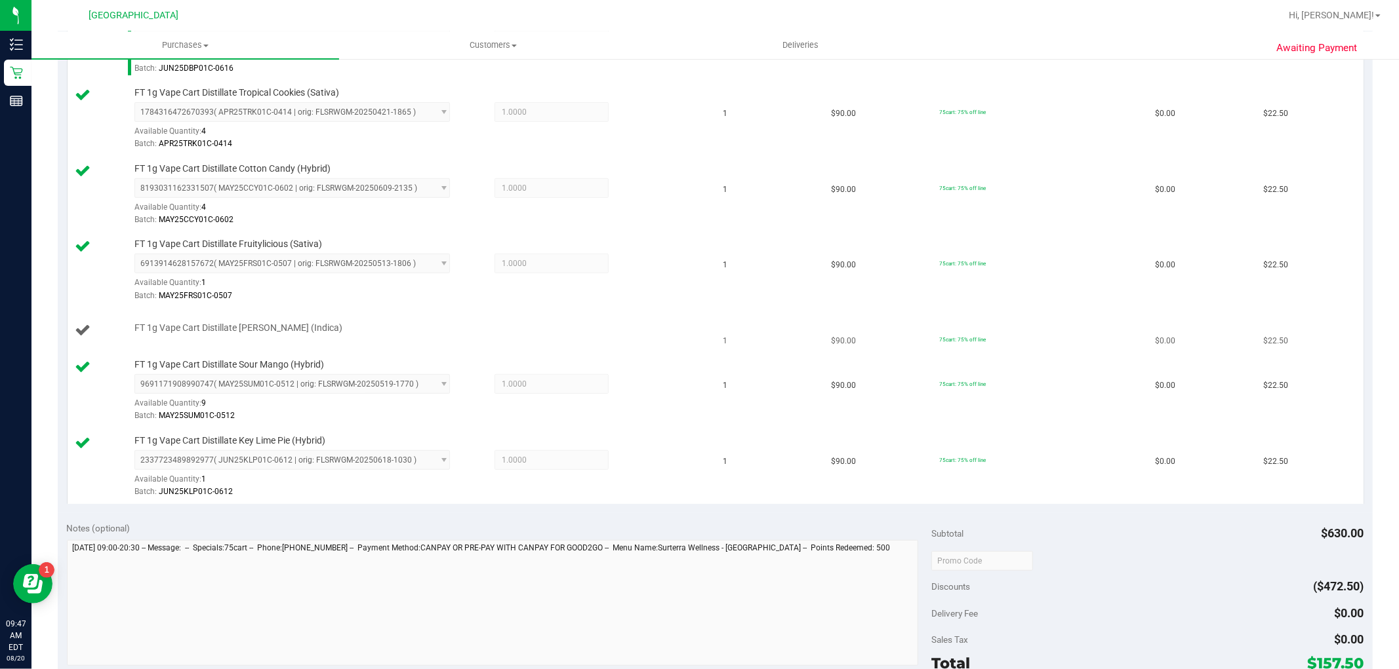
scroll to position [509, 0]
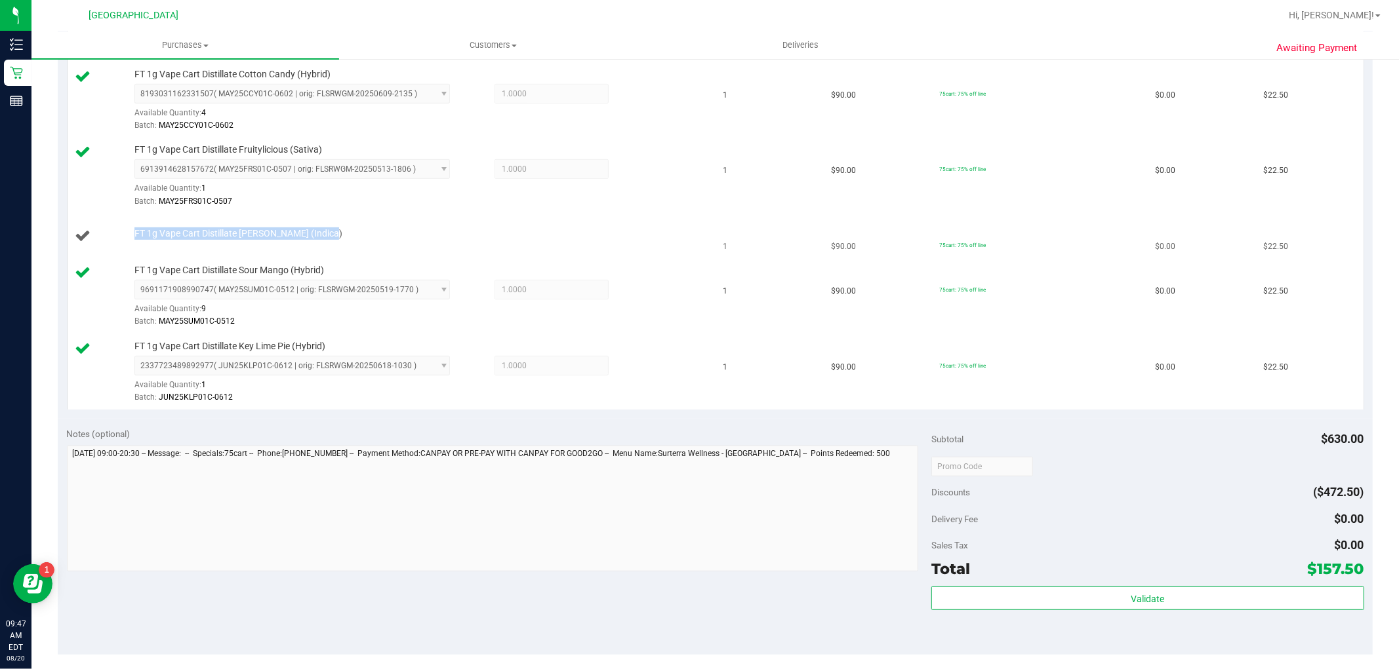
drag, startPoint x: 342, startPoint y: 234, endPoint x: 125, endPoint y: 239, distance: 217.7
click at [125, 239] on div "FT 1g Vape Cart Distillate Donny Burger (Indica)" at bounding box center [391, 237] width 632 height 18
copy div "FT 1g Vape Cart Distillate Donny Burger (Indica)"
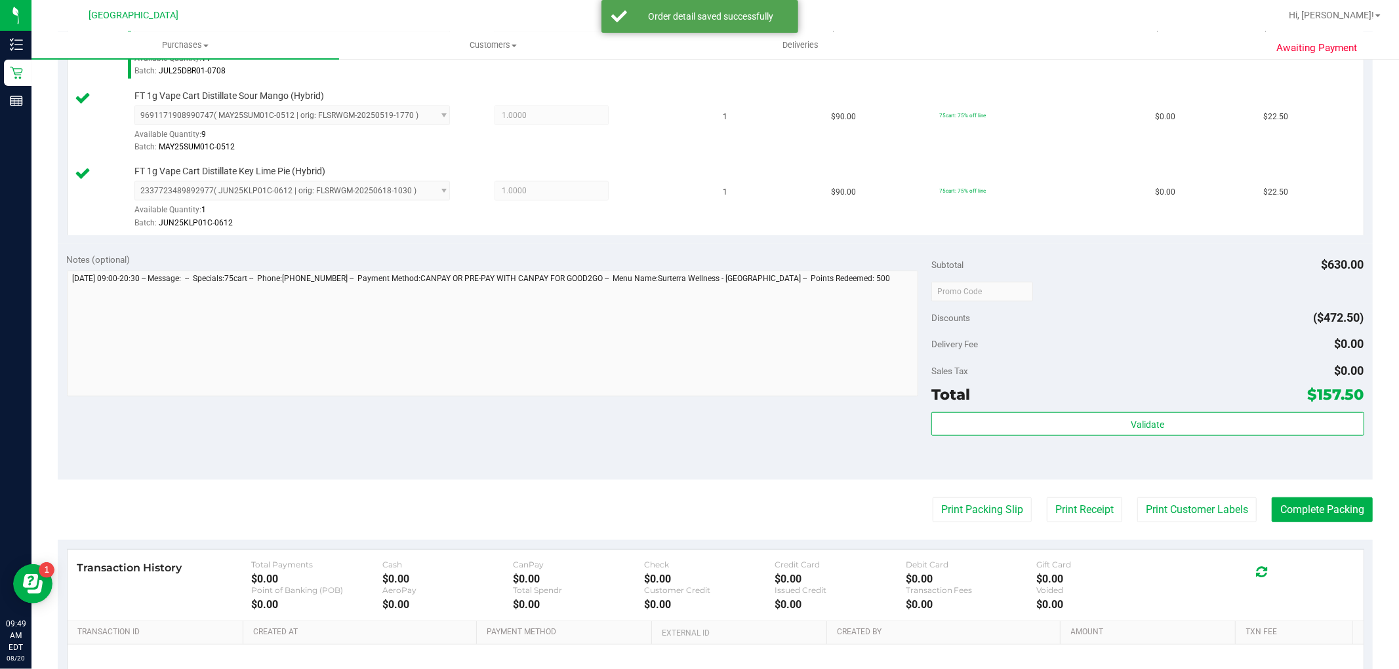
scroll to position [728, 0]
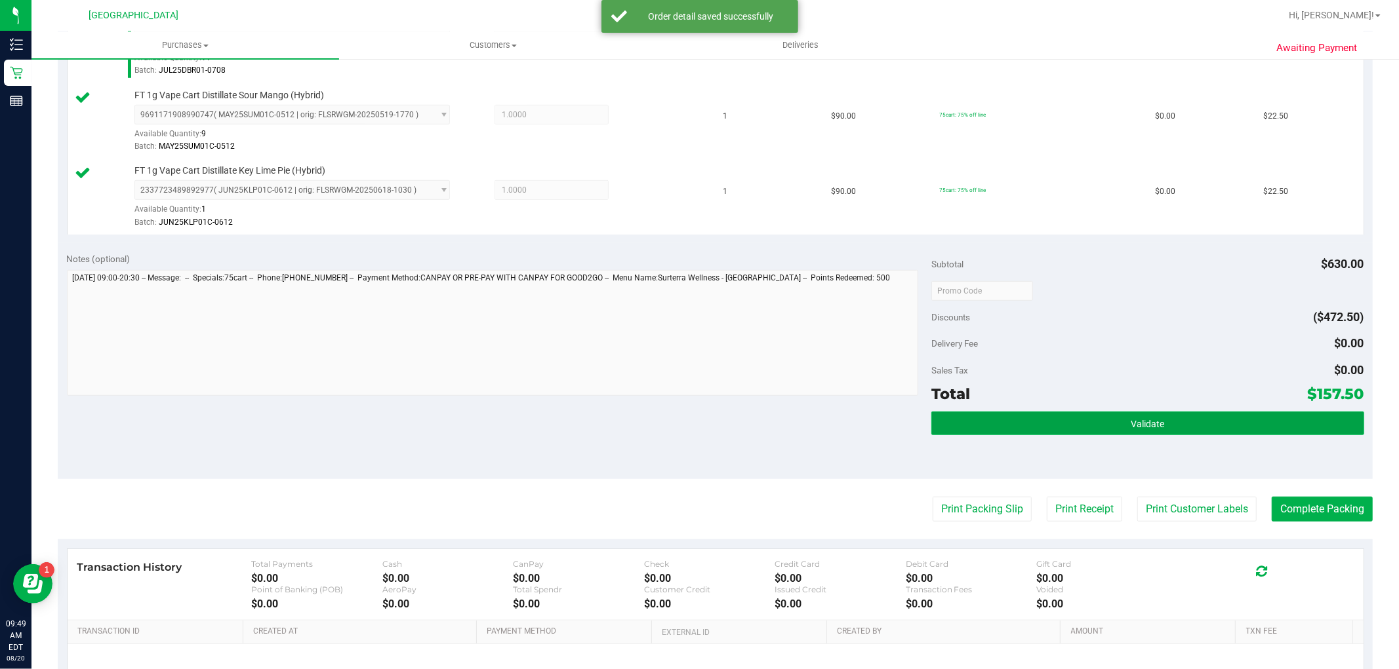
click at [1118, 423] on button "Validate" at bounding box center [1147, 424] width 432 height 24
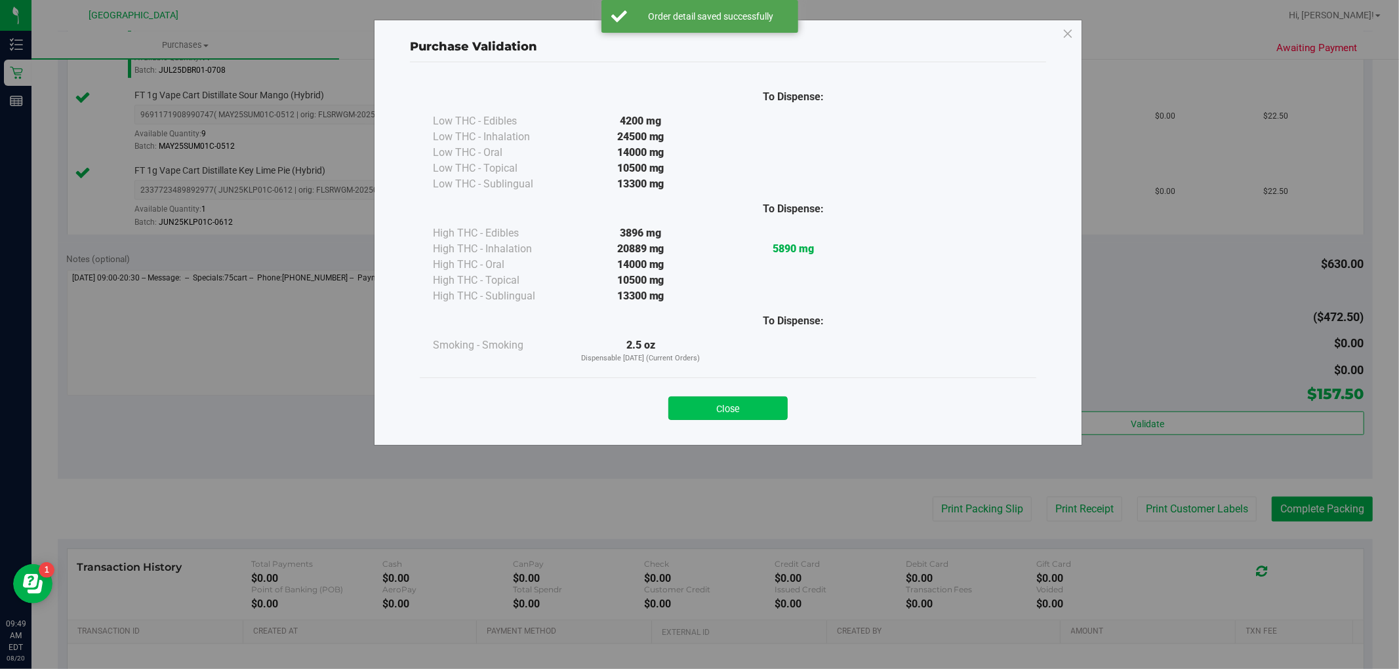
click at [740, 407] on button "Close" at bounding box center [727, 409] width 119 height 24
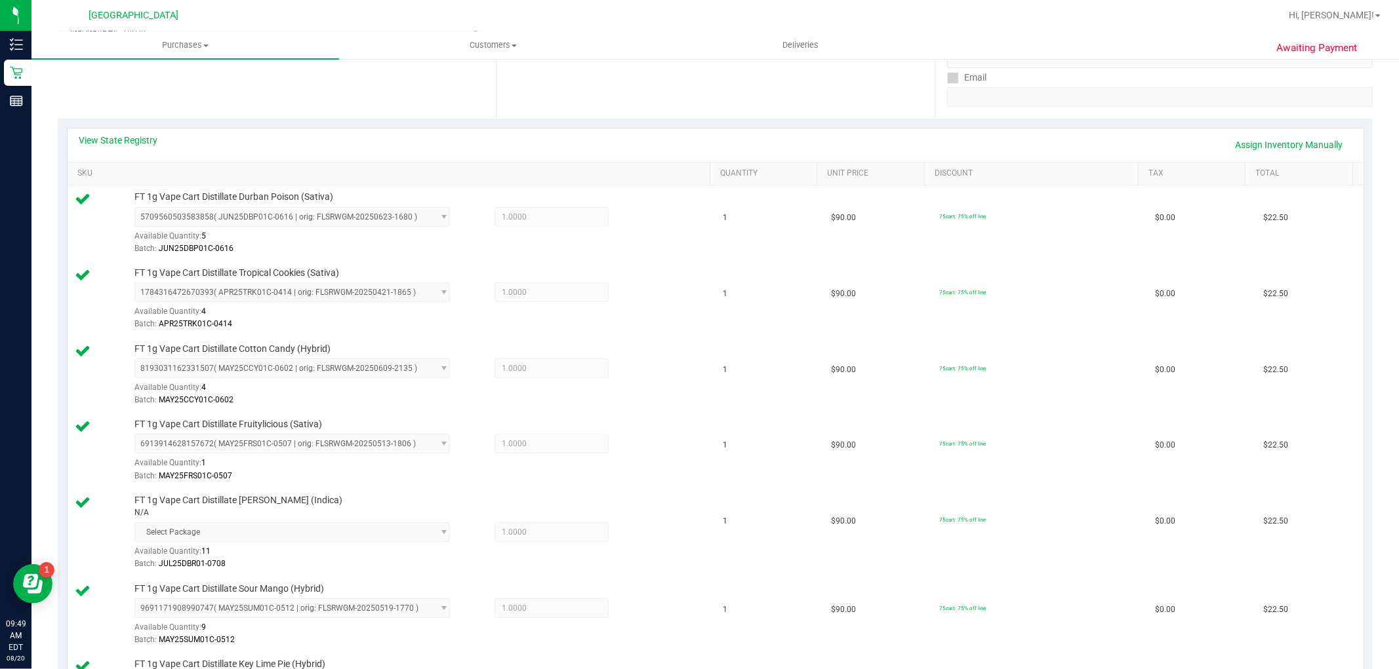
scroll to position [218, 0]
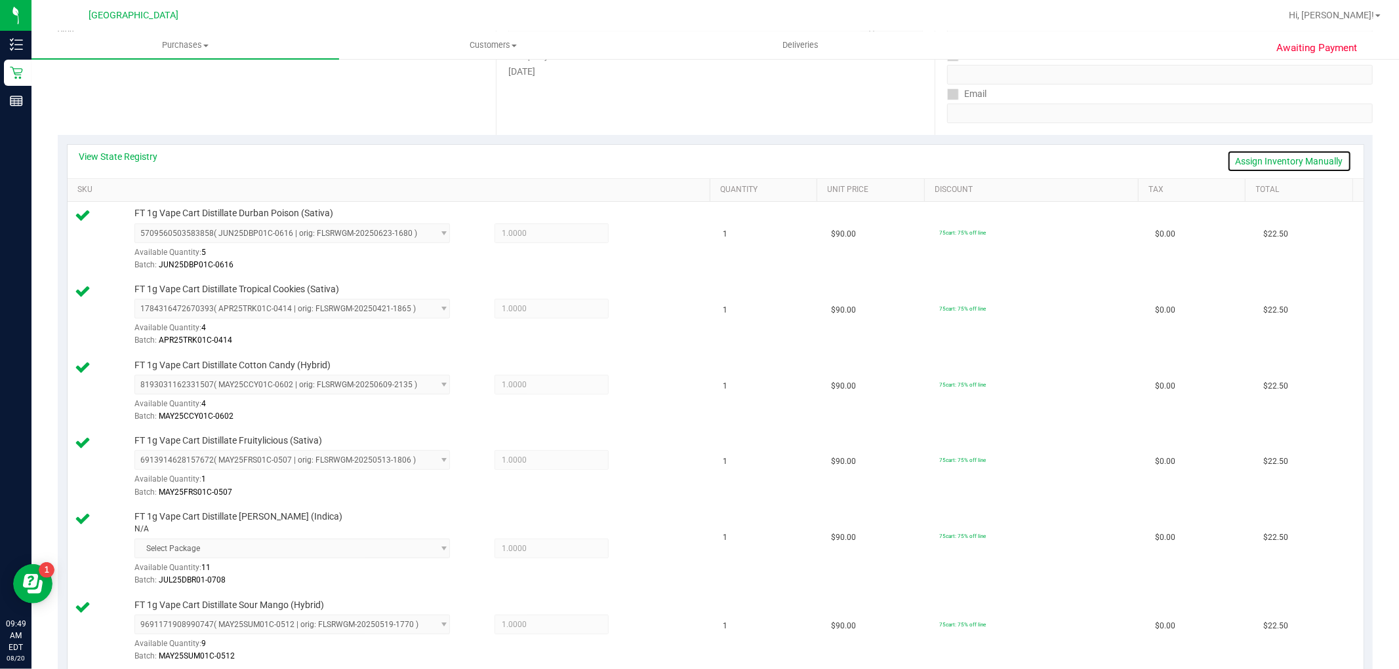
click at [1254, 161] on link "Assign Inventory Manually" at bounding box center [1289, 161] width 125 height 22
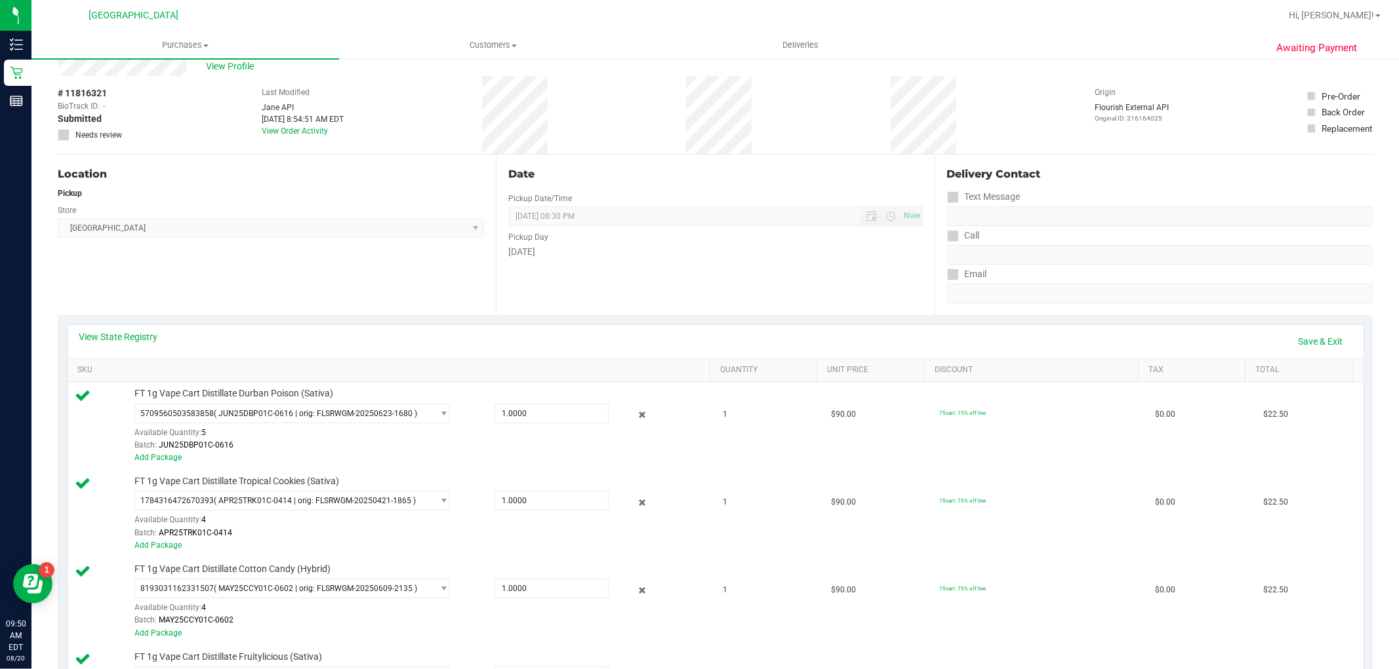
scroll to position [0, 0]
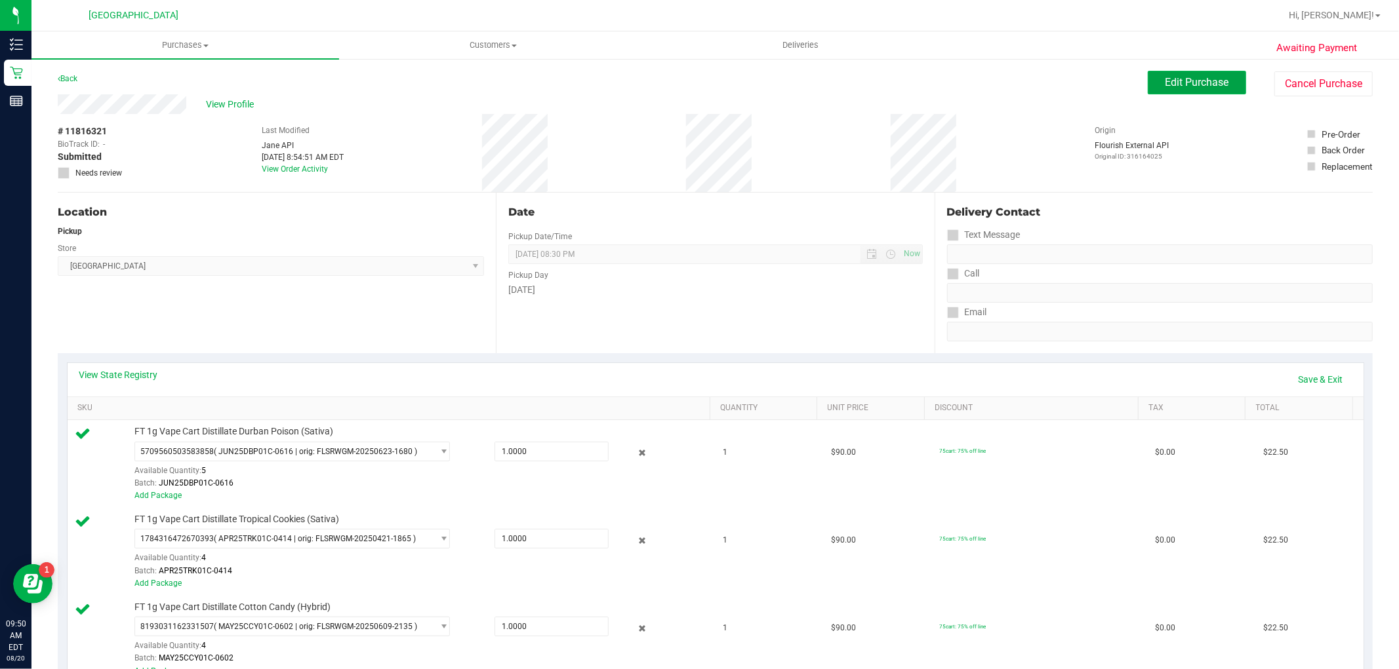
click at [1208, 83] on span "Edit Purchase" at bounding box center [1197, 82] width 64 height 12
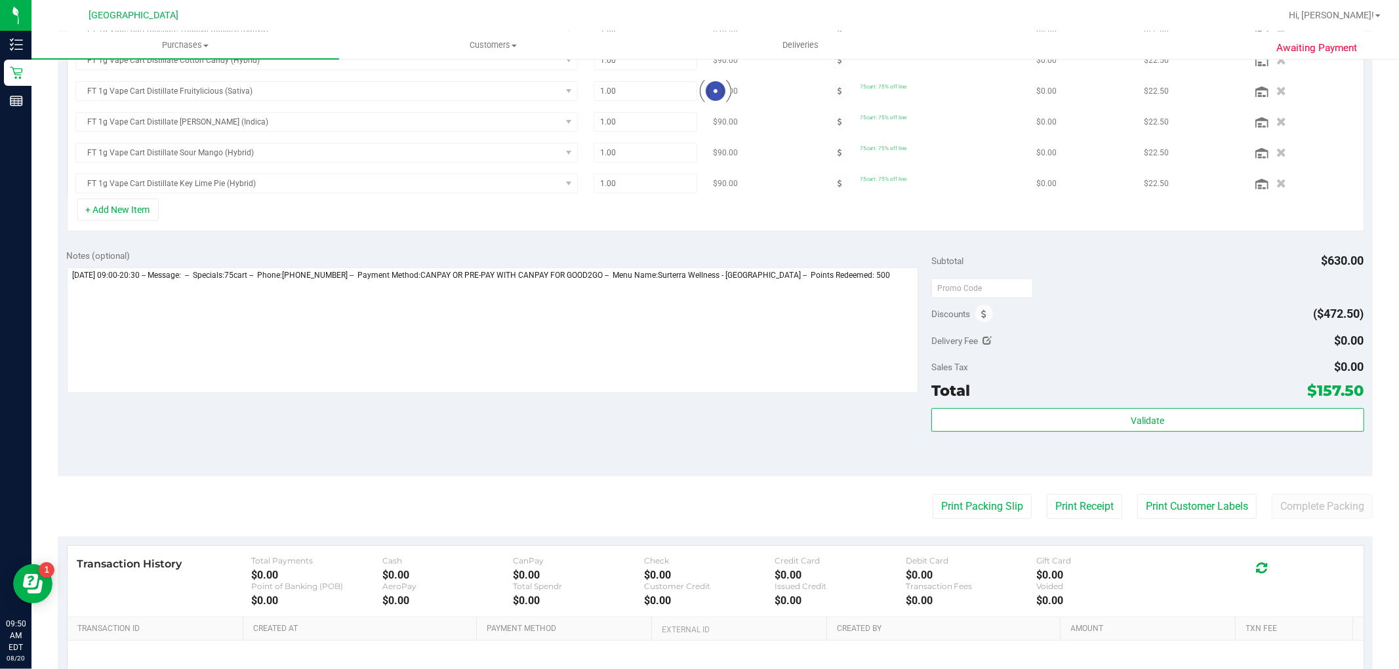
scroll to position [416, 0]
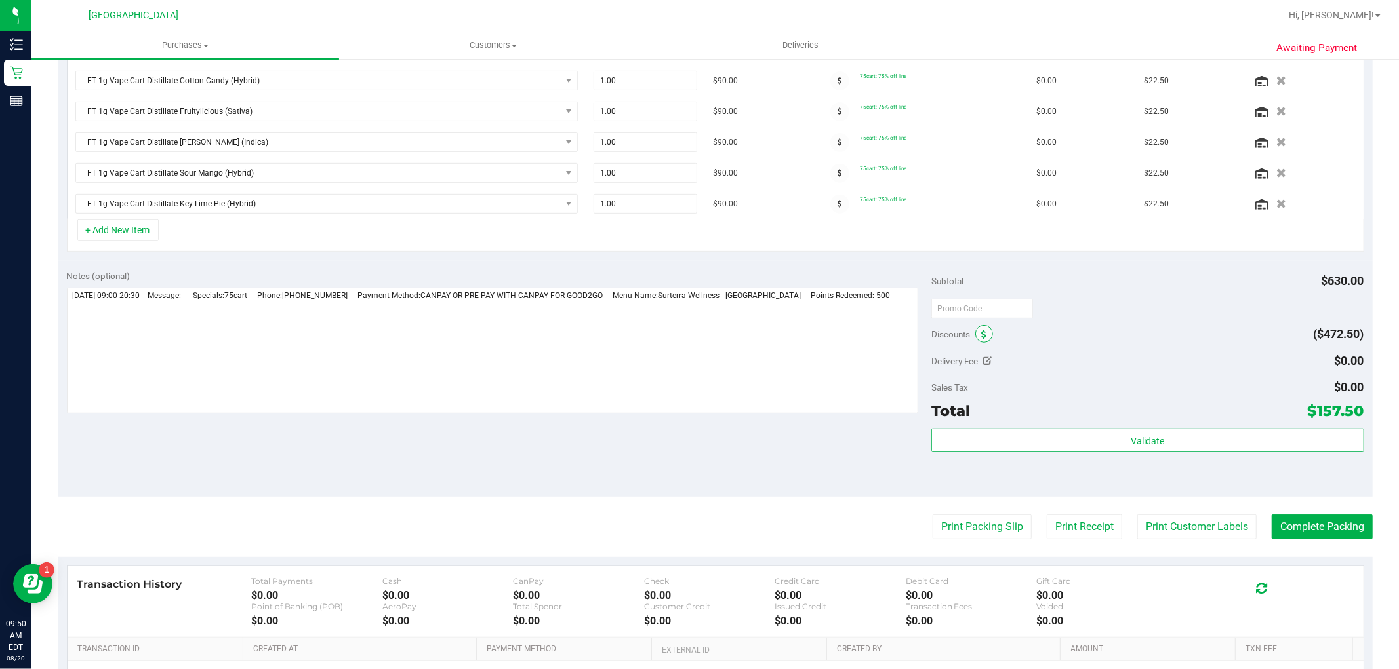
click at [981, 336] on icon at bounding box center [983, 334] width 5 height 9
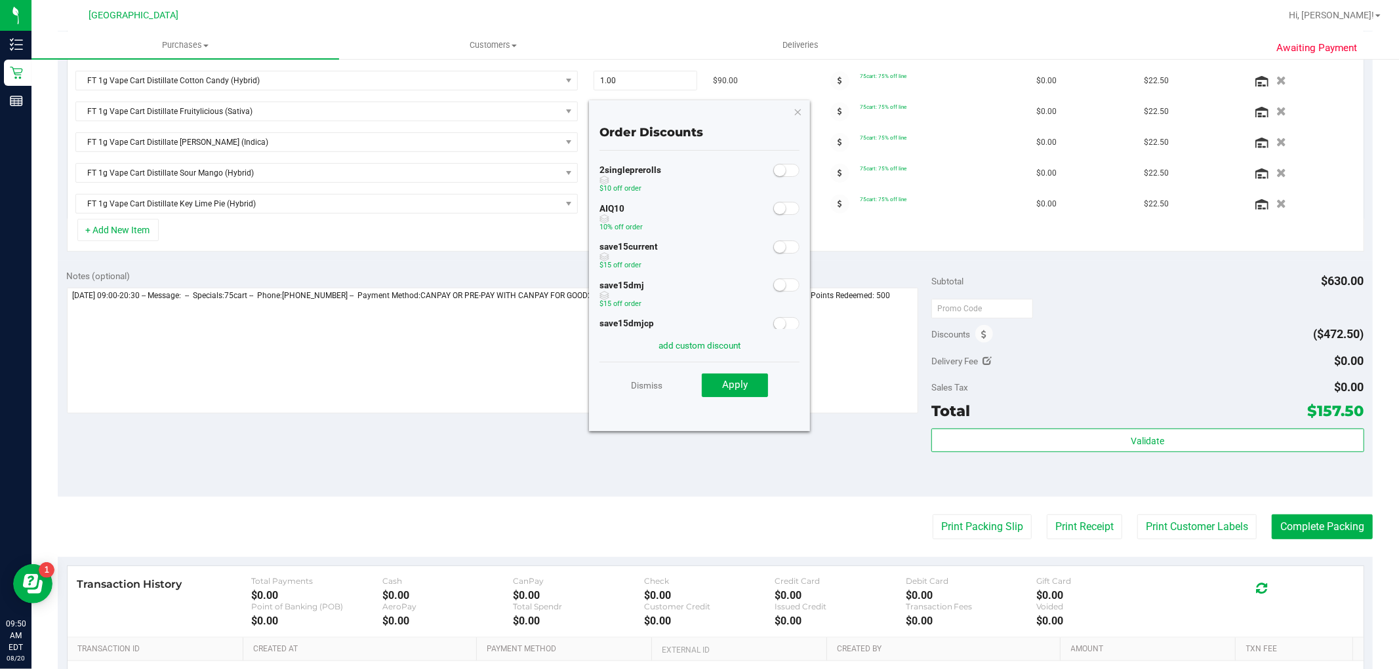
click at [775, 207] on span at bounding box center [786, 208] width 26 height 13
click at [734, 393] on button "Apply" at bounding box center [735, 386] width 66 height 24
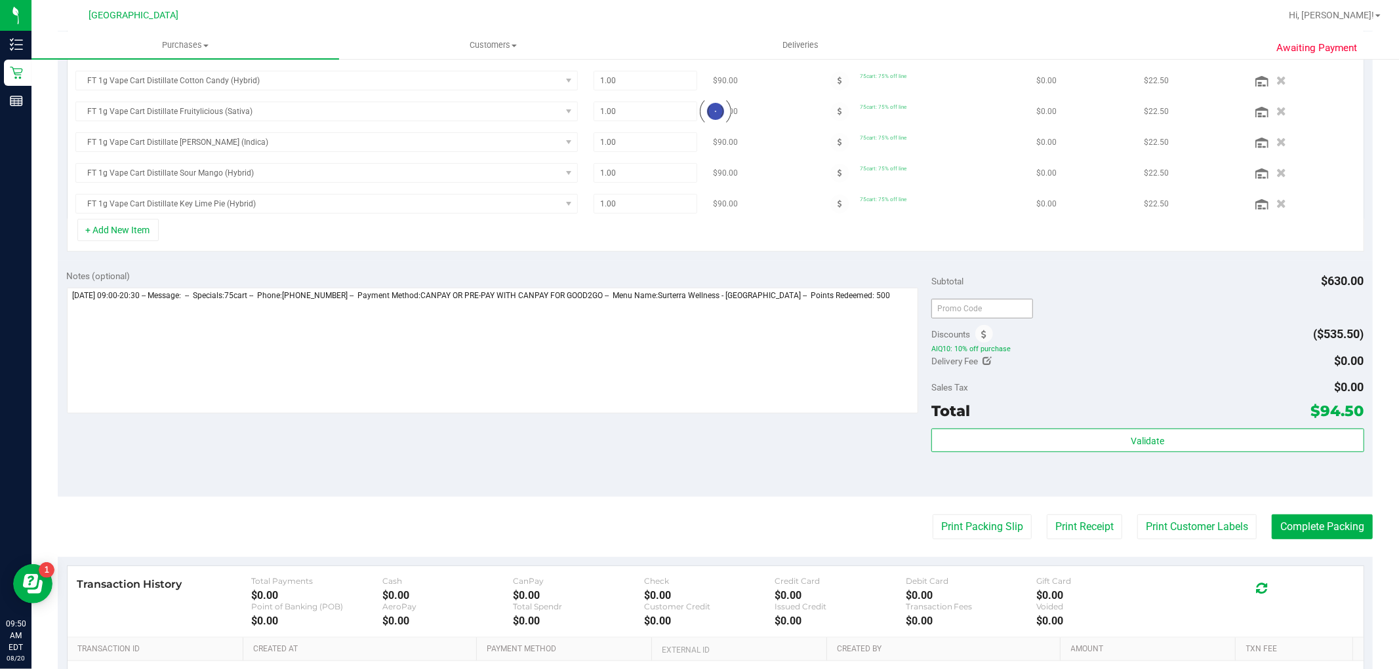
scroll to position [396, 0]
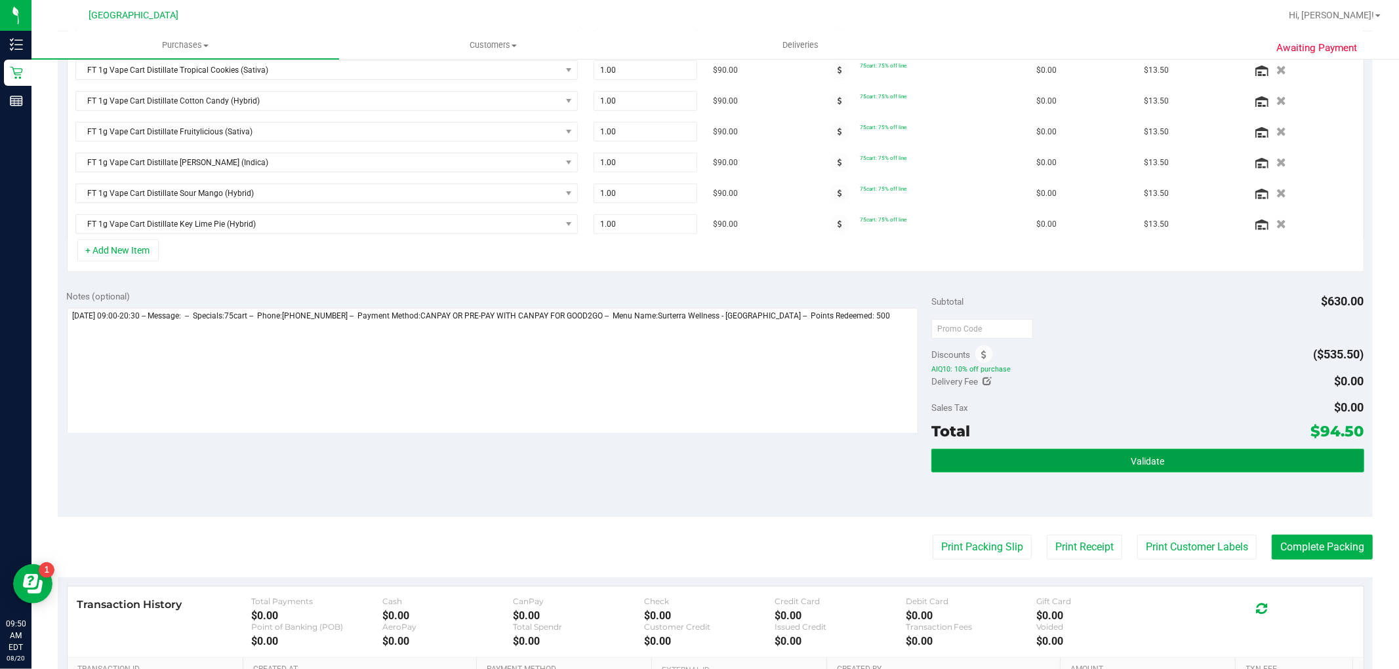
click at [1130, 460] on span "Validate" at bounding box center [1146, 461] width 33 height 10
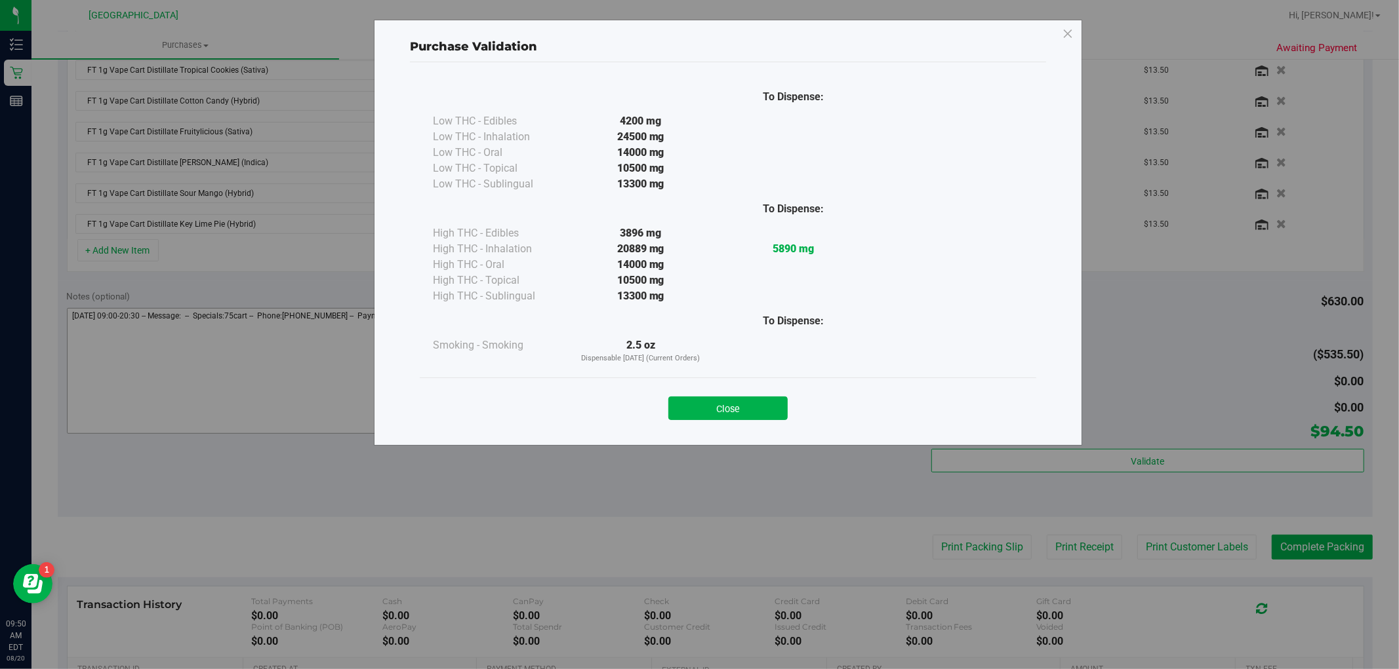
click at [733, 400] on button "Close" at bounding box center [727, 409] width 119 height 24
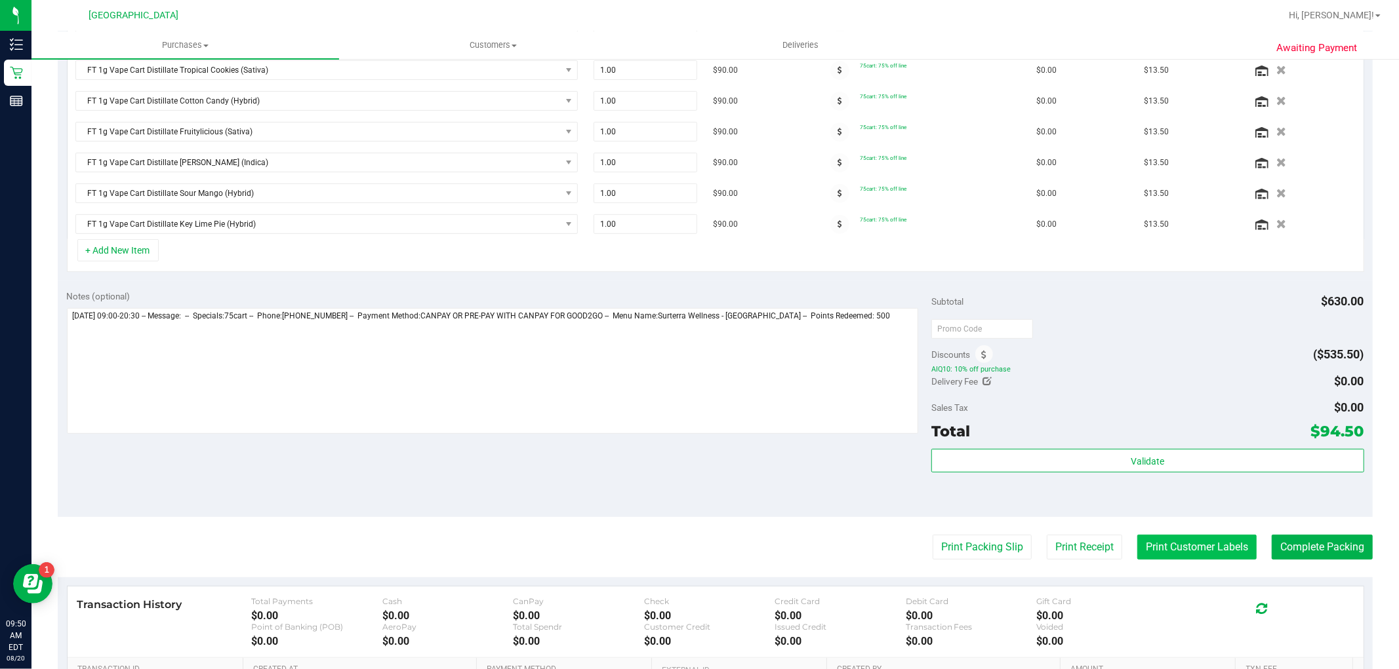
click at [1151, 553] on button "Print Customer Labels" at bounding box center [1196, 547] width 119 height 25
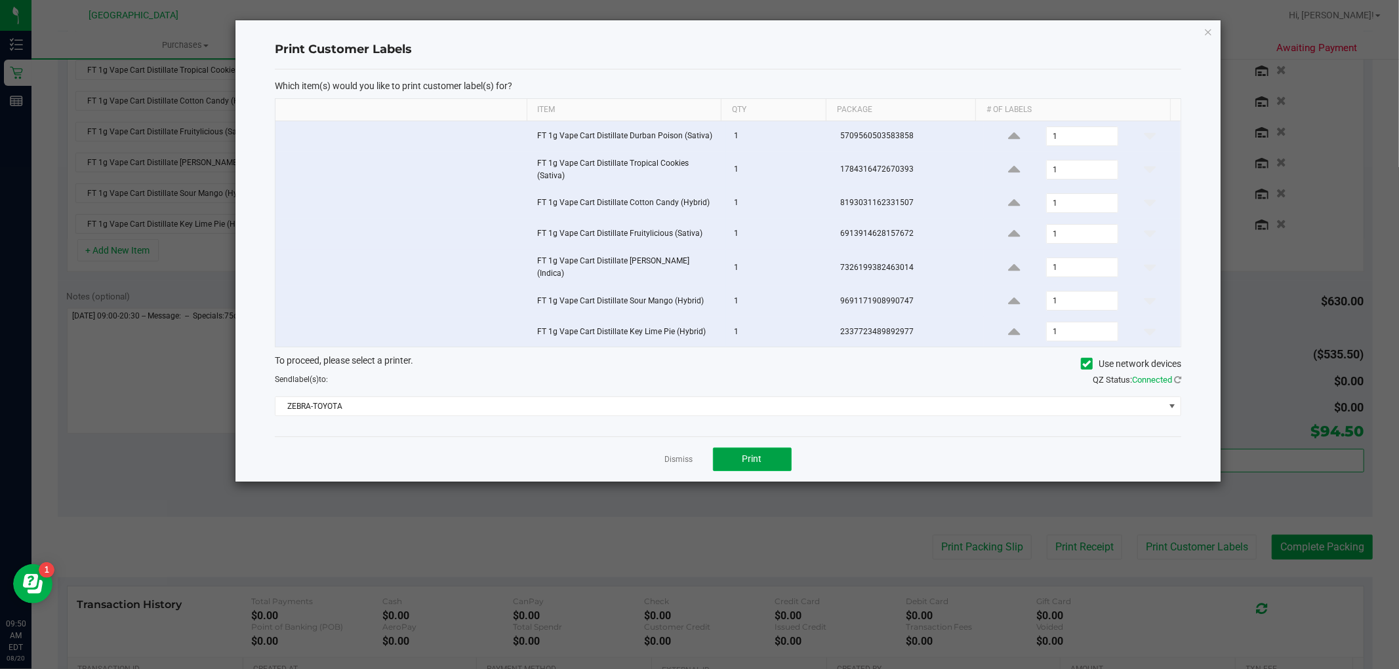
click at [745, 448] on button "Print" at bounding box center [752, 460] width 79 height 24
click at [677, 454] on link "Dismiss" at bounding box center [679, 459] width 28 height 11
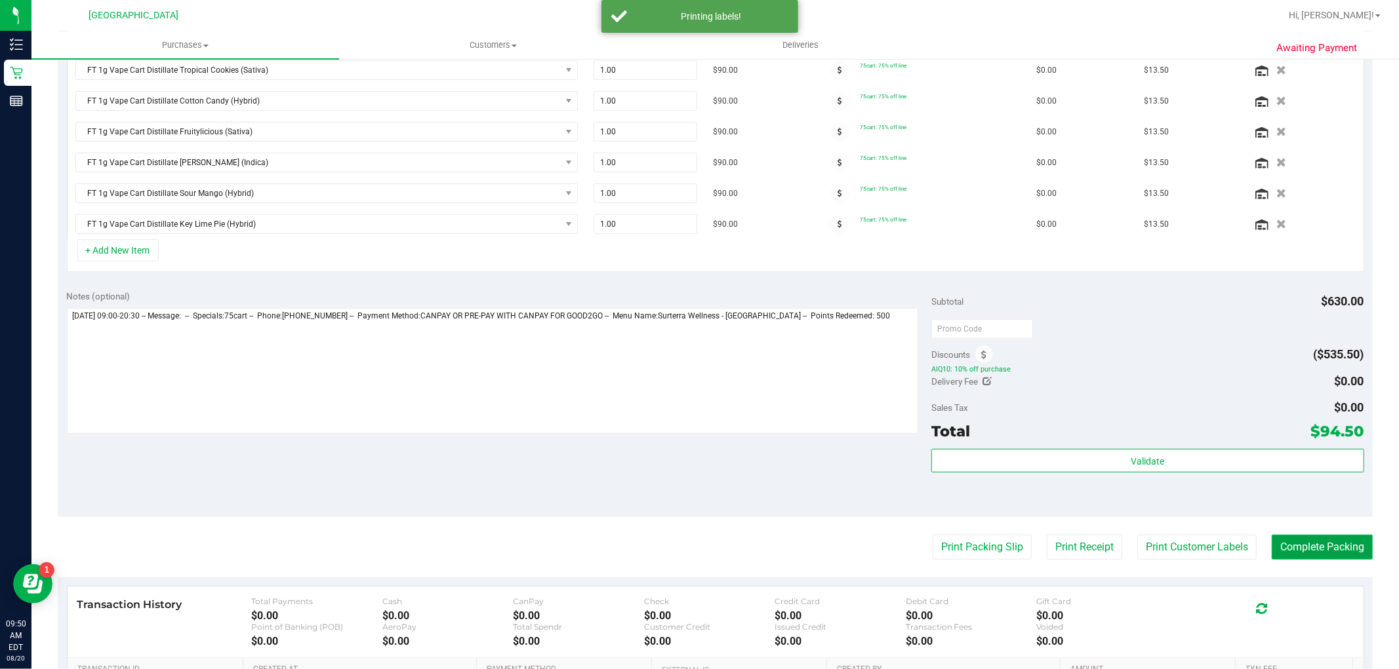
click at [1275, 546] on button "Complete Packing" at bounding box center [1321, 547] width 101 height 25
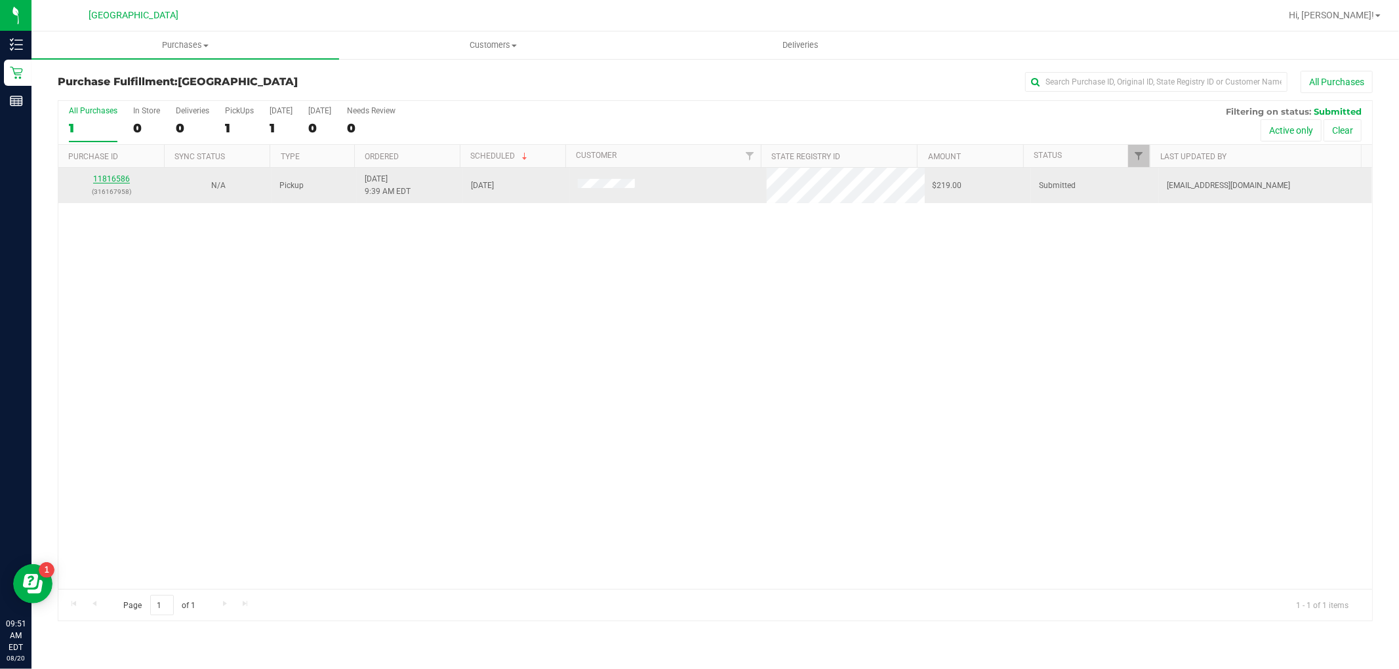
click at [106, 178] on link "11816586" at bounding box center [111, 178] width 37 height 9
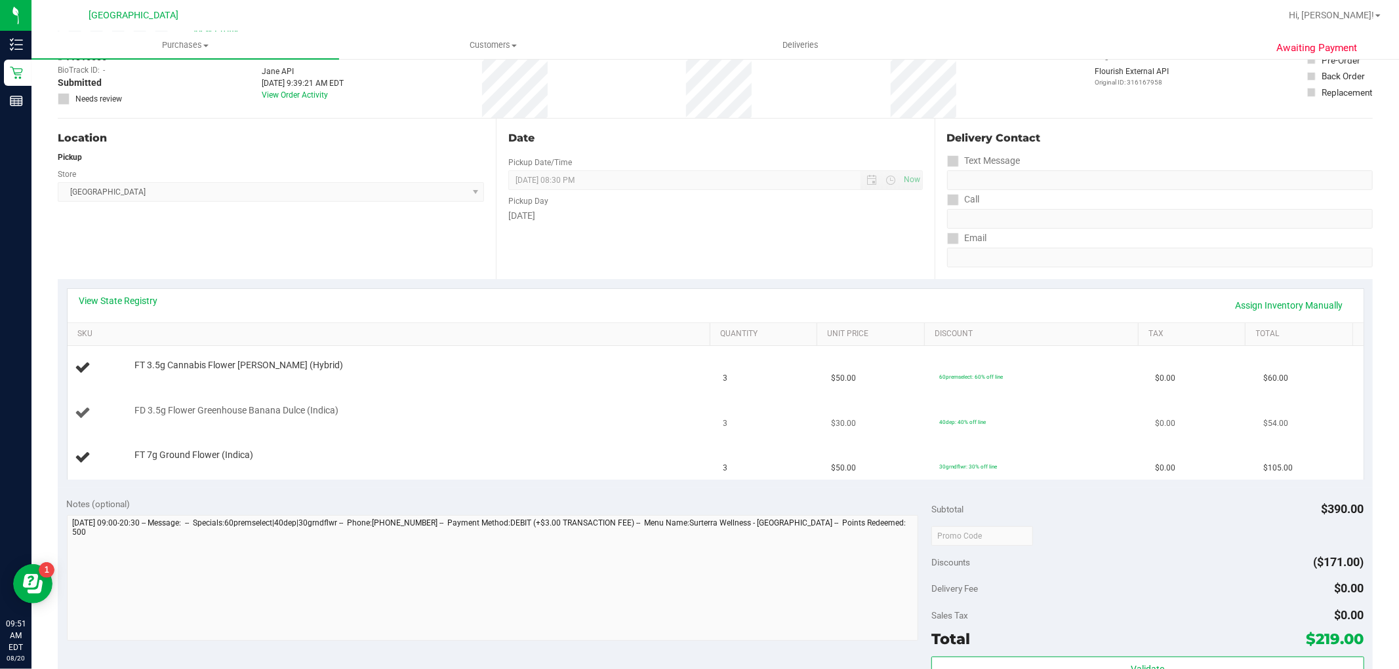
scroll to position [146, 0]
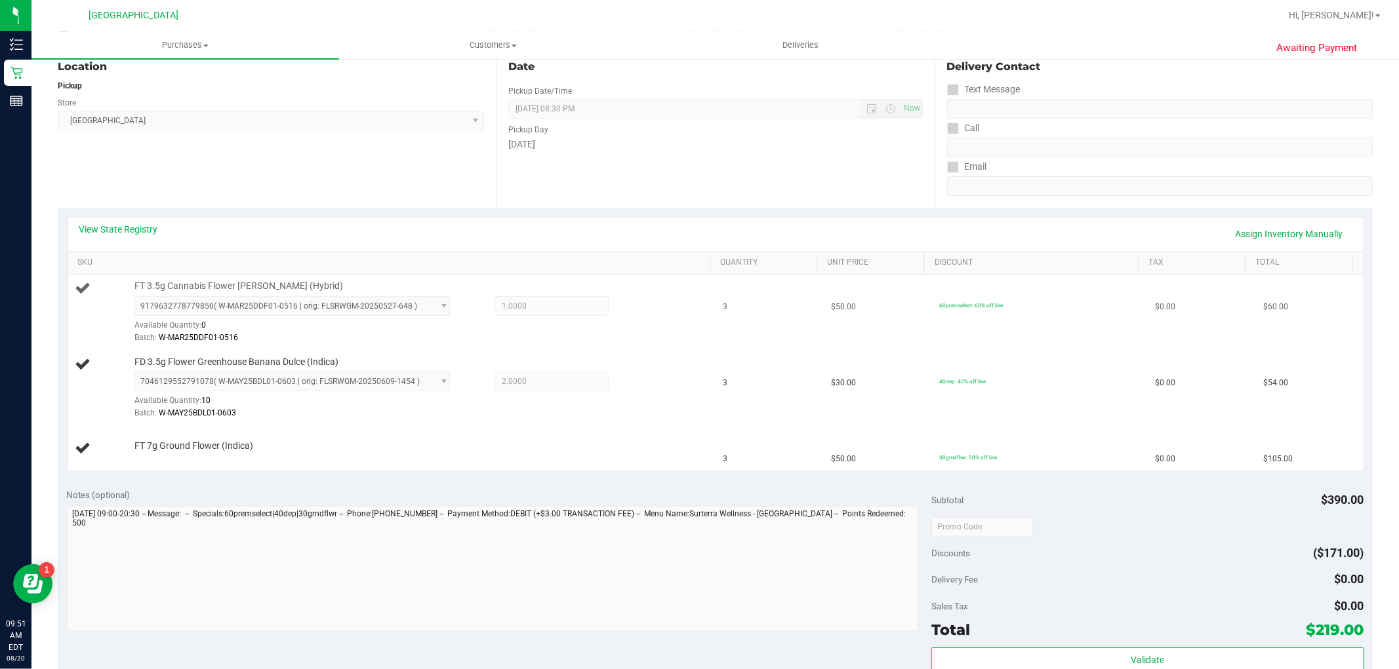
drag, startPoint x: 344, startPoint y: 278, endPoint x: 127, endPoint y: 285, distance: 216.5
click at [127, 285] on td "FT 3.5g Cannabis Flower Dulce De Fresa (Hybrid) 9179632778779850 ( W-MAR25DDF01…" at bounding box center [392, 313] width 648 height 76
copy span "FT 3.5g Cannabis Flower [PERSON_NAME] (Hybrid)"
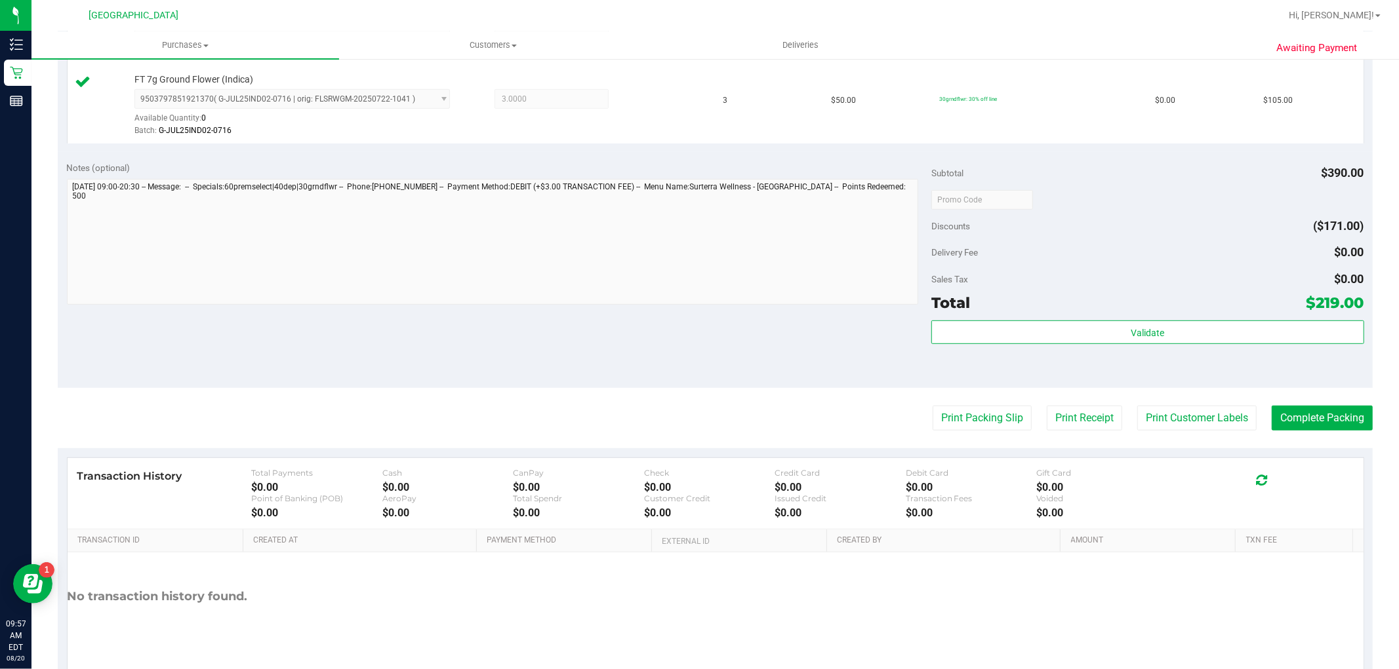
scroll to position [582, 0]
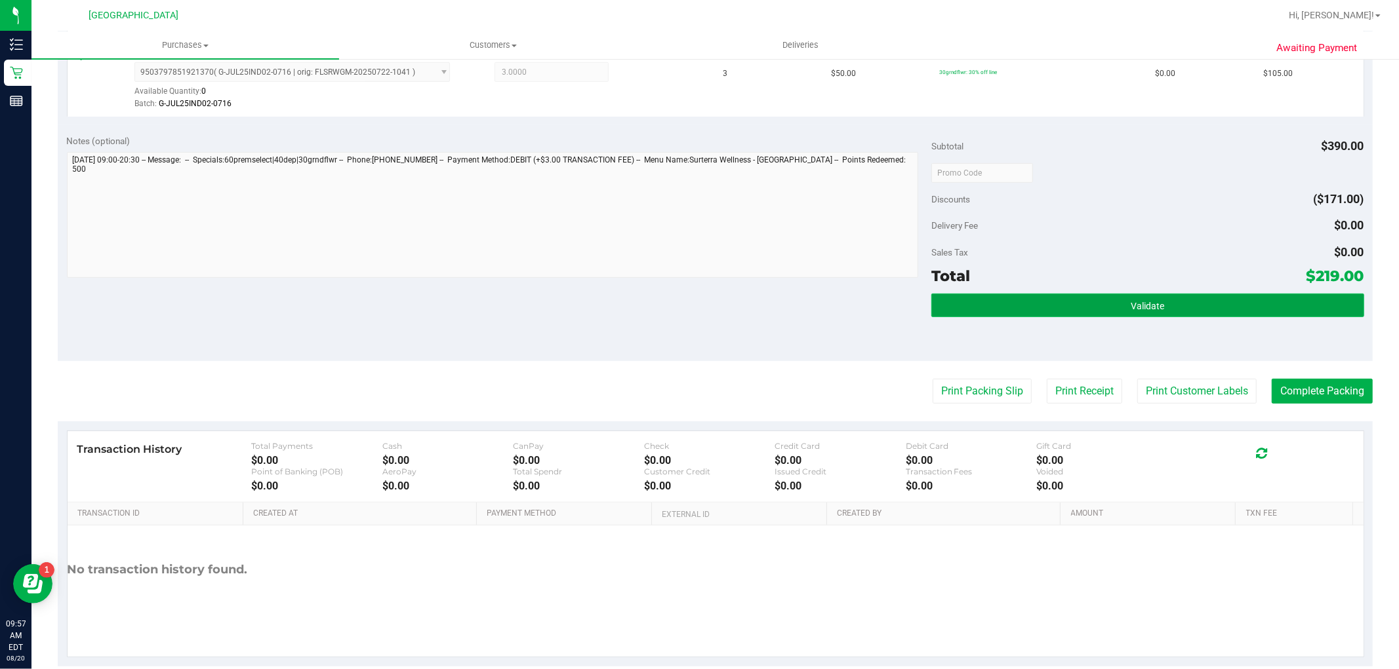
click at [1172, 303] on button "Validate" at bounding box center [1147, 306] width 432 height 24
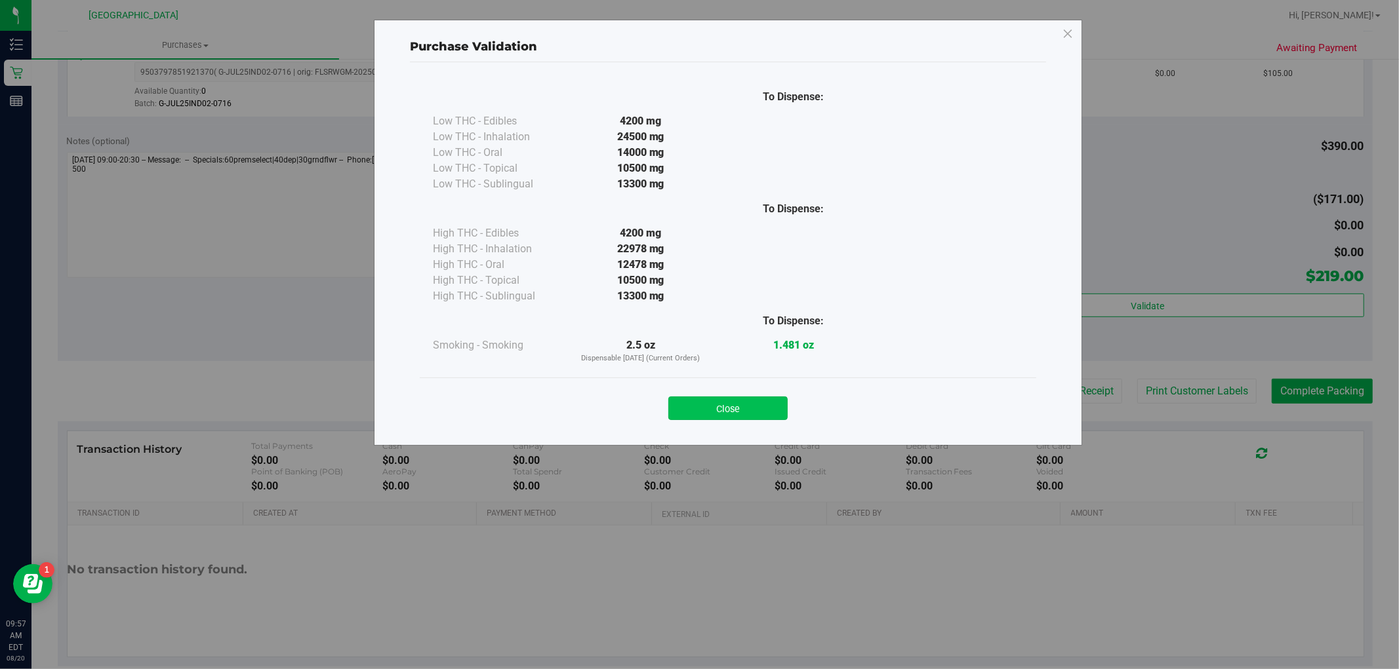
click at [738, 404] on button "Close" at bounding box center [727, 409] width 119 height 24
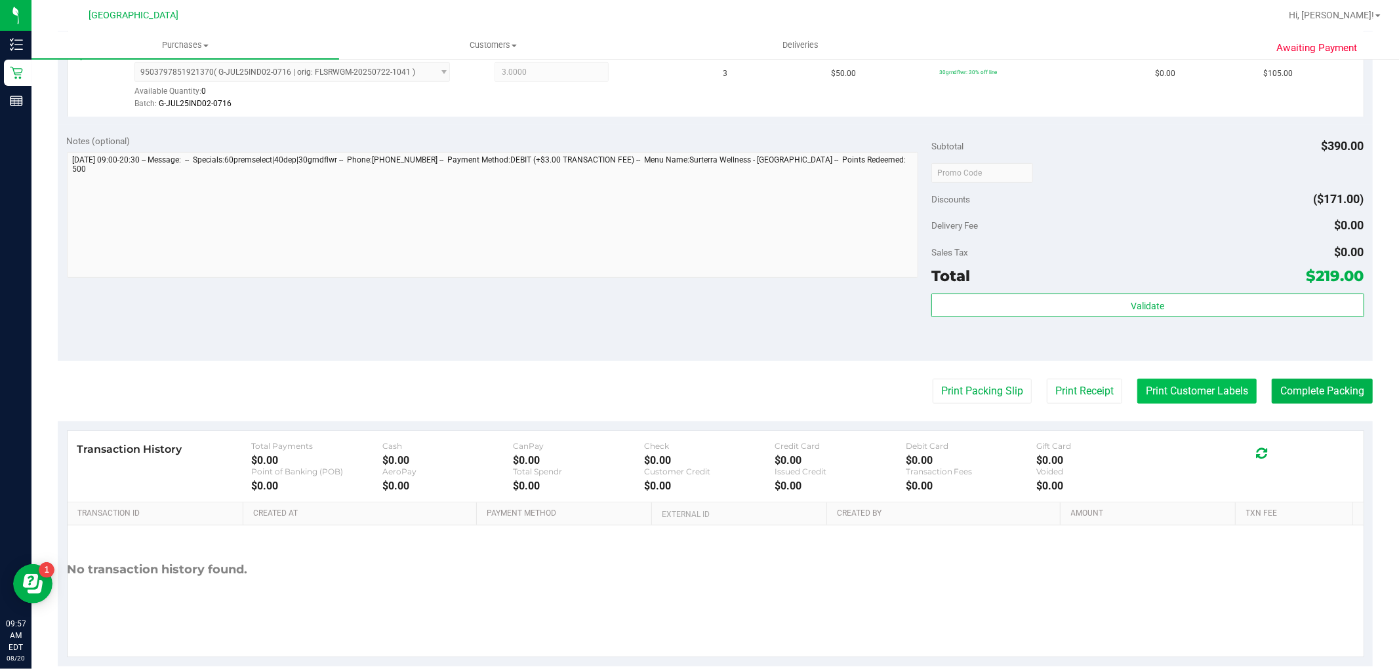
click at [1183, 389] on button "Print Customer Labels" at bounding box center [1196, 391] width 119 height 25
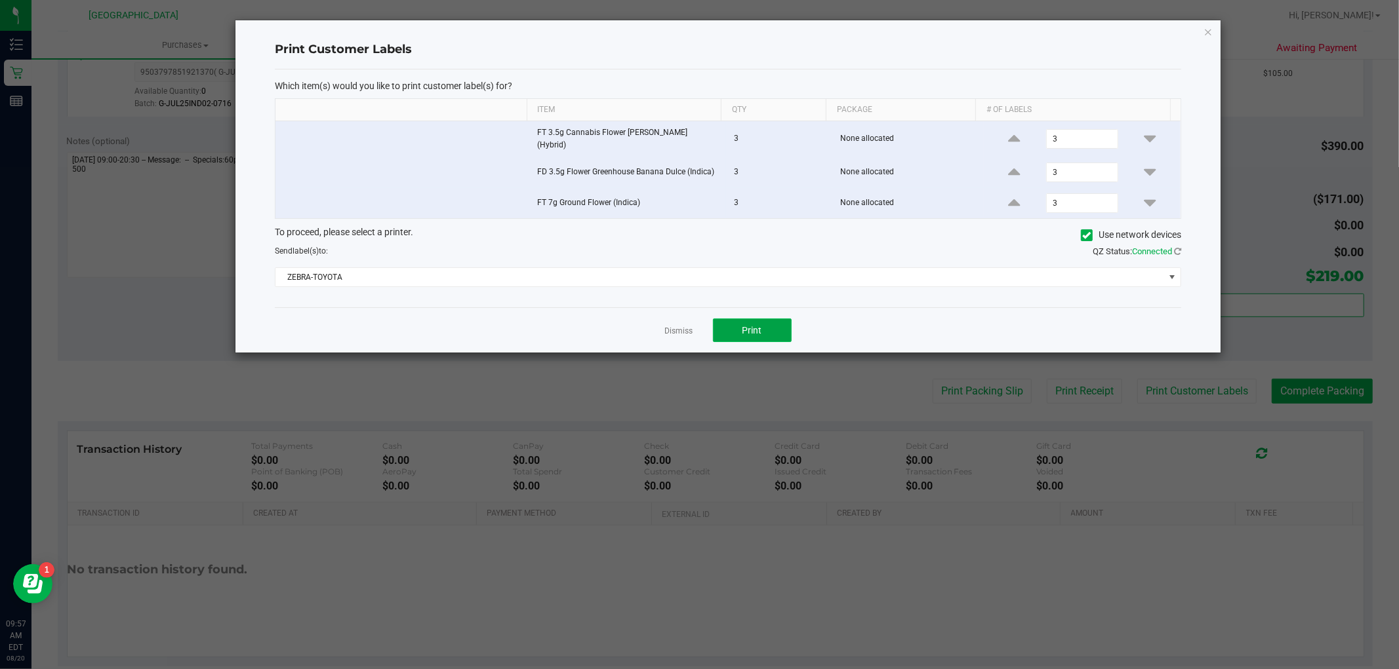
click at [755, 325] on span "Print" at bounding box center [752, 330] width 20 height 10
drag, startPoint x: 673, startPoint y: 325, endPoint x: 1088, endPoint y: 344, distance: 415.4
click at [677, 326] on link "Dismiss" at bounding box center [679, 331] width 28 height 11
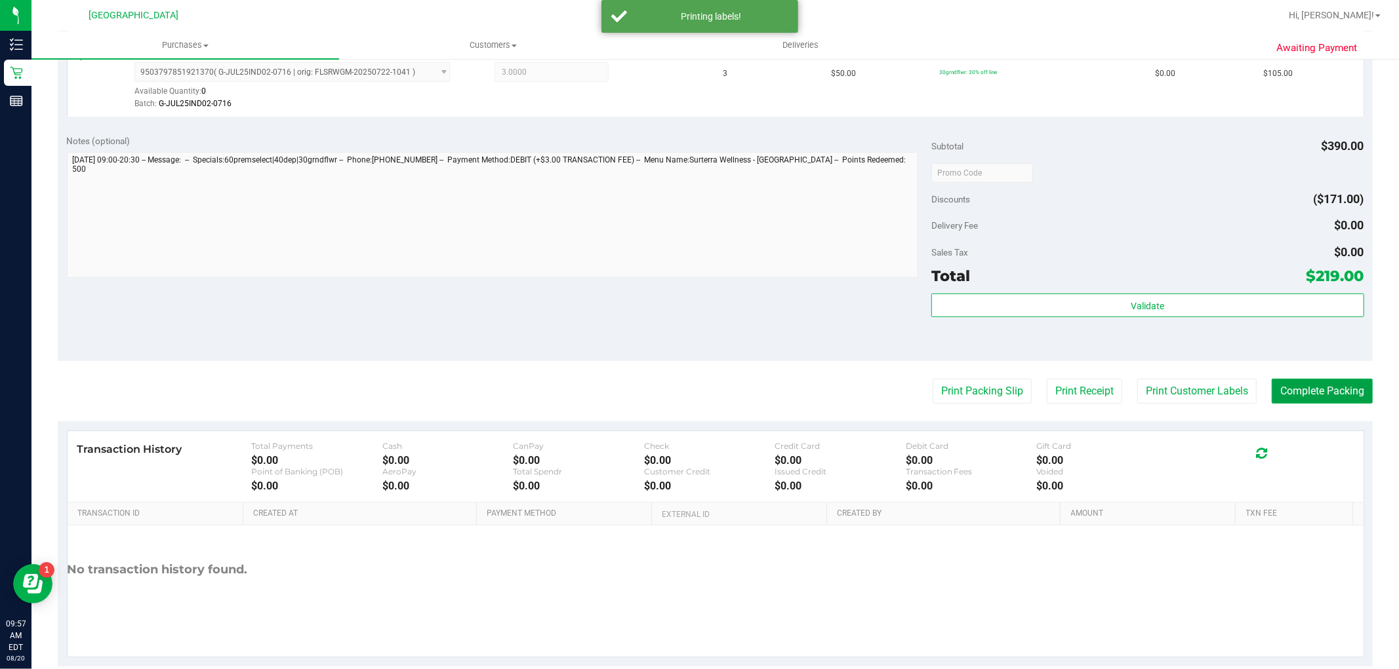
click at [1288, 391] on button "Complete Packing" at bounding box center [1321, 391] width 101 height 25
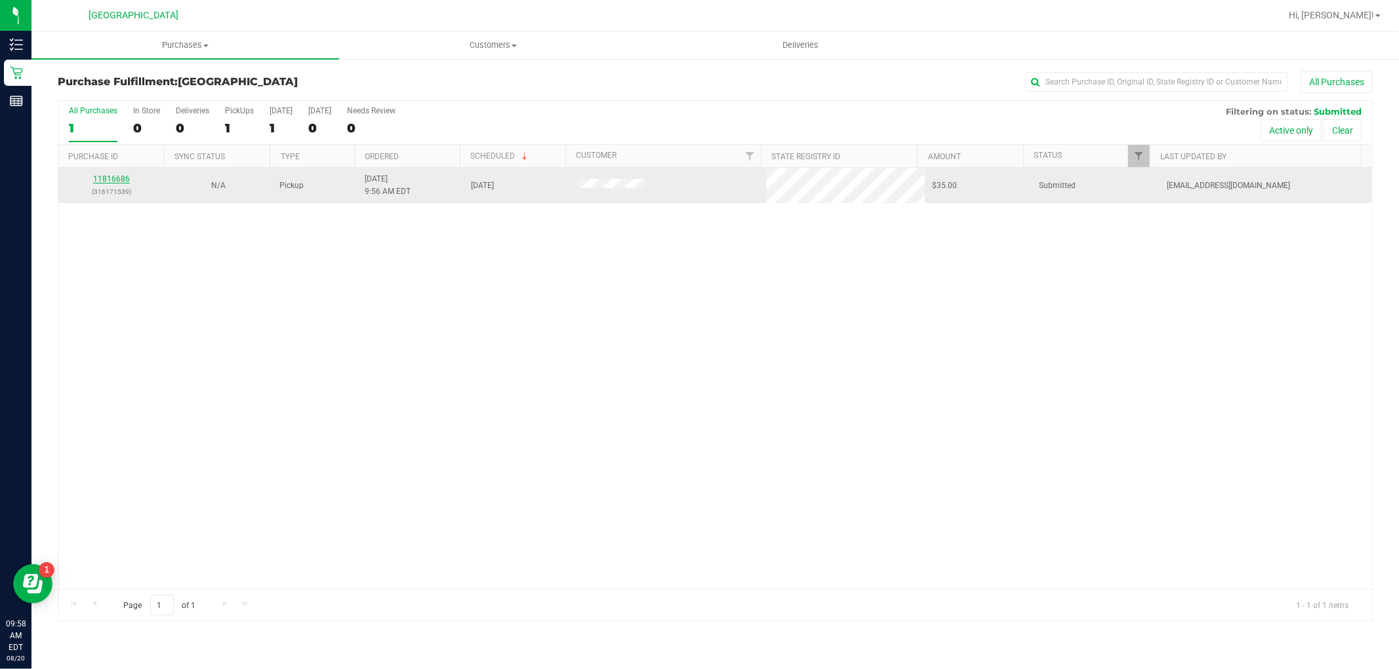
click at [123, 178] on link "11816686" at bounding box center [111, 178] width 37 height 9
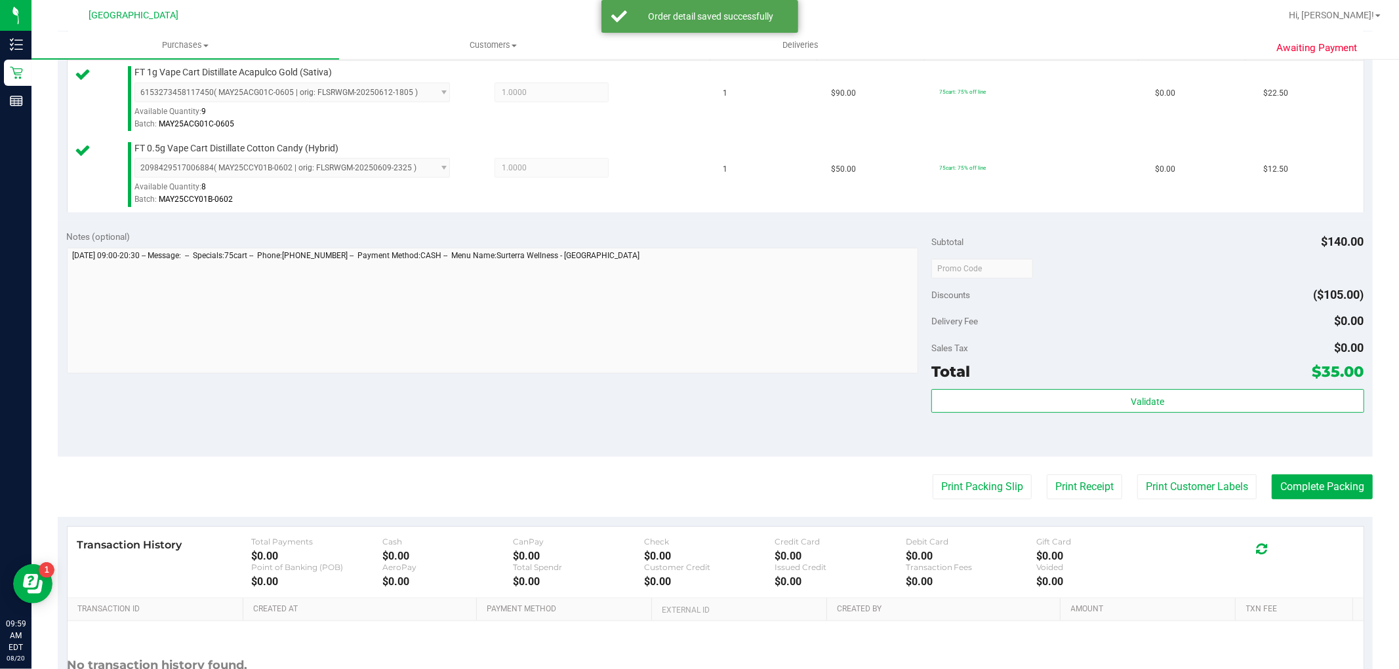
scroll to position [364, 0]
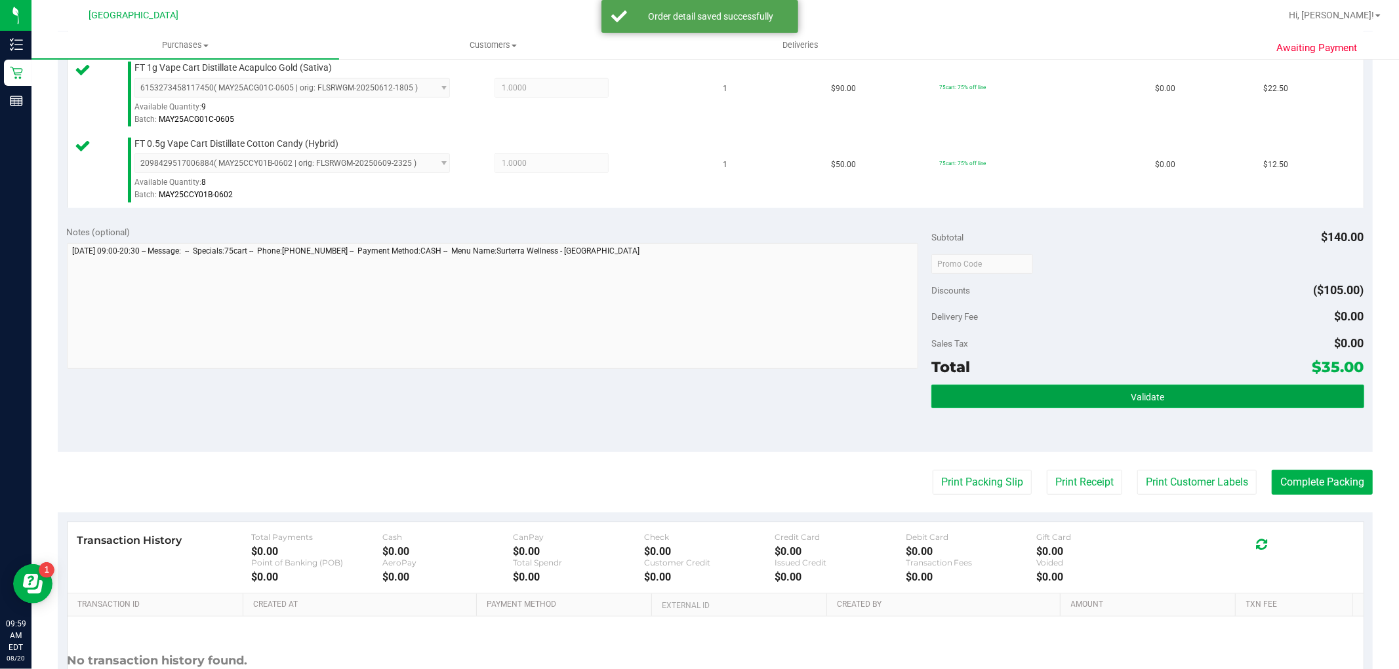
click at [1136, 399] on span "Validate" at bounding box center [1146, 397] width 33 height 10
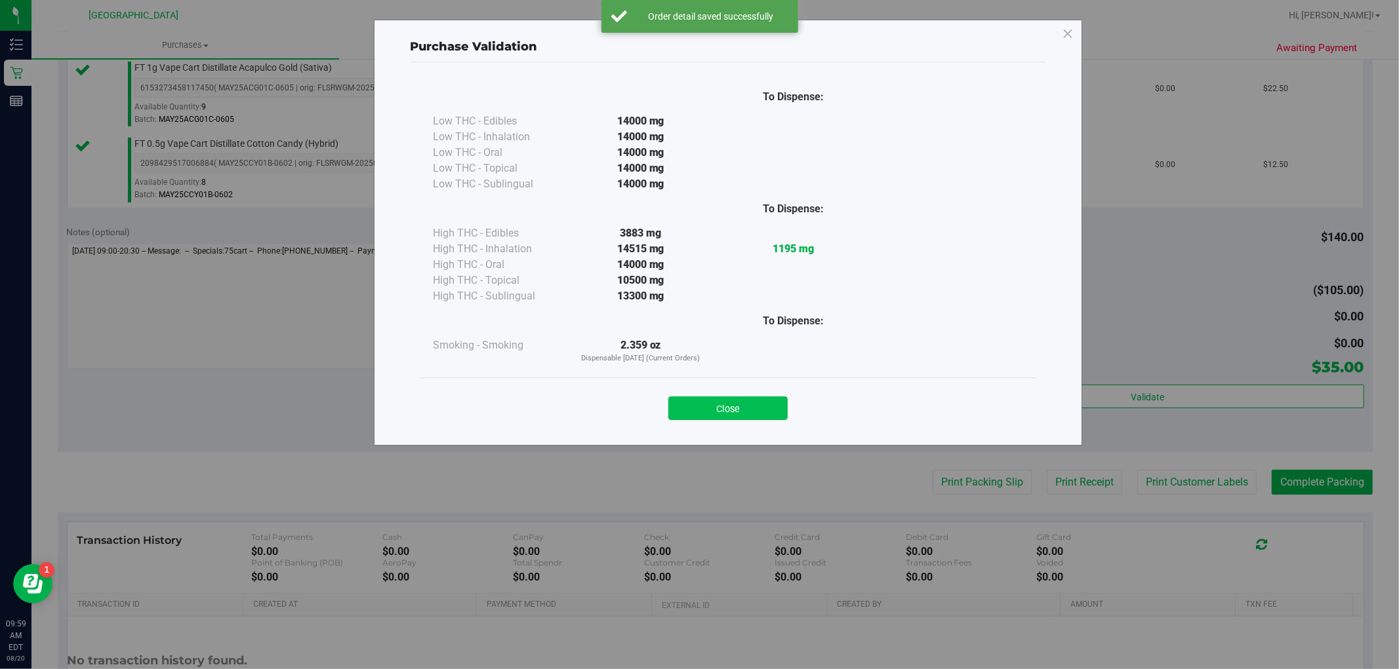
click at [744, 413] on button "Close" at bounding box center [727, 409] width 119 height 24
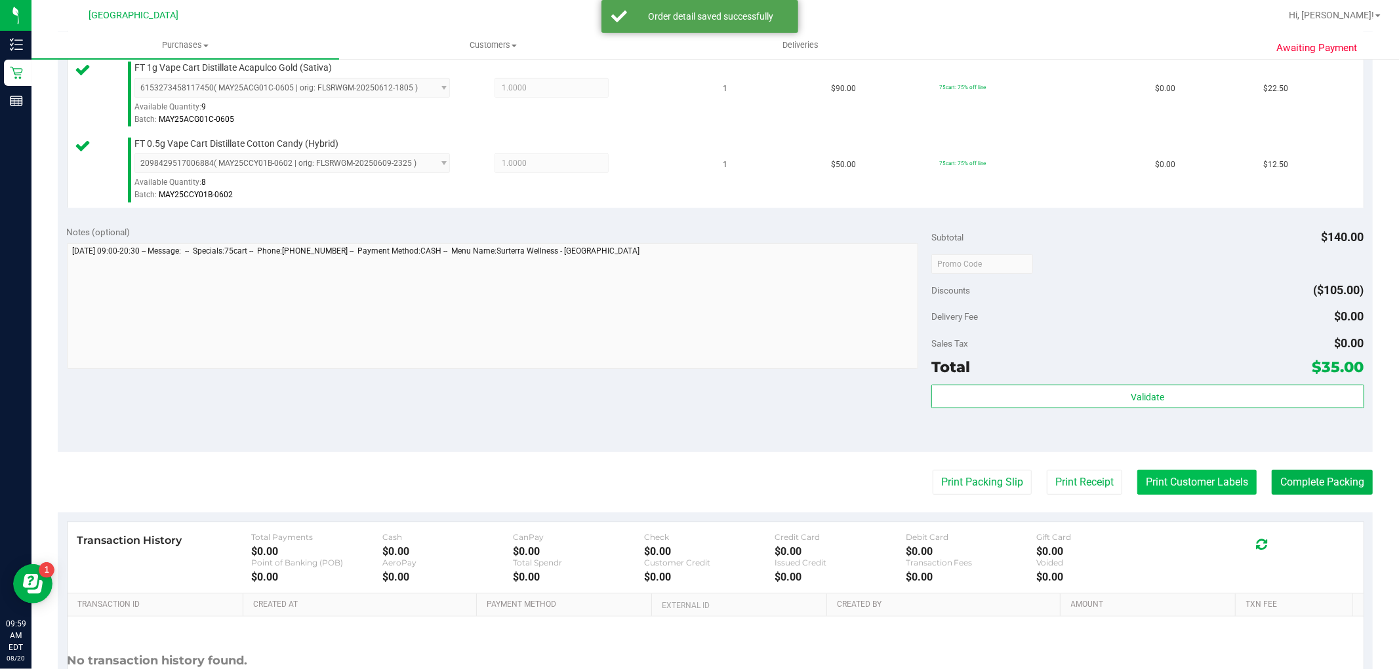
click at [1184, 481] on button "Print Customer Labels" at bounding box center [1196, 482] width 119 height 25
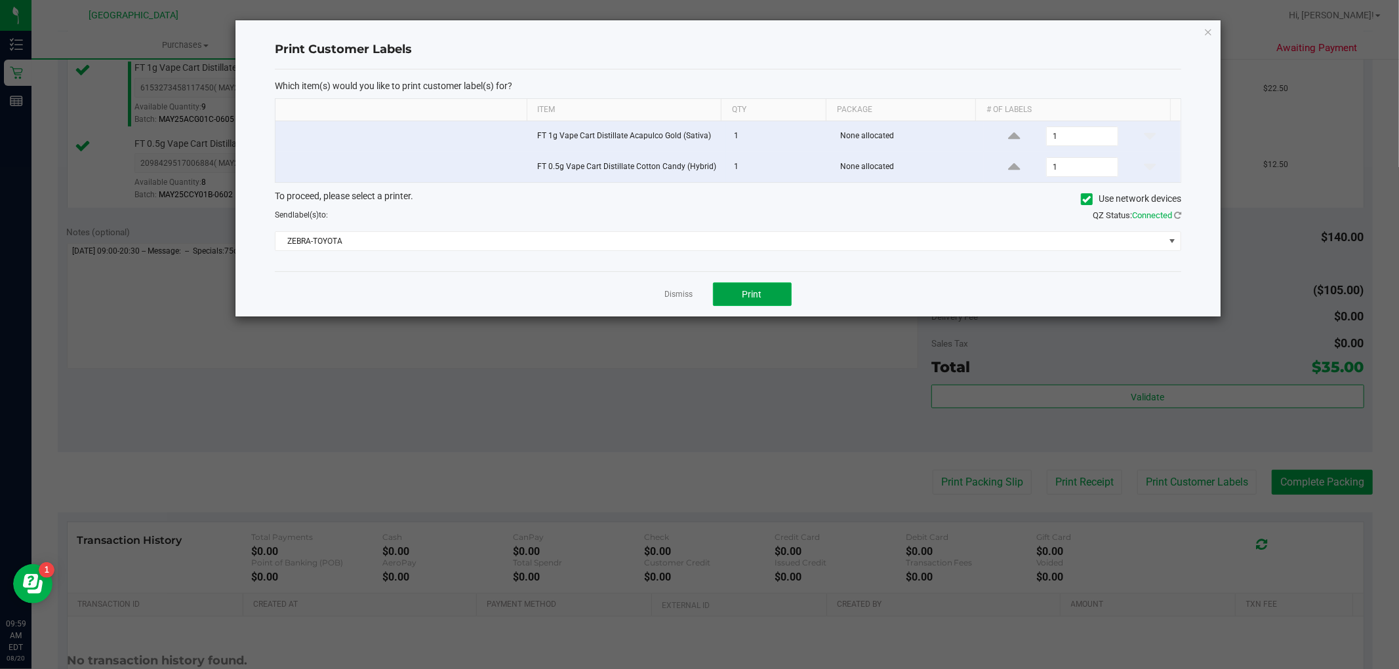
click at [752, 292] on span "Print" at bounding box center [752, 294] width 20 height 10
click at [678, 300] on link "Dismiss" at bounding box center [679, 294] width 28 height 11
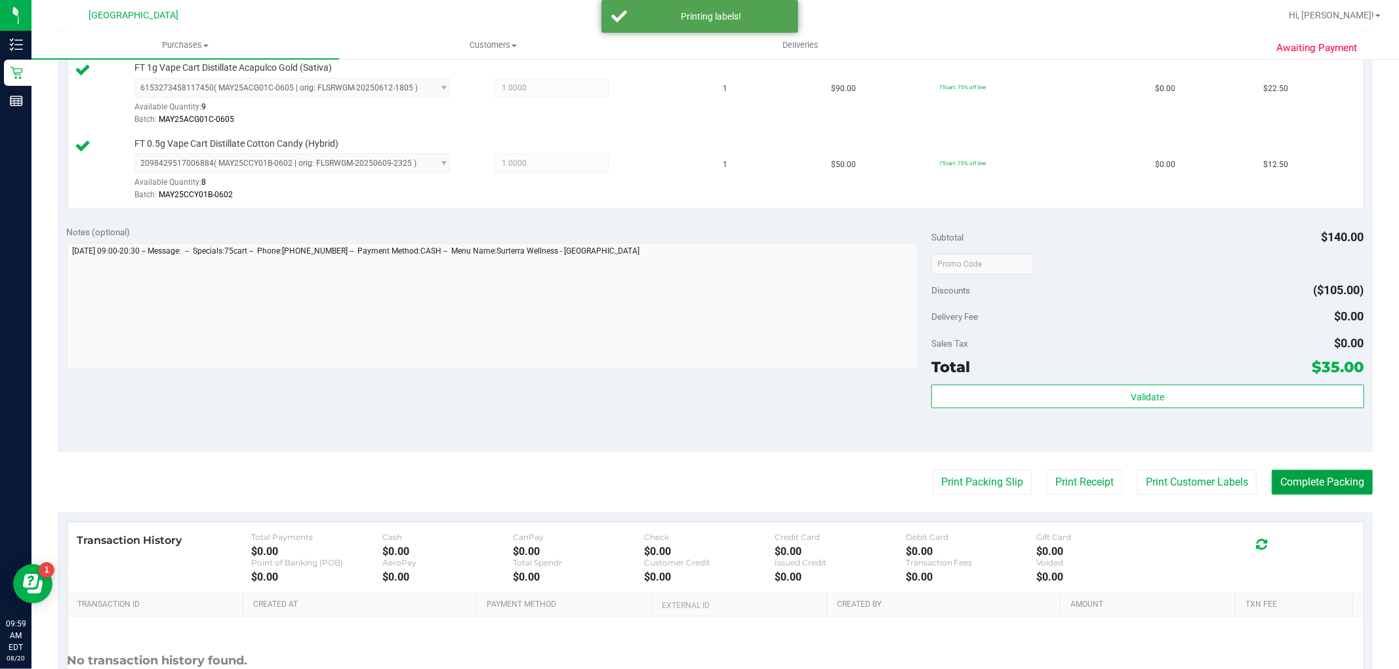
click at [1316, 482] on button "Complete Packing" at bounding box center [1321, 482] width 101 height 25
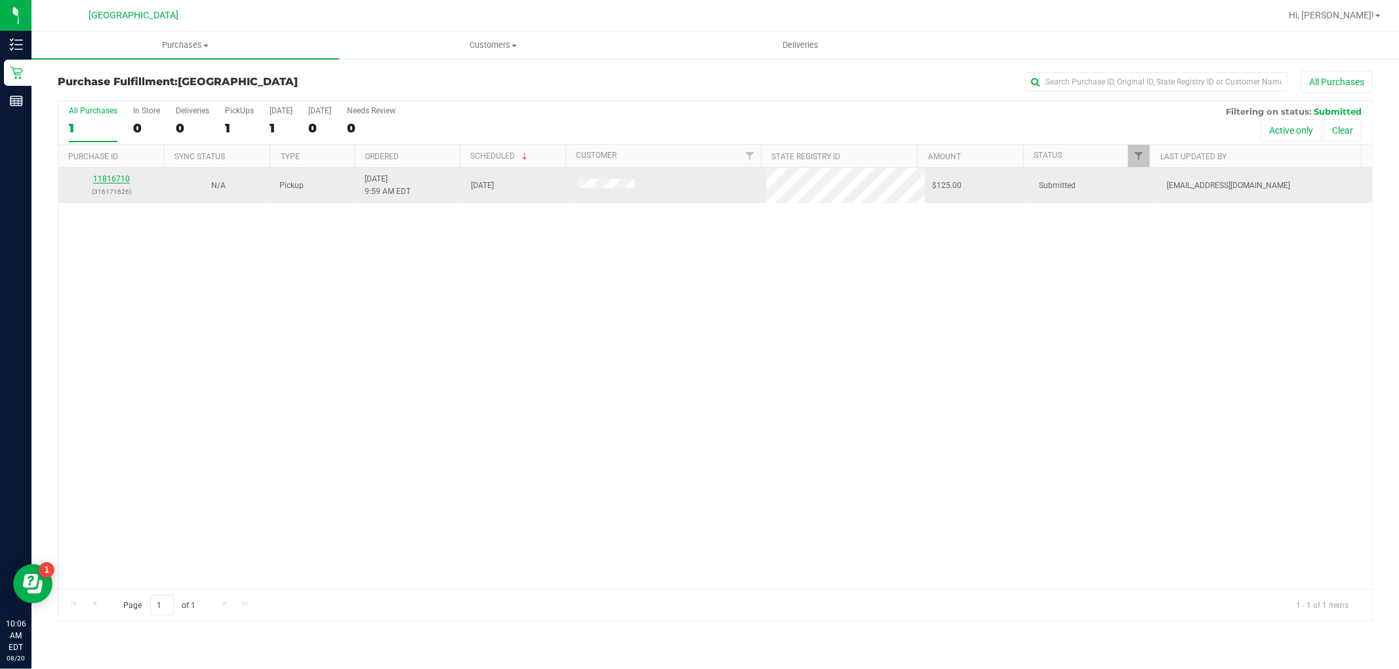
click at [96, 180] on link "11816710" at bounding box center [111, 178] width 37 height 9
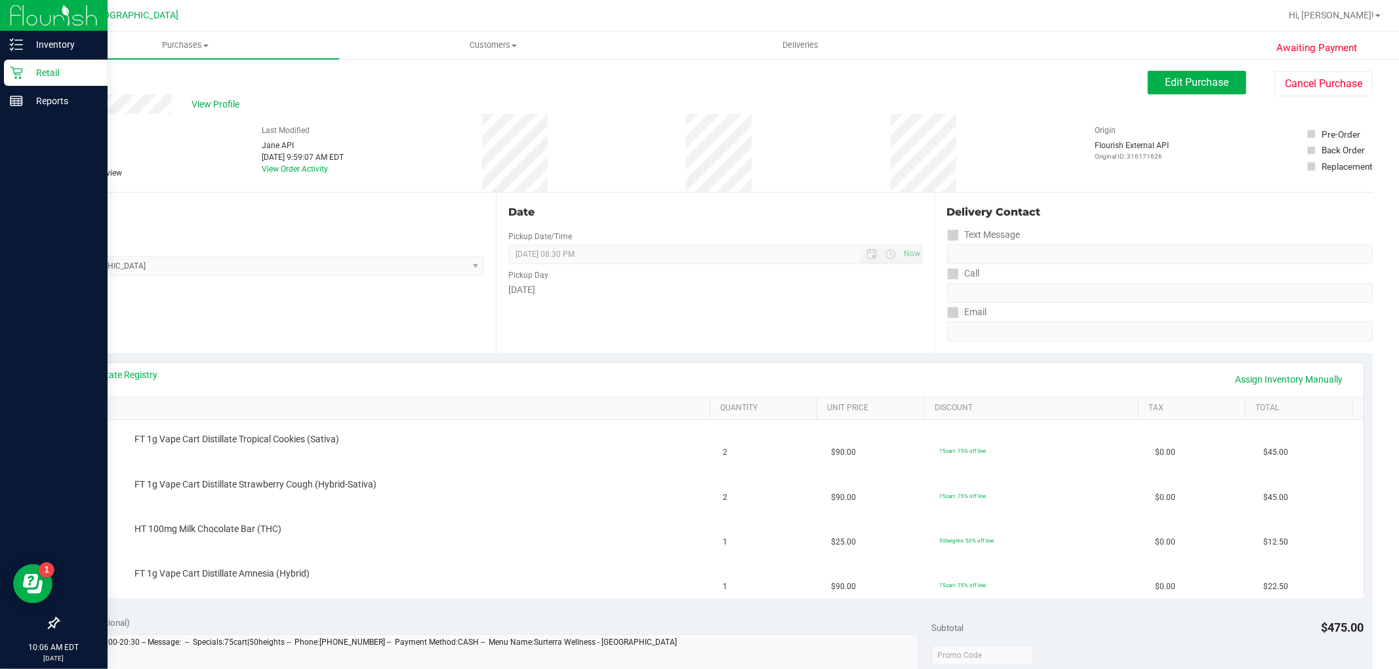
click at [13, 73] on icon at bounding box center [16, 72] width 13 height 13
